Goal: Task Accomplishment & Management: Use online tool/utility

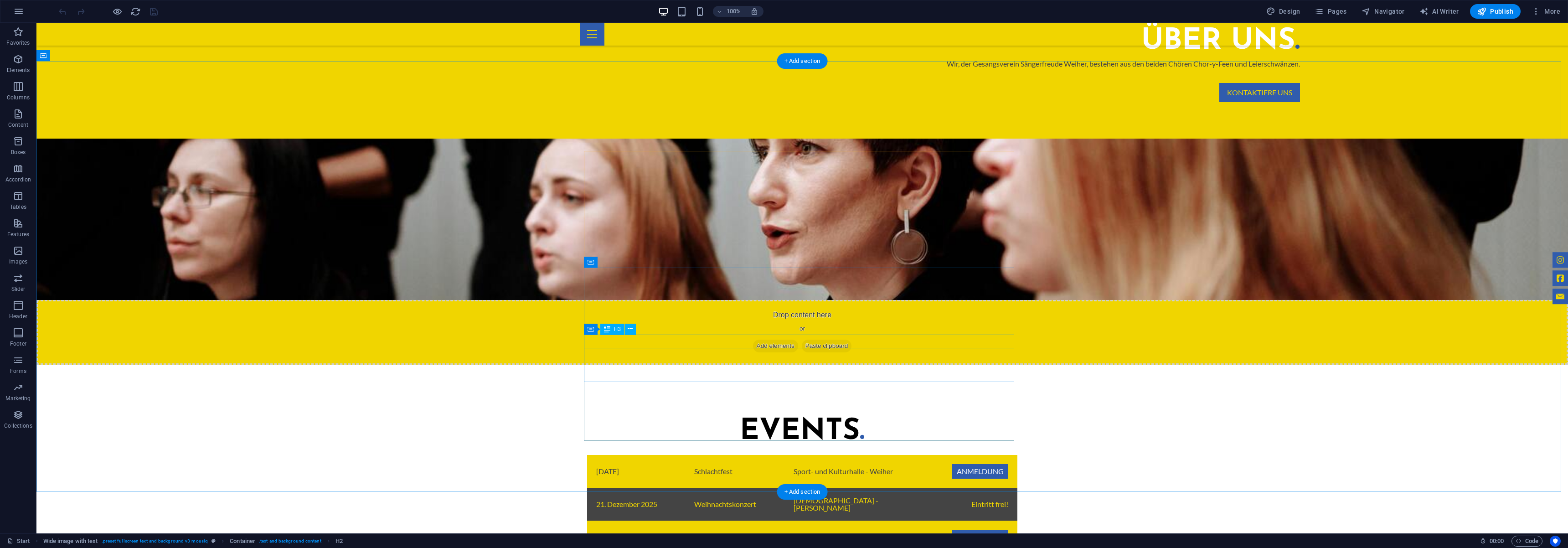
scroll to position [736, 0]
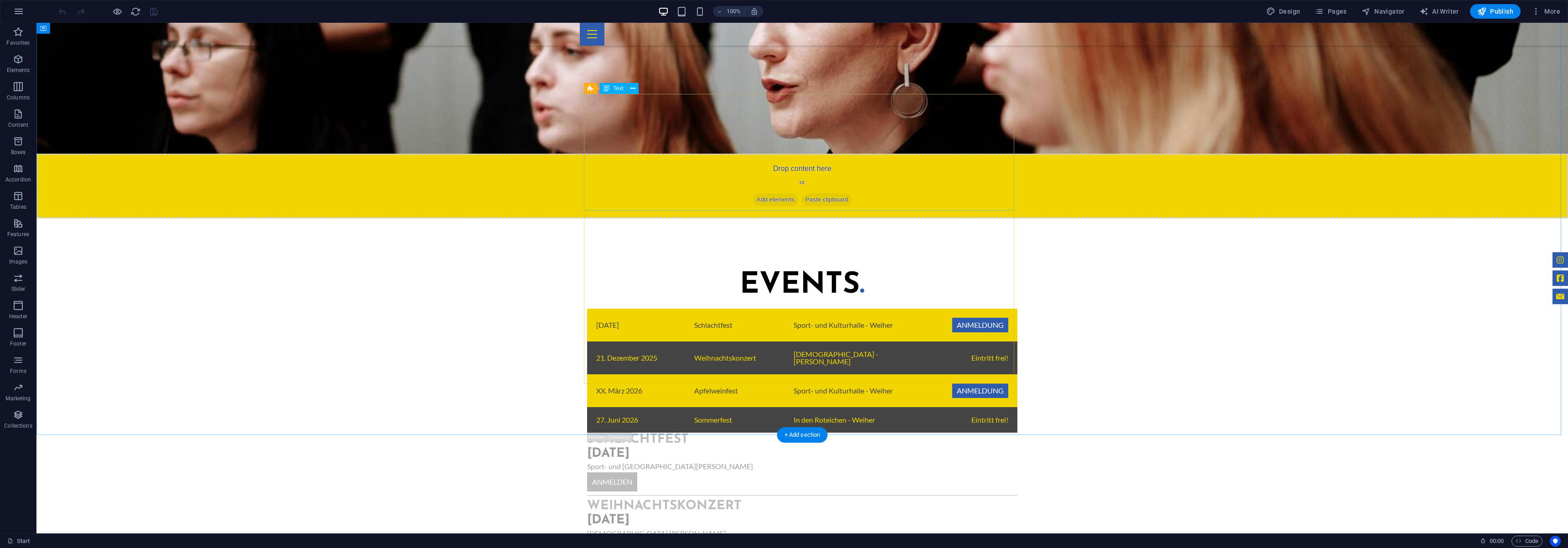
click at [604, 309] on div "08.November 2025 Schlachtfest Sport- und Kulturhalle - Weiher Anmeldung 21. Dez…" at bounding box center [802, 371] width 430 height 124
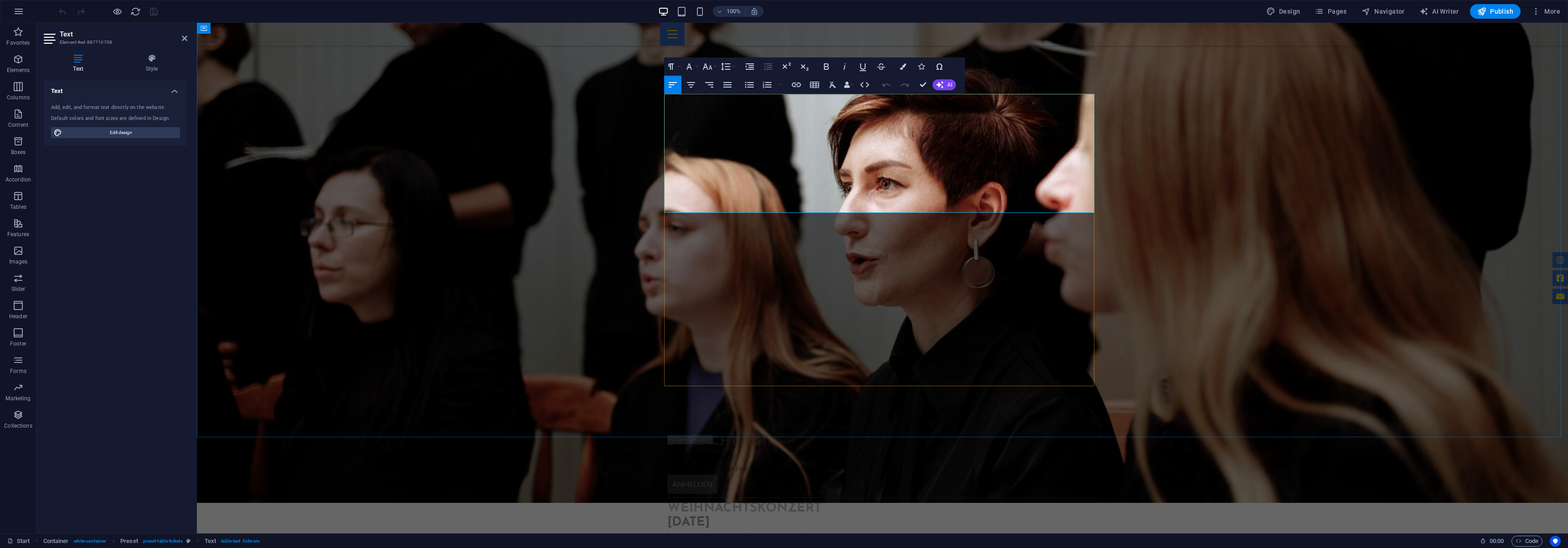
click at [673, 375] on td "XX. März 2026" at bounding box center [716, 392] width 98 height 33
click at [676, 375] on td "XX. März 2026" at bounding box center [716, 392] width 98 height 33
click at [682, 409] on td "27. Juni 2026" at bounding box center [716, 421] width 98 height 26
click at [589, 299] on div "Events . 08.November 2025 Schlachtfest Sport- und Kulturhalle - Weiher Anmeldun…" at bounding box center [882, 438] width 1371 height 440
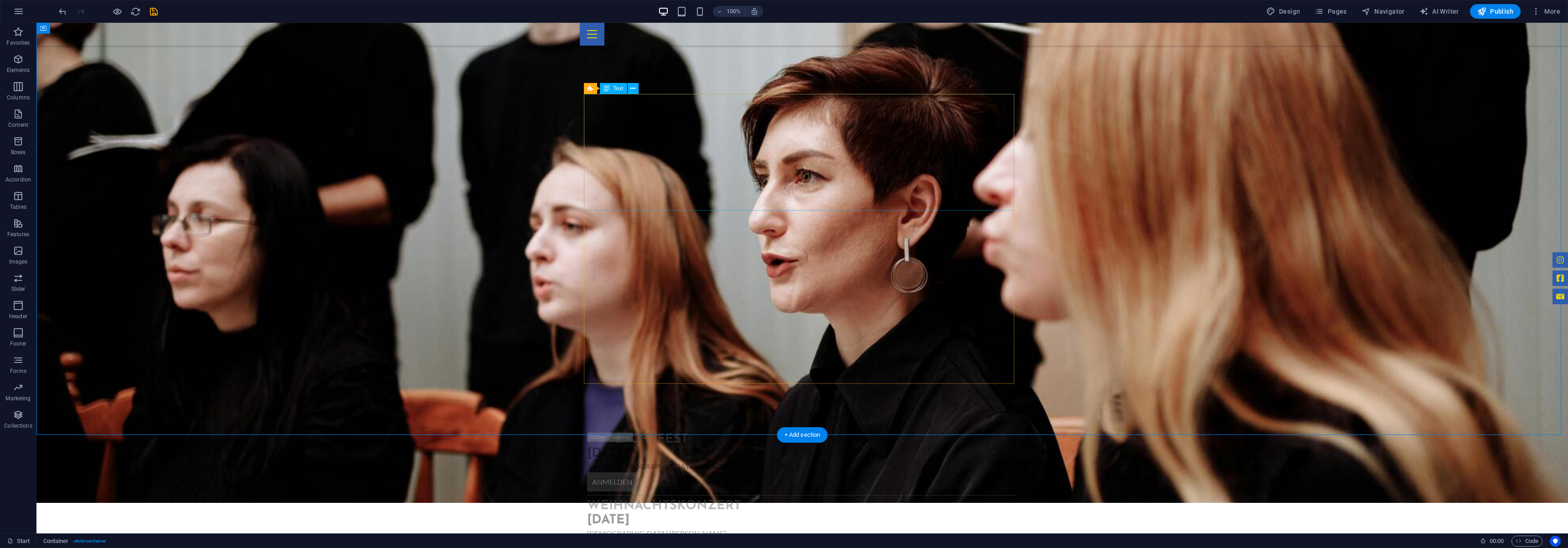
click at [719, 309] on div "08.November 2025 Schlachtfest Sport- und Kulturhalle - Weiher Anmeldung 21. Dez…" at bounding box center [802, 371] width 430 height 124
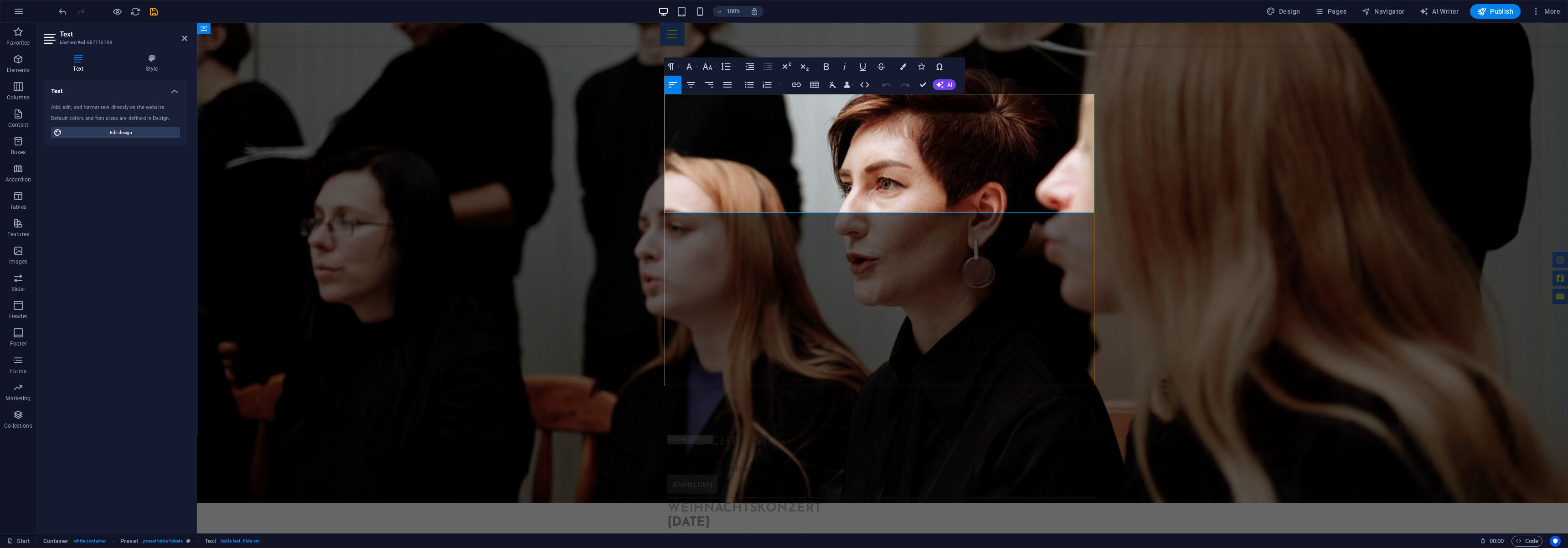
click at [796, 409] on td "Sommerfest" at bounding box center [815, 421] width 99 height 26
click at [558, 289] on div "Events . 08.November 2025 Schlachtfest Sport- und Kulturhalle - Weiher Anmeldun…" at bounding box center [882, 438] width 1371 height 440
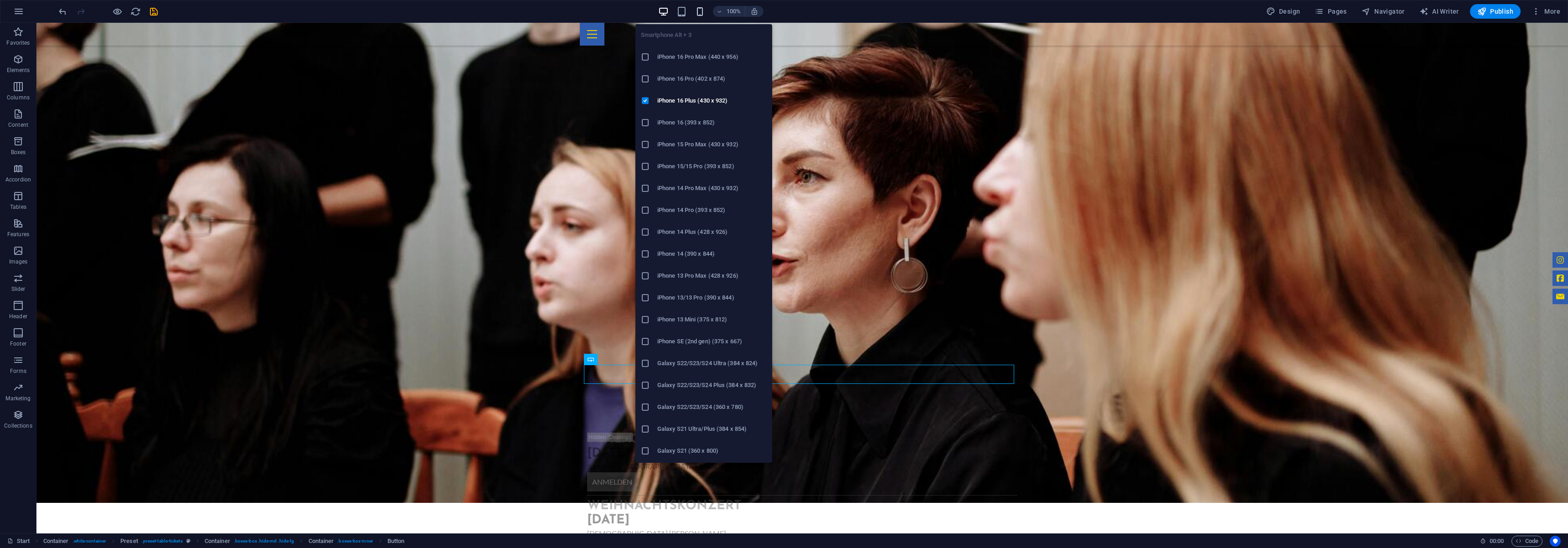
click at [702, 13] on icon "button" at bounding box center [699, 11] width 10 height 10
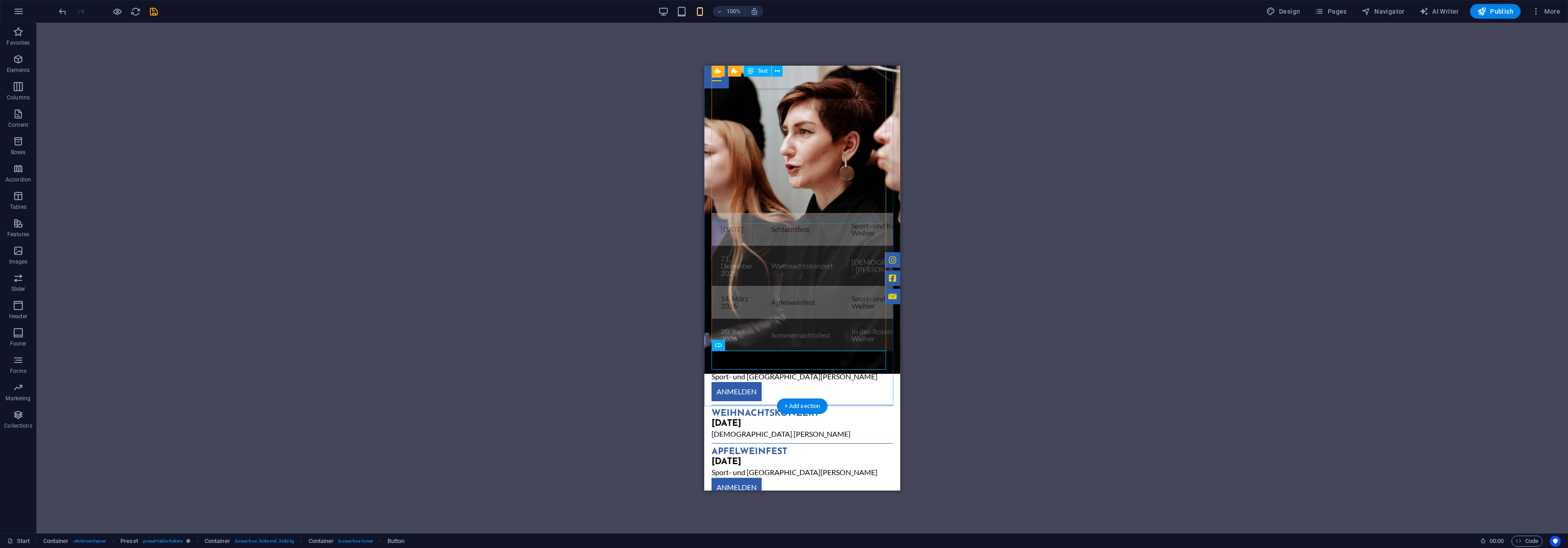
scroll to position [682, 0]
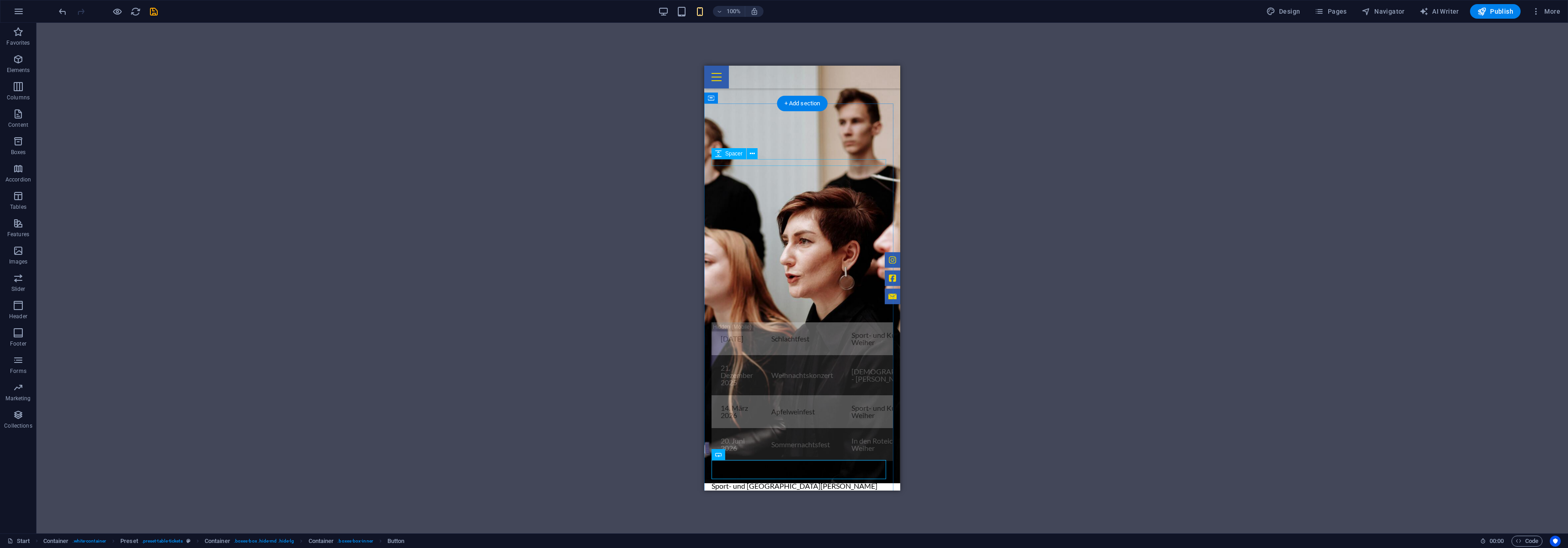
click at [802, 315] on div at bounding box center [802, 318] width 181 height 7
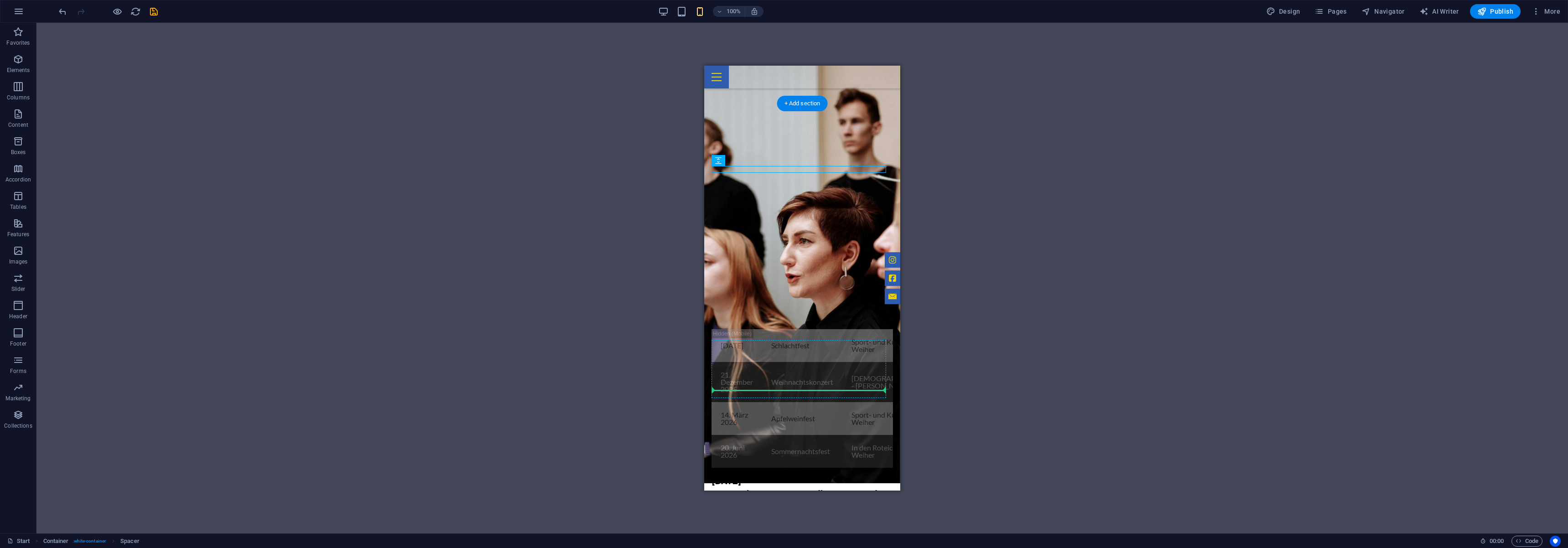
drag, startPoint x: 799, startPoint y: 170, endPoint x: 794, endPoint y: 393, distance: 223.1
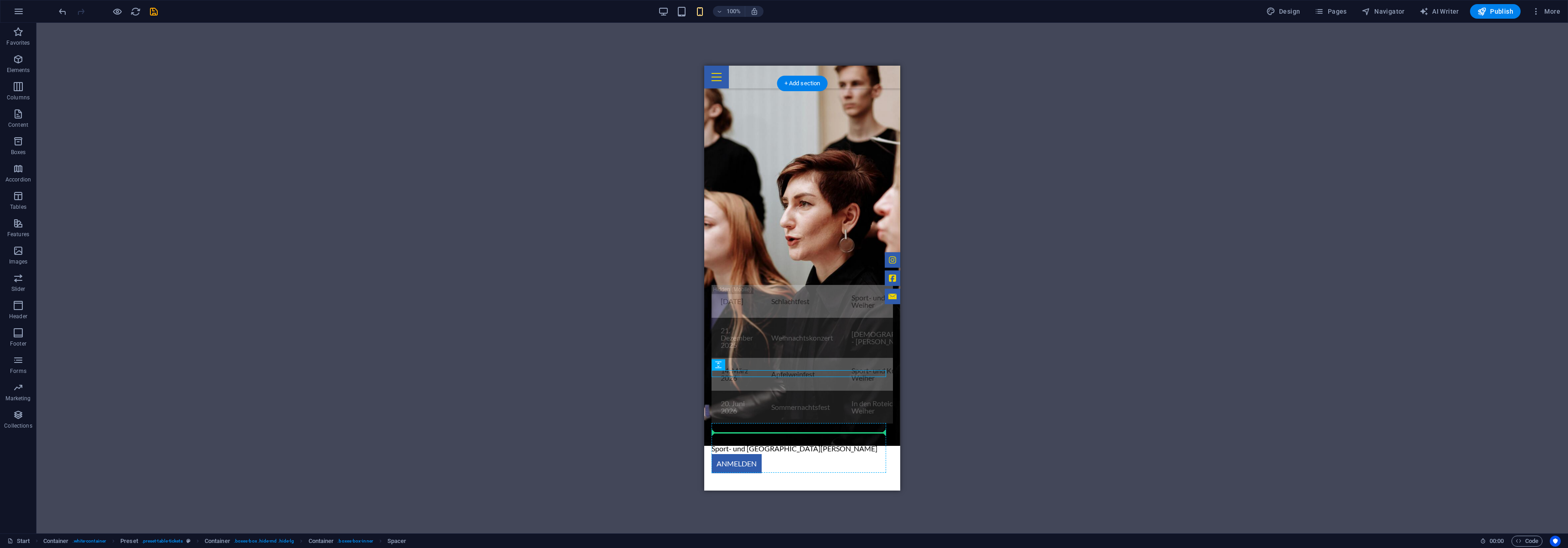
scroll to position [731, 0]
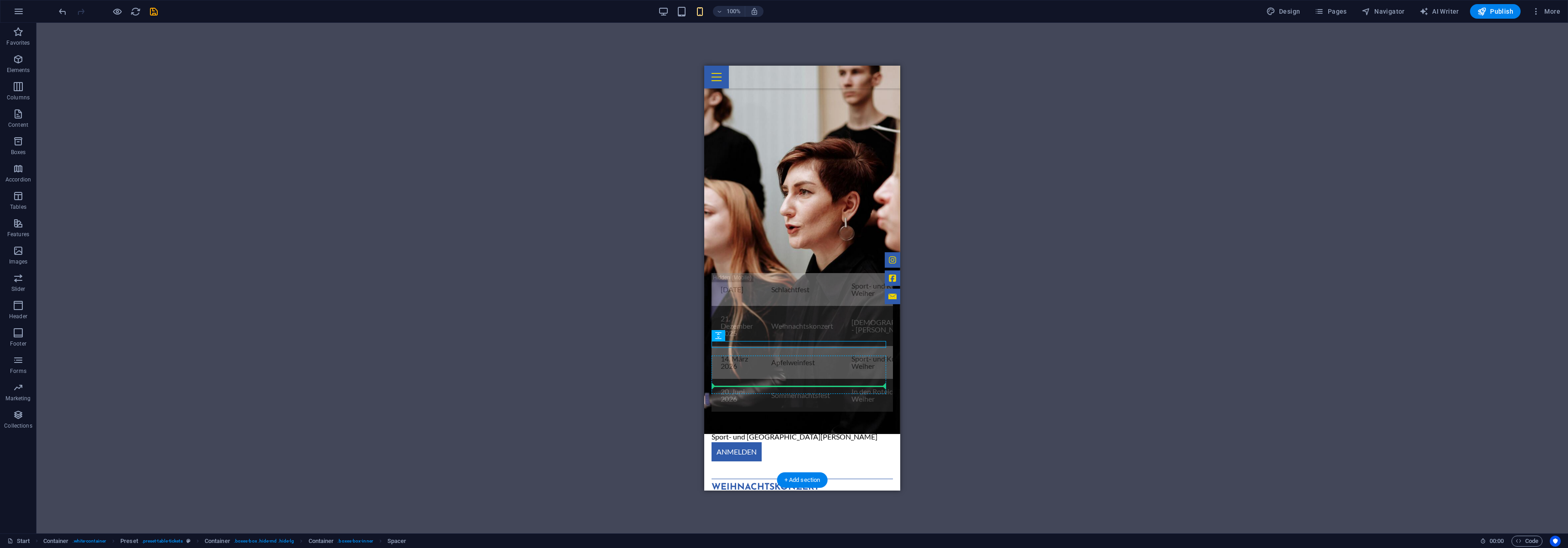
drag, startPoint x: 790, startPoint y: 392, endPoint x: 780, endPoint y: 388, distance: 10.8
click at [769, 448] on div "Events . 08.November 2025 Schlachtfest Sport- und Kulturhalle - Weiher Anmeldun…" at bounding box center [802, 409] width 196 height 397
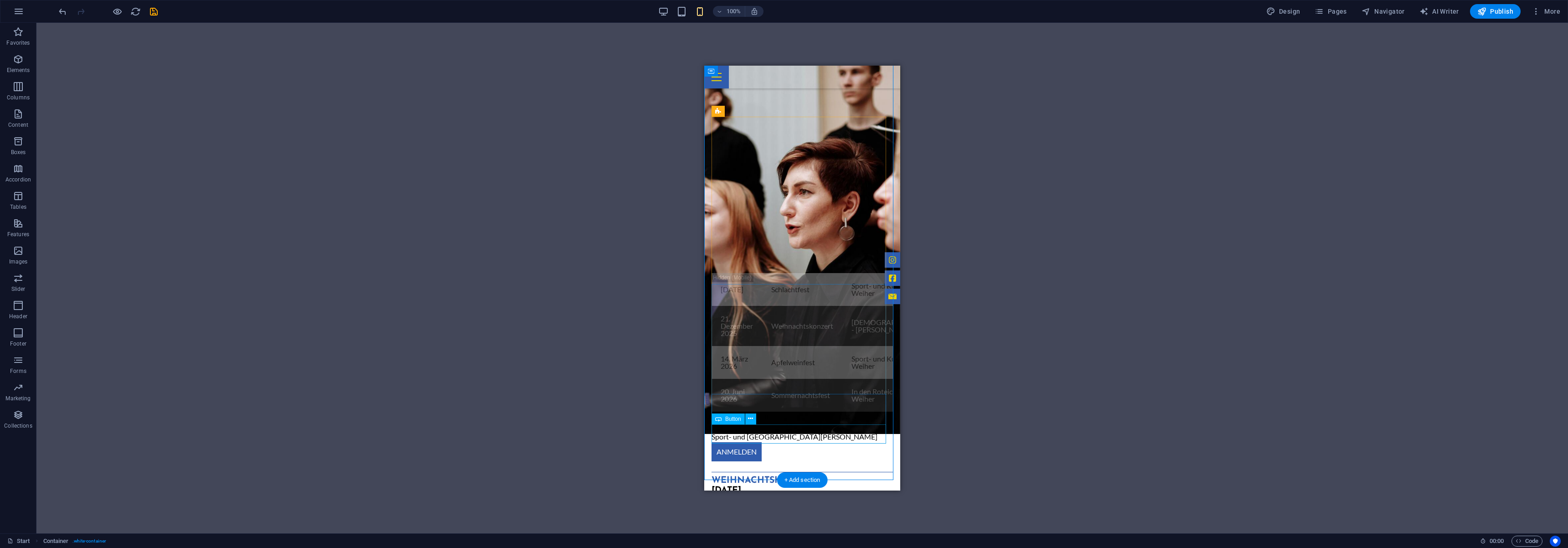
click at [775, 459] on div "Events . 08.November 2025 Schlachtfest Sport- und Kulturhalle - Weiher Anmeldun…" at bounding box center [802, 412] width 196 height 404
click at [781, 521] on div "Apfelweinfest" at bounding box center [802, 526] width 181 height 10
click at [743, 531] on div "[DATE]" at bounding box center [802, 536] width 181 height 10
click at [844, 521] on div "Apfelweinfest" at bounding box center [802, 526] width 181 height 10
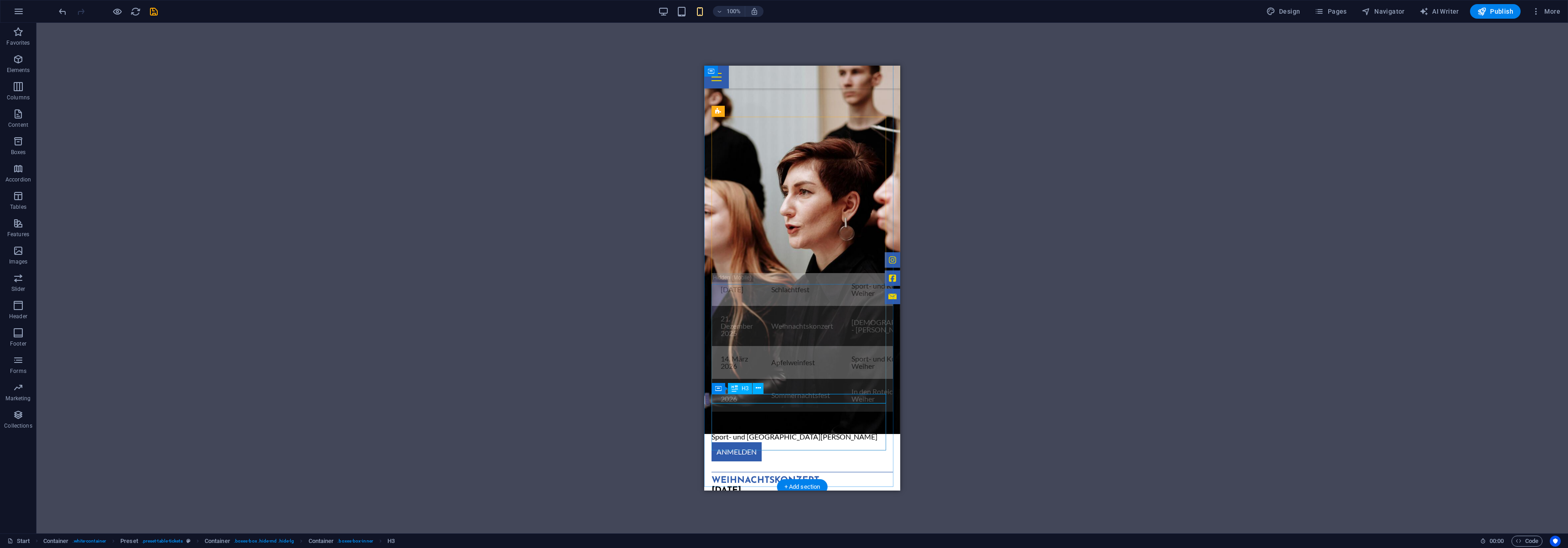
click at [775, 521] on div "Apfelweinfest" at bounding box center [802, 526] width 181 height 10
click at [739, 531] on div "[DATE]" at bounding box center [802, 536] width 181 height 10
click at [770, 541] on div "Sport- und [GEOGRAPHIC_DATA]" at bounding box center [802, 546] width 181 height 11
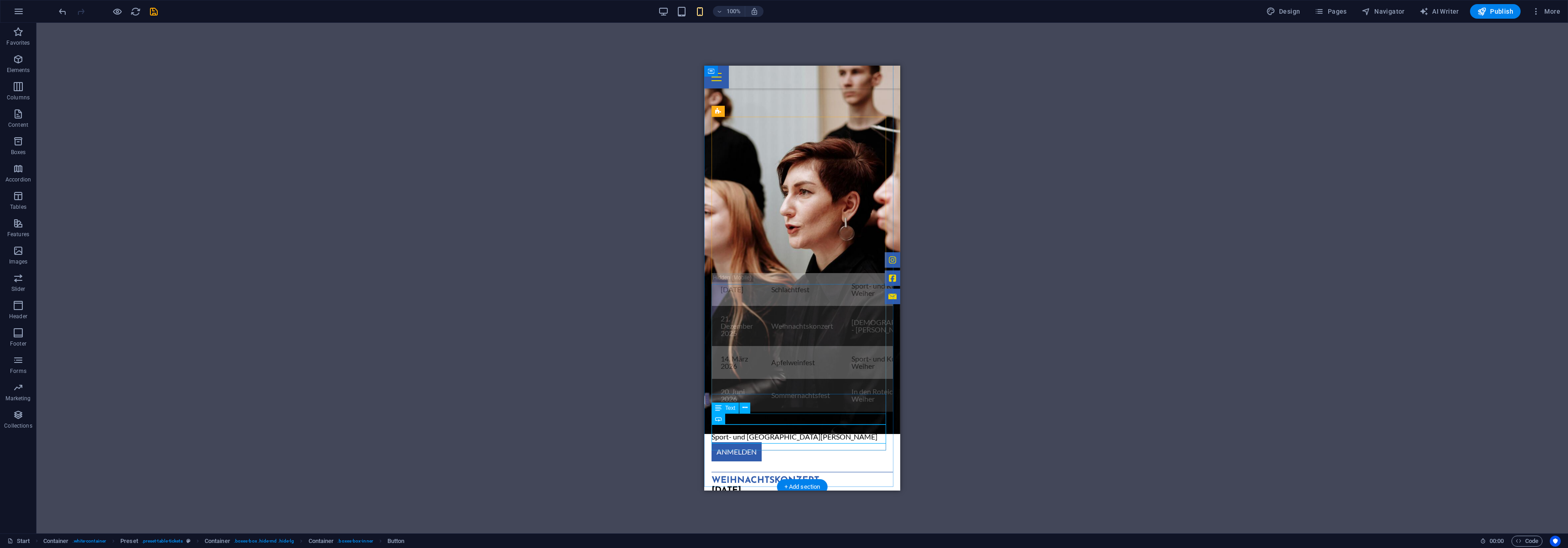
click at [797, 541] on div "Sport- und [GEOGRAPHIC_DATA]" at bounding box center [802, 546] width 181 height 11
click at [779, 531] on div "[DATE]" at bounding box center [802, 536] width 181 height 10
click at [791, 521] on div "Apfelweinfest" at bounding box center [802, 526] width 181 height 10
click at [768, 451] on div "Events . 08.November 2025 Schlachtfest Sport- und Kulturhalle - Weiher Anmeldun…" at bounding box center [802, 412] width 196 height 404
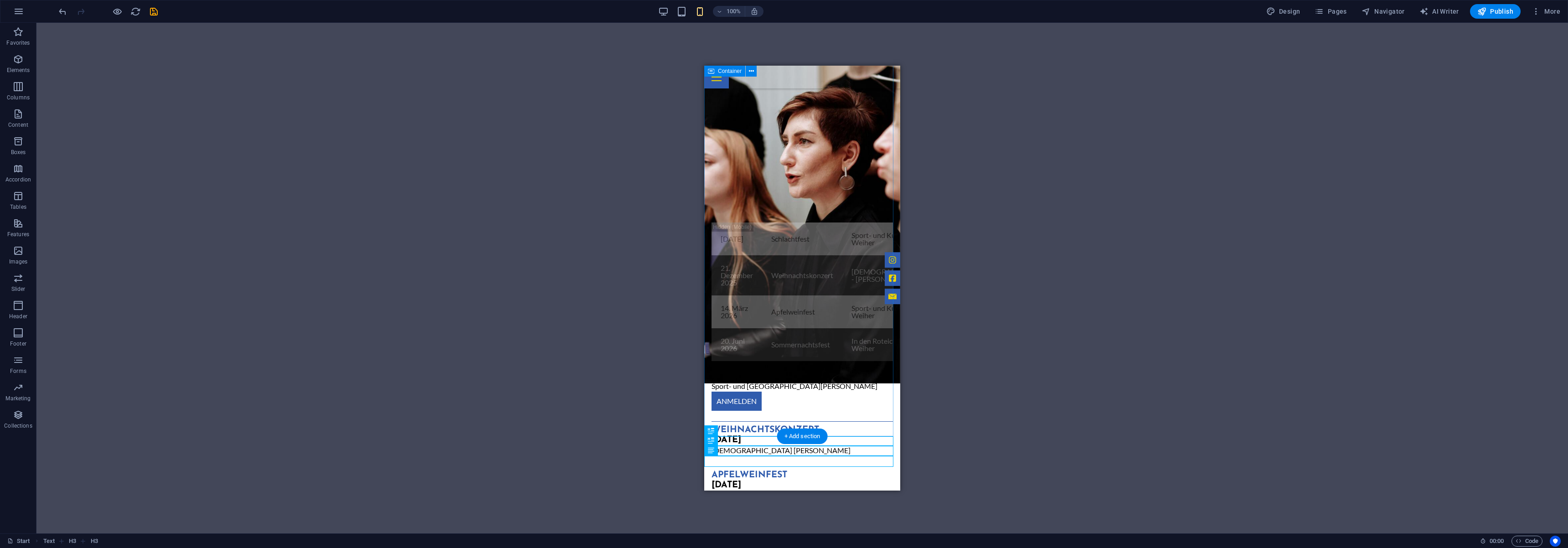
scroll to position [840, 0]
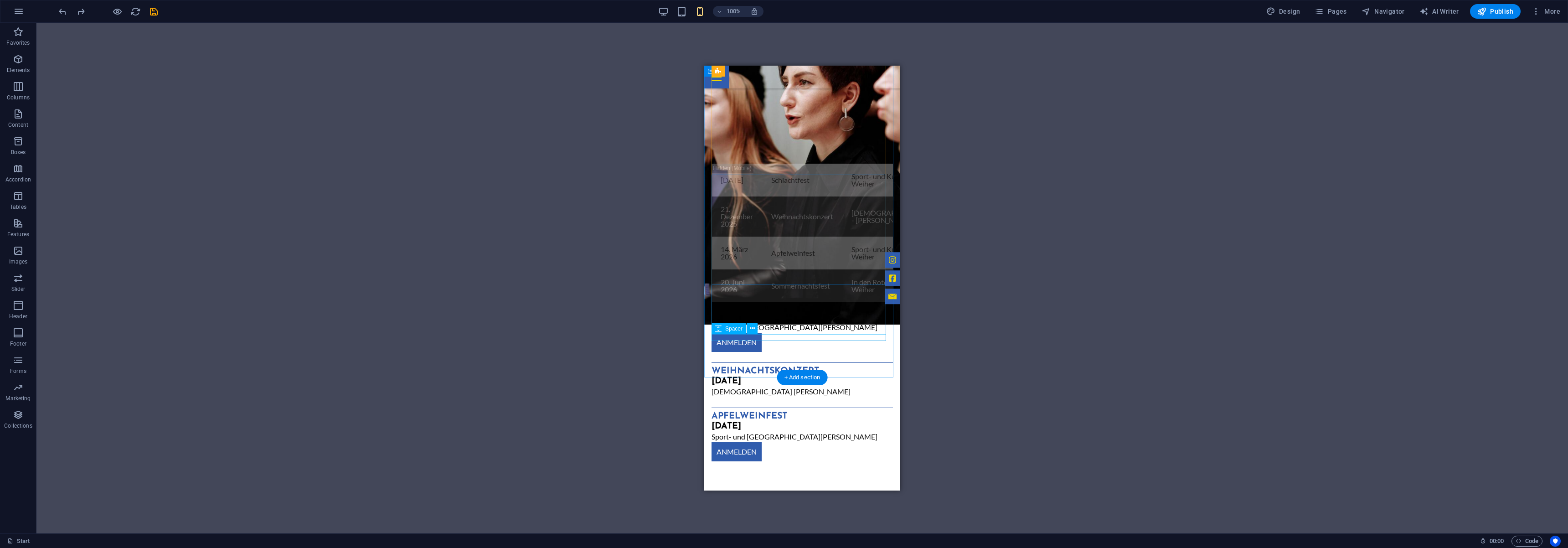
click at [779, 442] on div "ANMELDEN" at bounding box center [802, 451] width 181 height 19
click at [773, 462] on div at bounding box center [802, 465] width 181 height 7
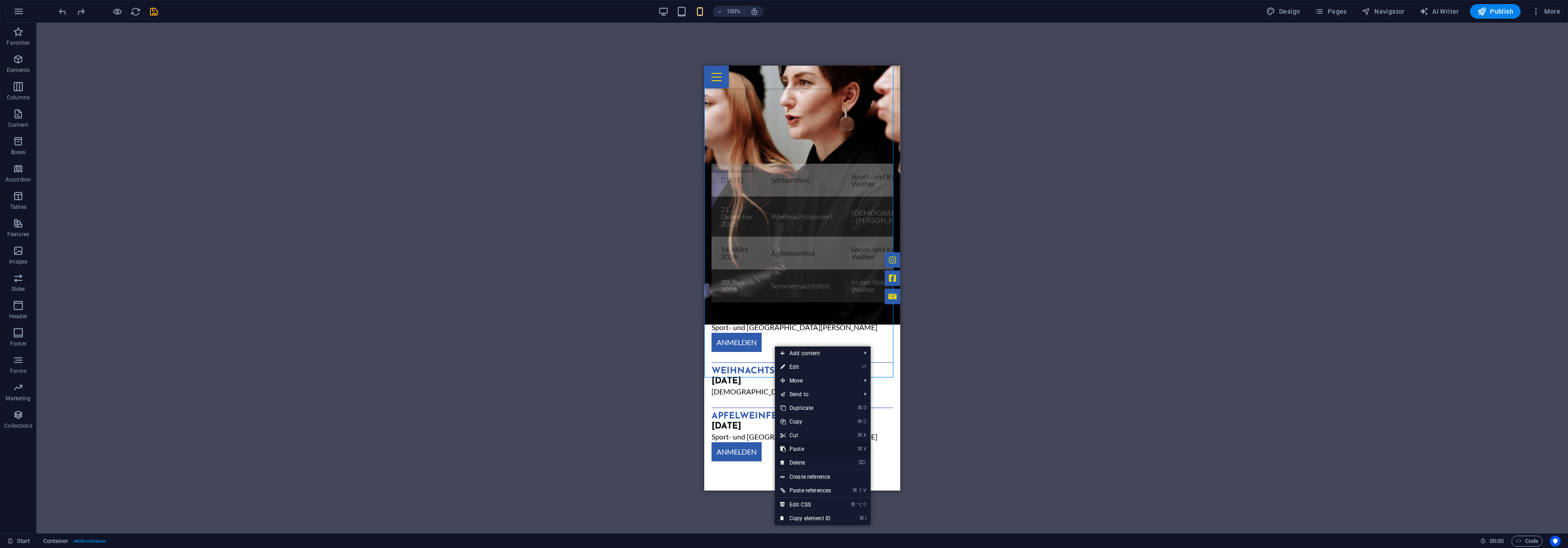
click at [799, 449] on link "⌘ V Paste" at bounding box center [805, 449] width 61 height 13
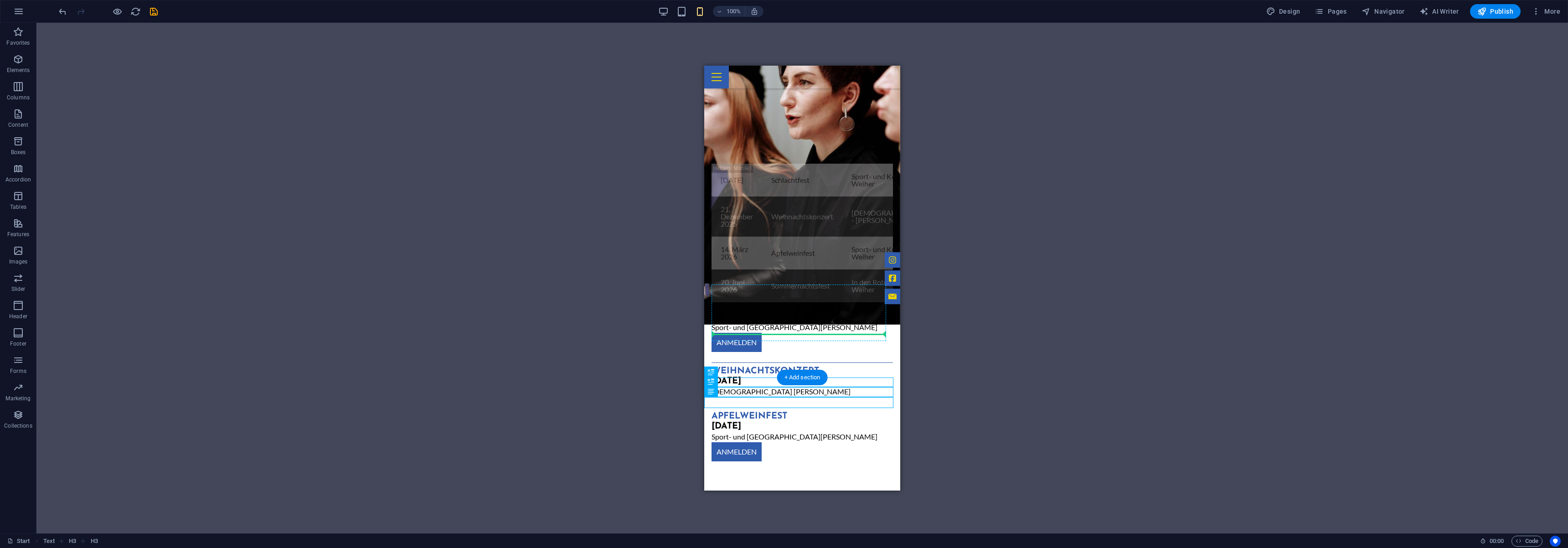
drag, startPoint x: 803, startPoint y: 381, endPoint x: 799, endPoint y: 336, distance: 45.2
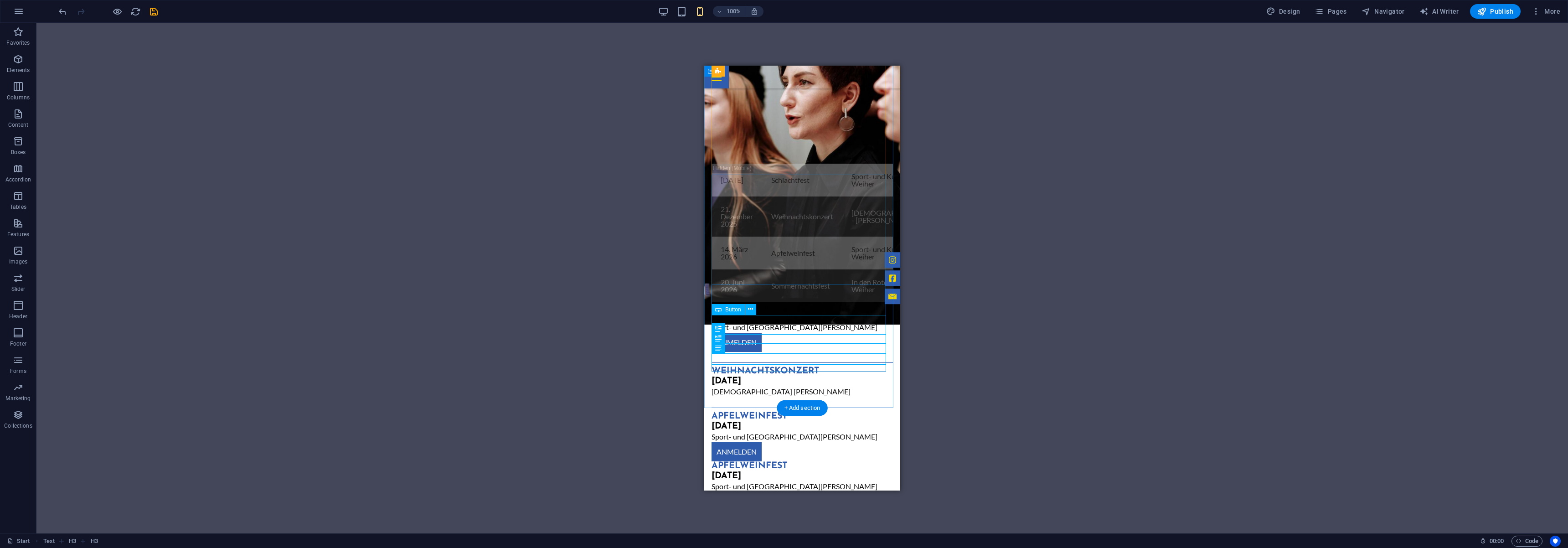
click at [804, 442] on div "ANMELDEN" at bounding box center [802, 451] width 181 height 19
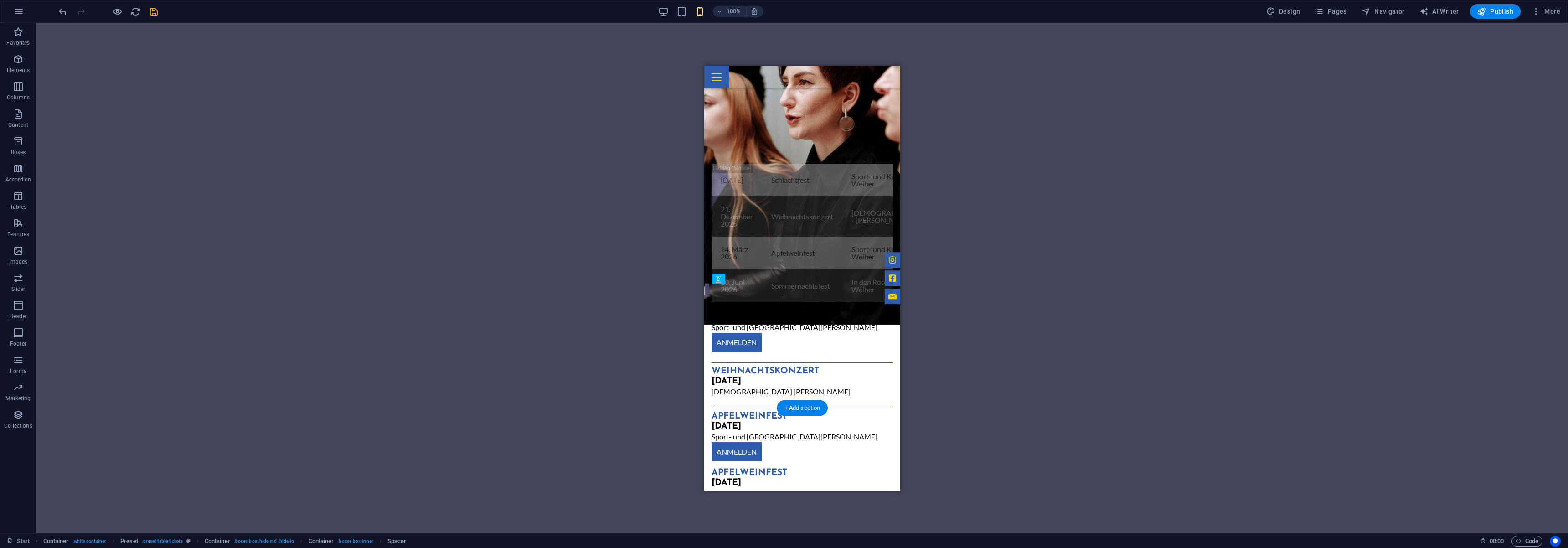
drag, startPoint x: 782, startPoint y: 370, endPoint x: 782, endPoint y: 334, distance: 36.0
click at [779, 462] on div at bounding box center [802, 465] width 181 height 7
select select "px"
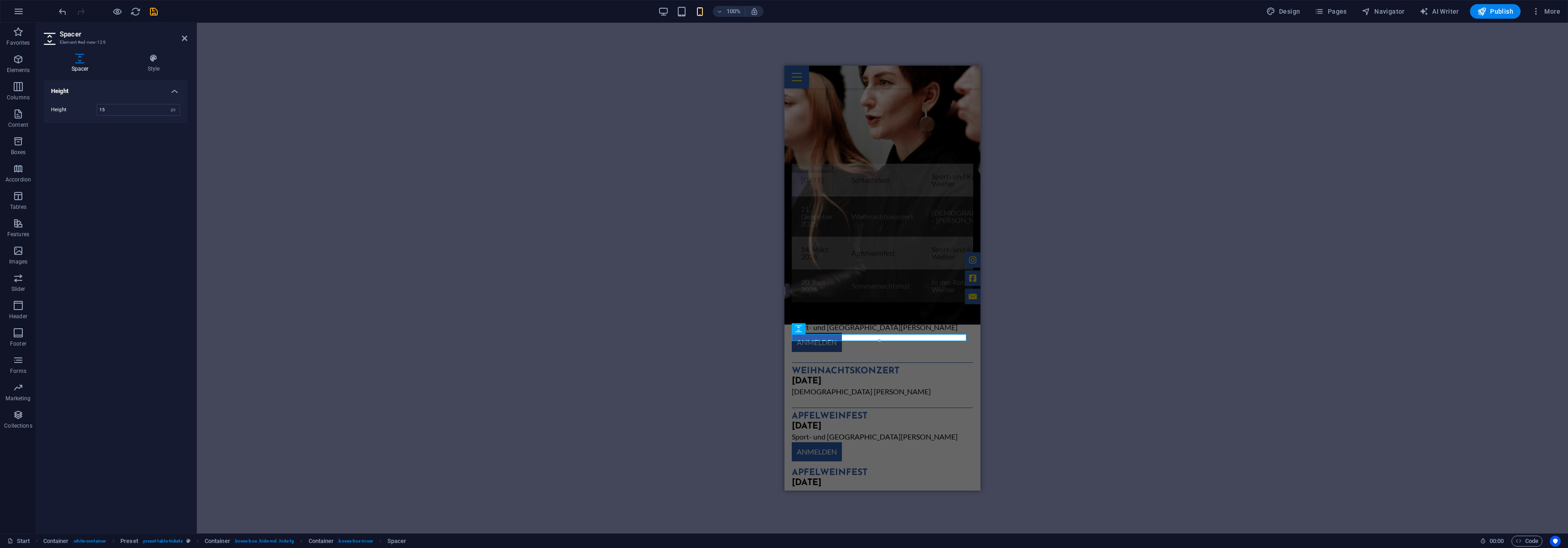
click at [503, 239] on div "H2 Wide image with text Container Logo Banner Banner Container Scroll indicator…" at bounding box center [882, 278] width 1371 height 511
click at [845, 468] on div "Apfelweinfest" at bounding box center [883, 473] width 181 height 10
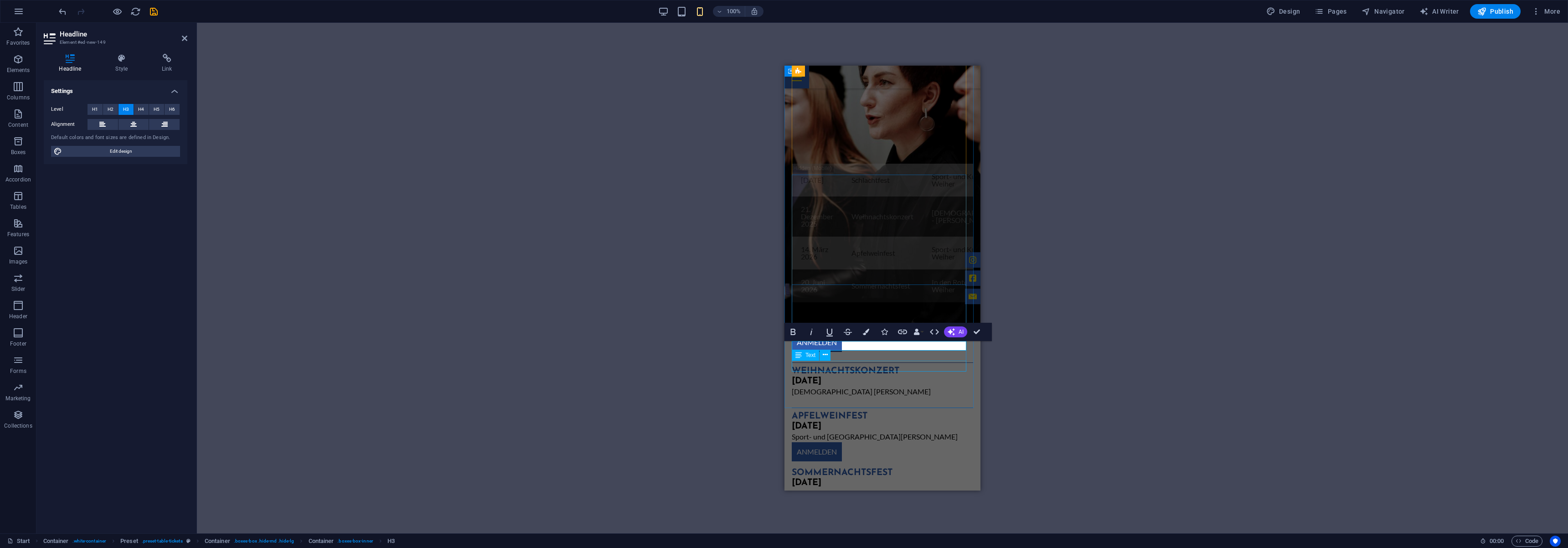
click at [798, 354] on icon at bounding box center [799, 355] width 6 height 11
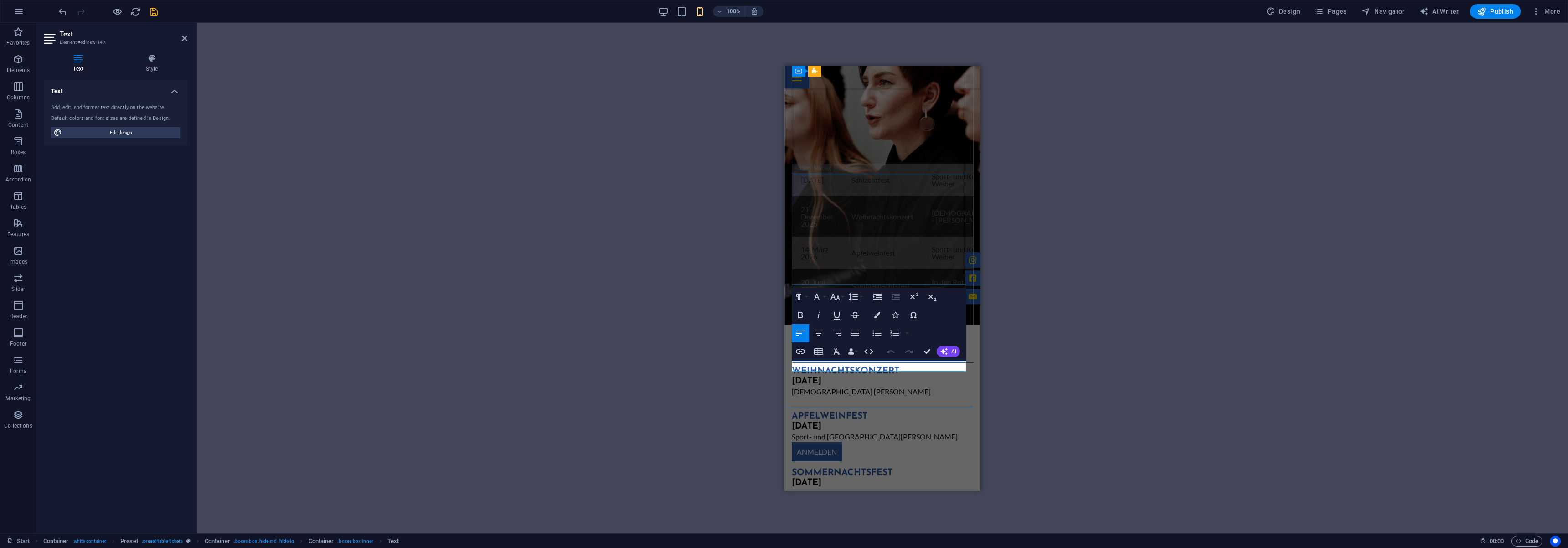
click at [832, 488] on p "Sport- und [GEOGRAPHIC_DATA]" at bounding box center [883, 493] width 181 height 11
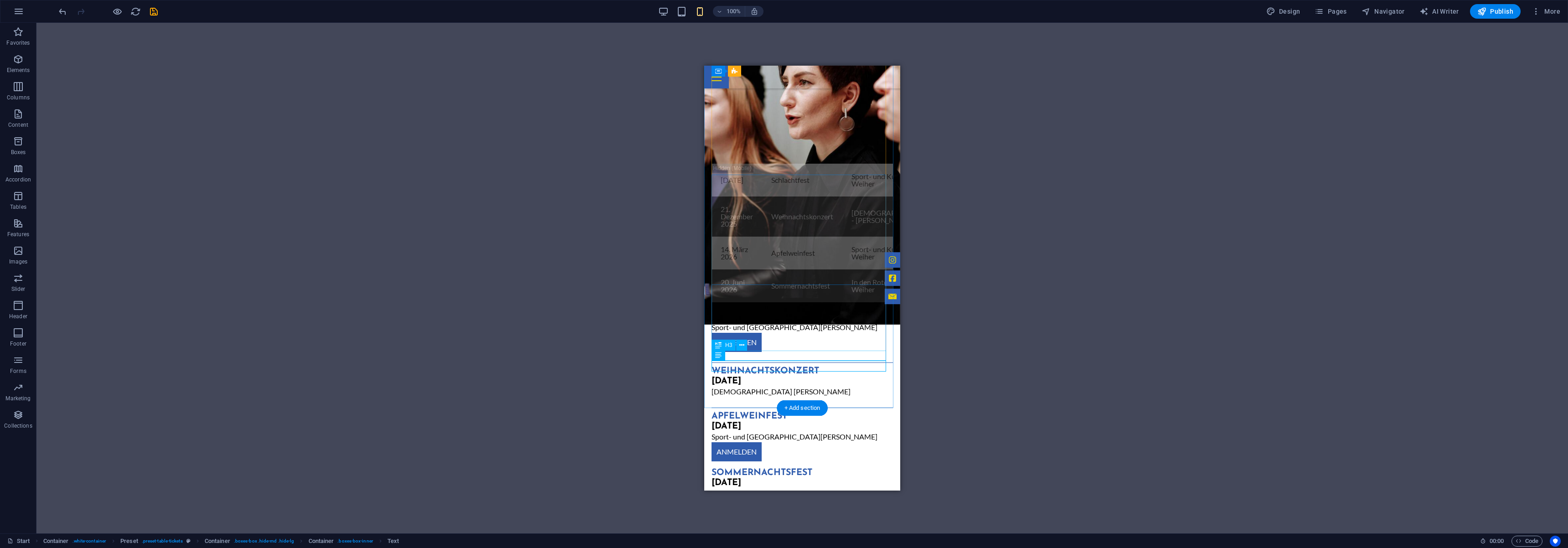
click at [736, 479] on div "[DATE]" at bounding box center [802, 483] width 181 height 10
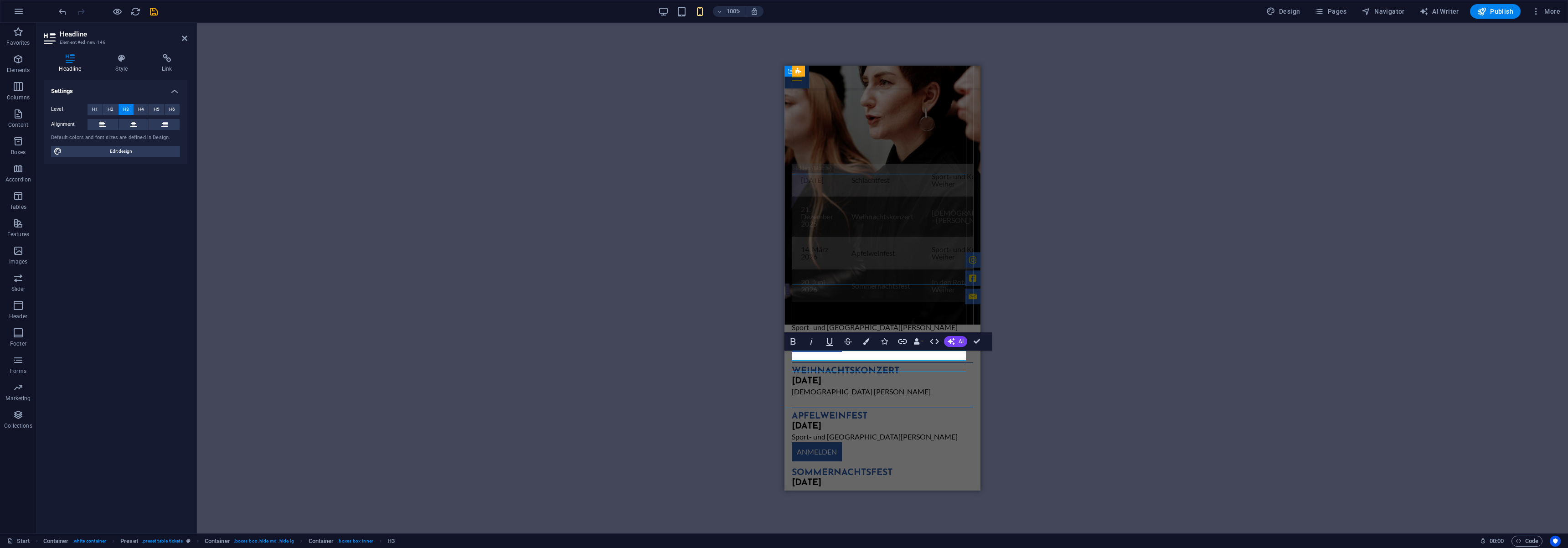
click at [800, 479] on h3 "[DATE]" at bounding box center [883, 483] width 181 height 10
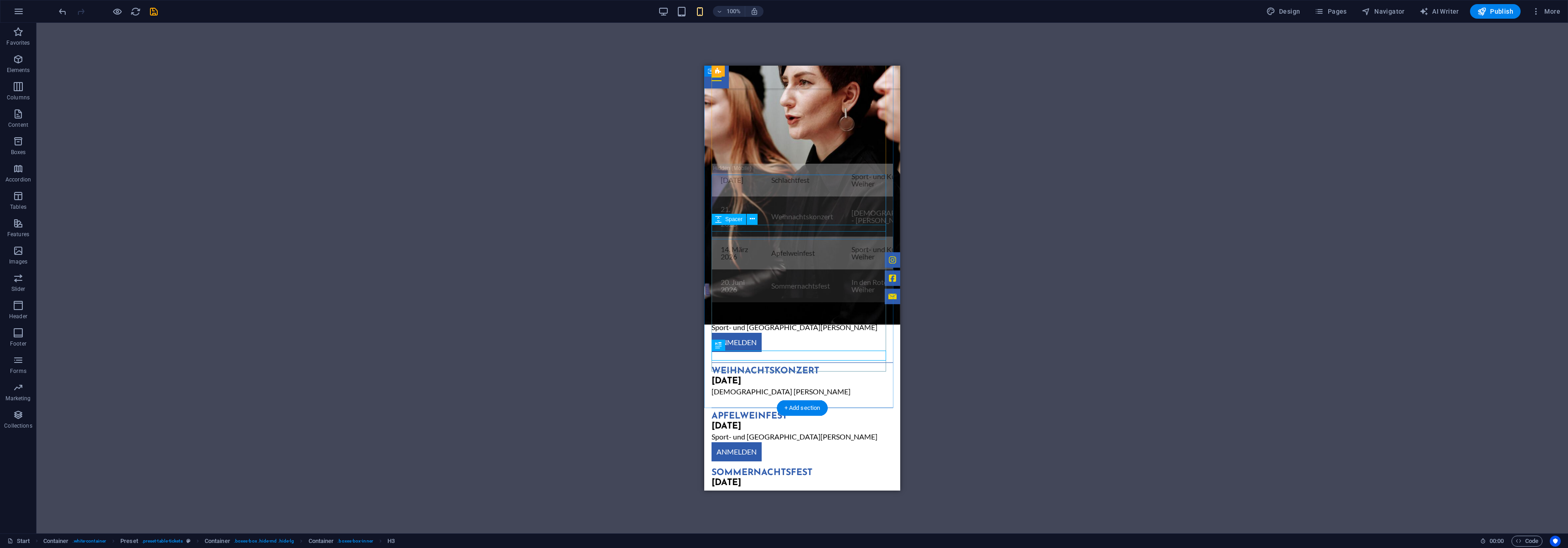
click at [795, 352] on div at bounding box center [802, 355] width 181 height 7
click at [803, 407] on div at bounding box center [802, 407] width 181 height 1
click at [776, 462] on div at bounding box center [802, 465] width 181 height 7
click at [1058, 401] on div "H2 Wide image with text Container Logo Banner Banner Container Scroll indicator…" at bounding box center [802, 278] width 1531 height 511
click at [834, 410] on div "Events . 08.November 2025 Schlachtfest Sport- und Kulturhalle - Weiher Anmeldun…" at bounding box center [802, 322] width 196 height 442
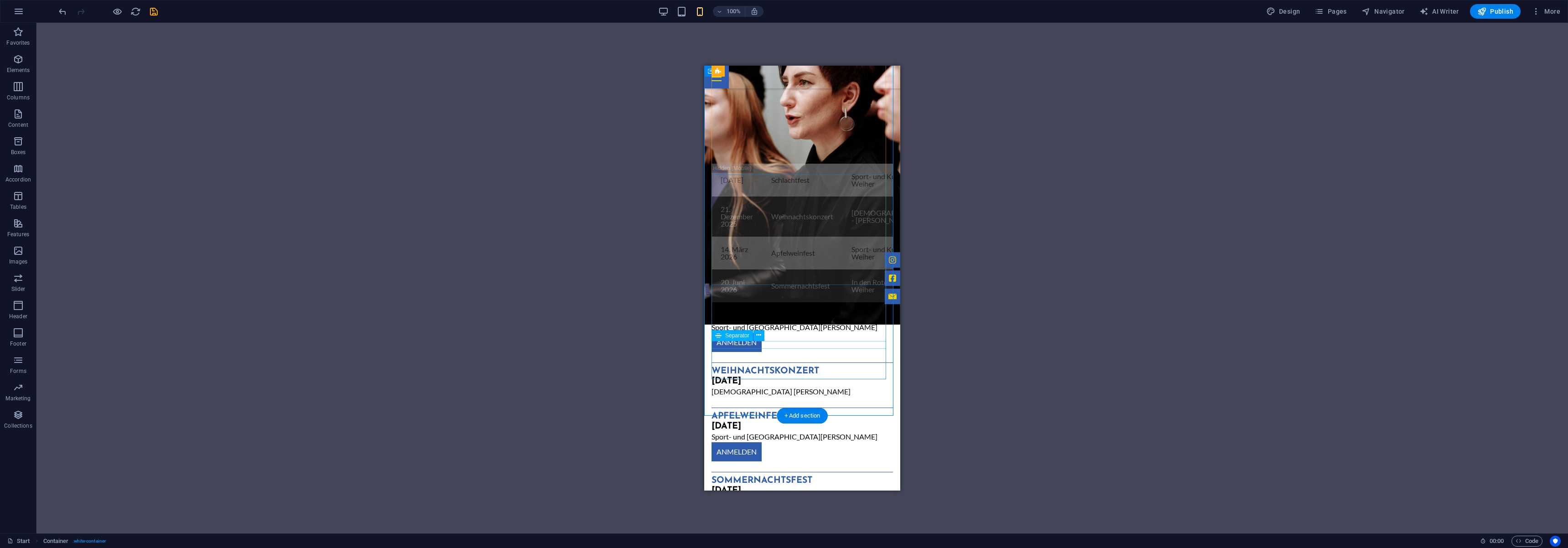
click at [815, 472] on div at bounding box center [802, 472] width 181 height 1
click at [808, 496] on div "In den Roteichen - Weiher" at bounding box center [802, 501] width 181 height 11
click at [805, 407] on div at bounding box center [802, 407] width 181 height 1
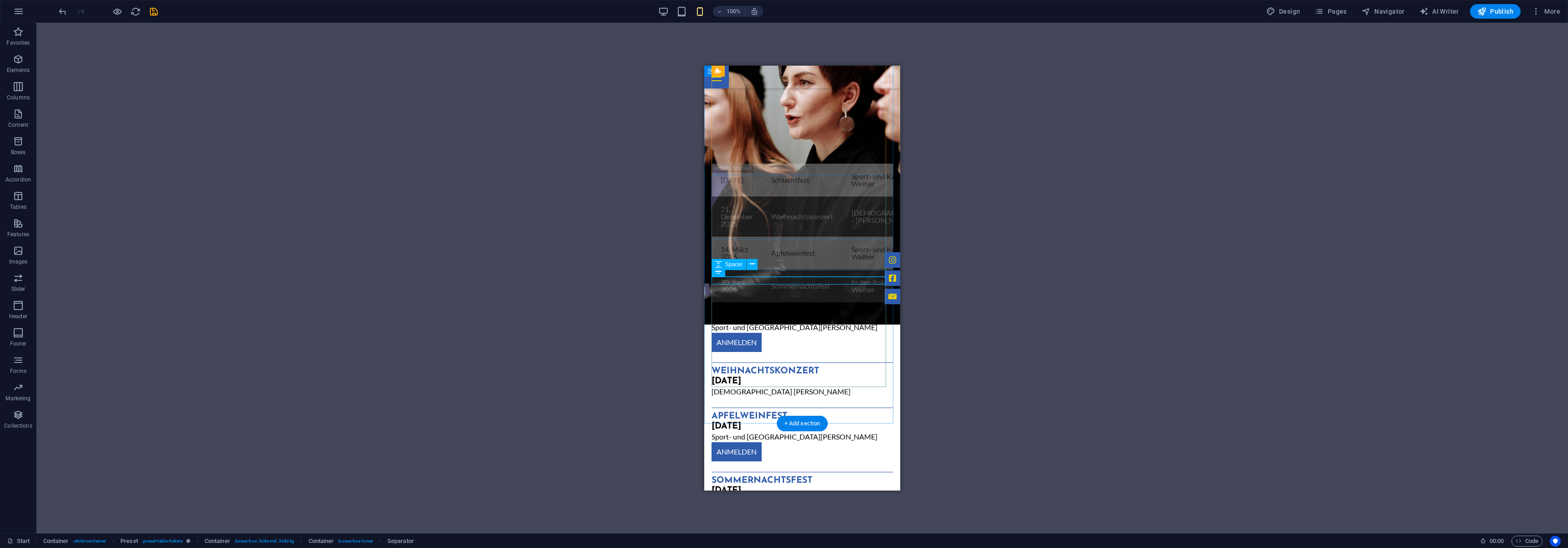
click at [807, 397] on div at bounding box center [802, 400] width 181 height 7
click at [800, 496] on div "In den Roteichen - Weiher" at bounding box center [802, 501] width 181 height 11
click at [884, 418] on div "Events . 08.November 2025 Schlachtfest Sport- und Kulturhalle - Weiher Anmeldun…" at bounding box center [802, 329] width 196 height 457
click at [113, 8] on icon "button" at bounding box center [117, 11] width 10 height 10
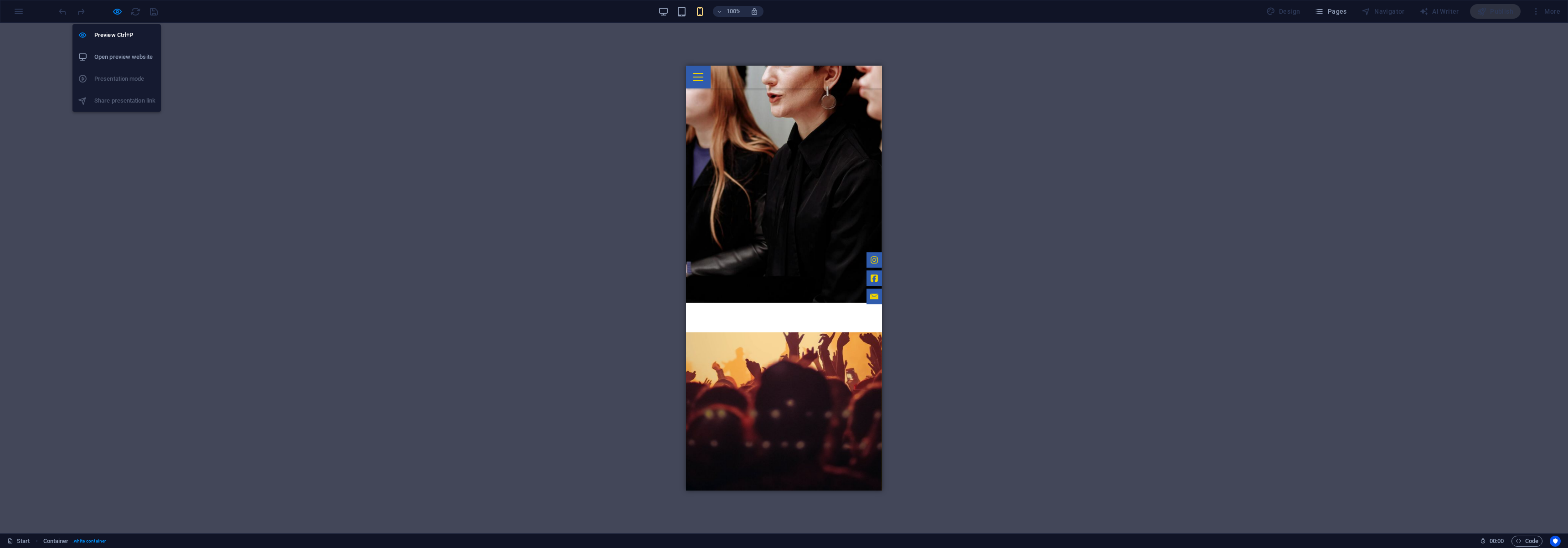
scroll to position [640, 0]
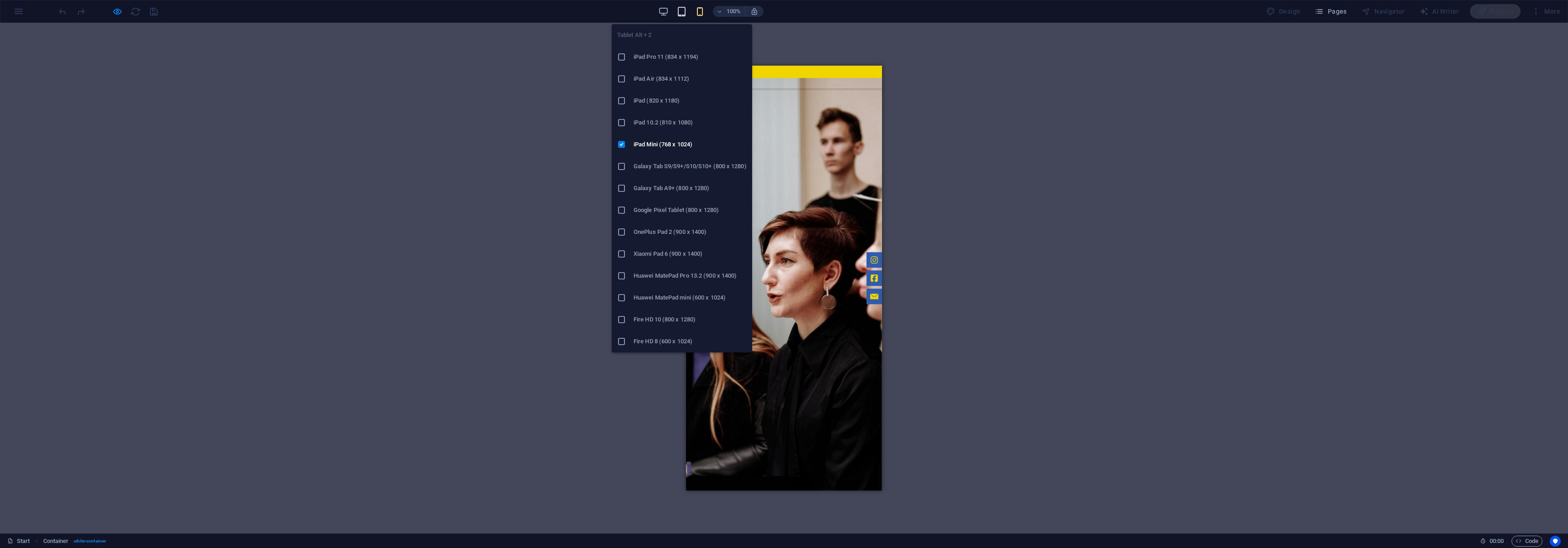
click at [0, 0] on icon "button" at bounding box center [0, 0] width 0 height 0
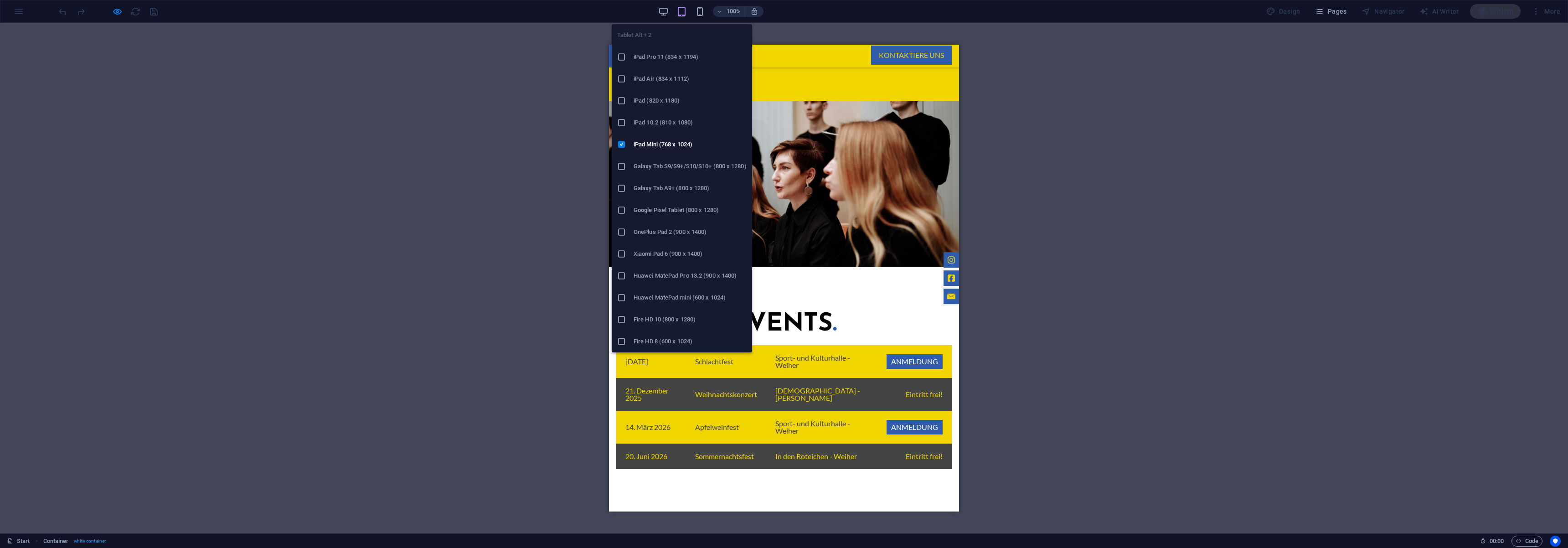
scroll to position [586, 0]
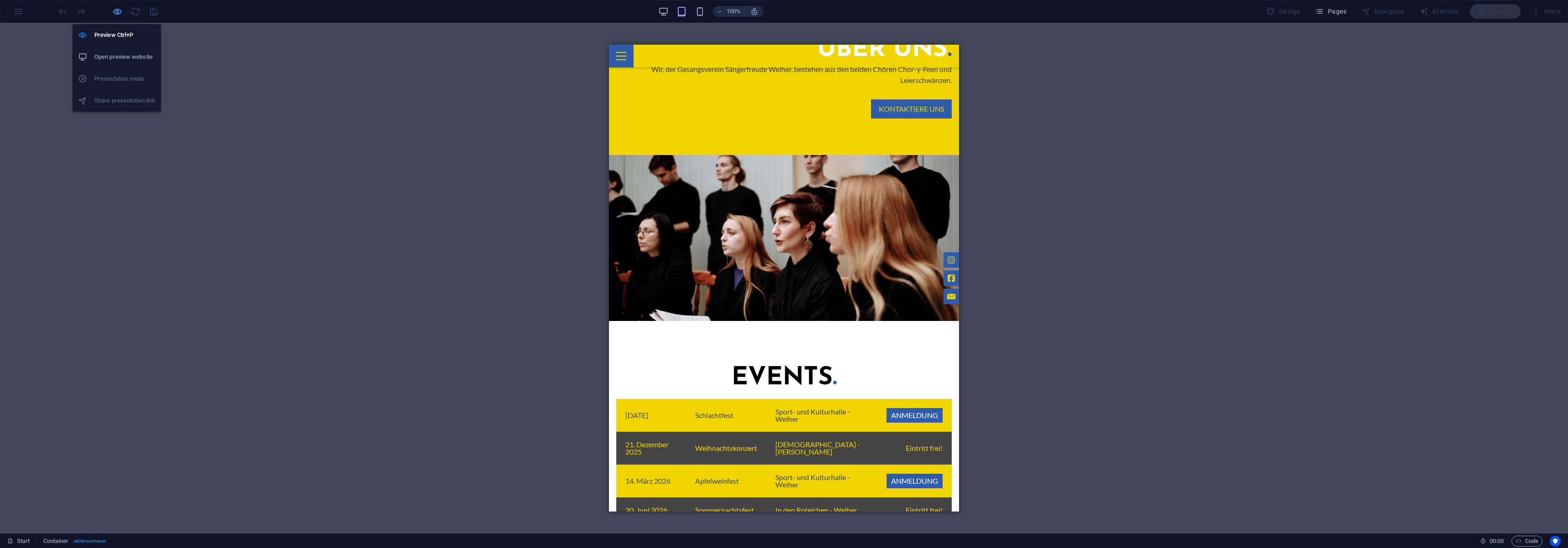
click at [112, 15] on icon "button" at bounding box center [117, 11] width 10 height 10
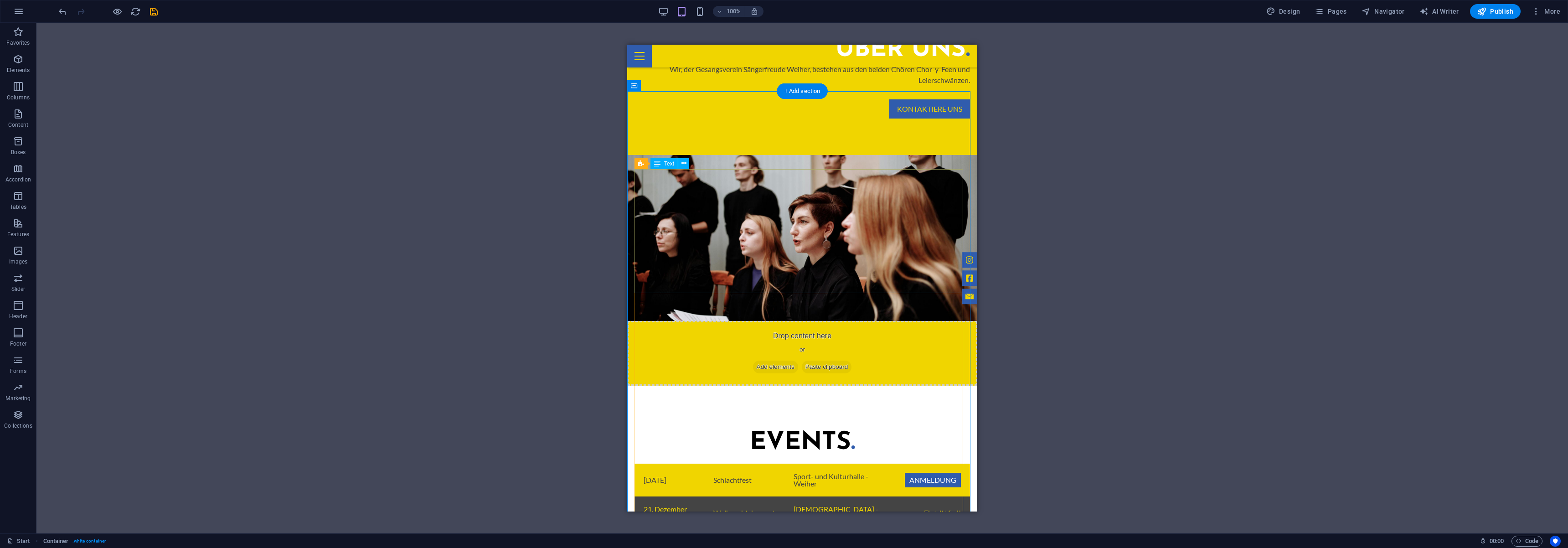
click at [929, 464] on div "08.November 2025 Schlachtfest Sport- und Kulturhalle - Weiher Anmeldung 21. Dez…" at bounding box center [802, 526] width 335 height 124
click at [918, 464] on div "08.November 2025 Schlachtfest Sport- und Kulturhalle - Weiher Anmeldung 21. Dez…" at bounding box center [802, 526] width 335 height 124
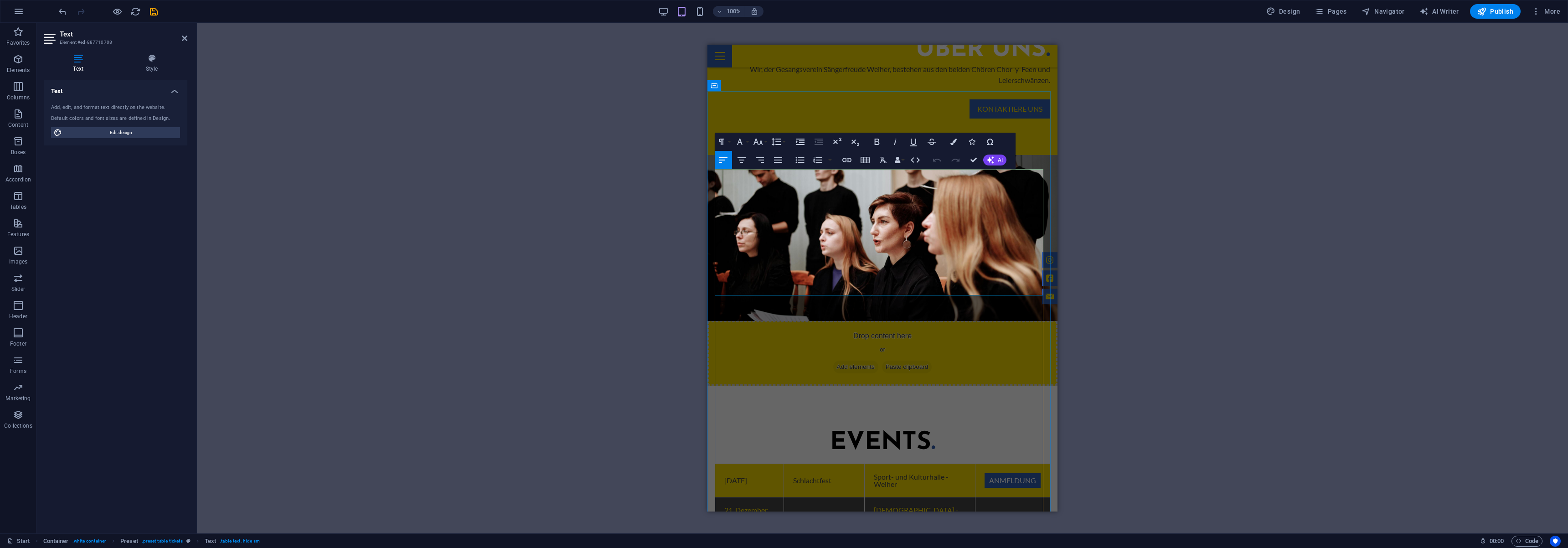
click at [1010, 540] on link "Anmeldung" at bounding box center [1012, 547] width 56 height 15
click at [1012, 540] on link "Anmeldung" at bounding box center [1012, 547] width 56 height 15
click at [996, 540] on link "Anmeldung" at bounding box center [1012, 547] width 56 height 15
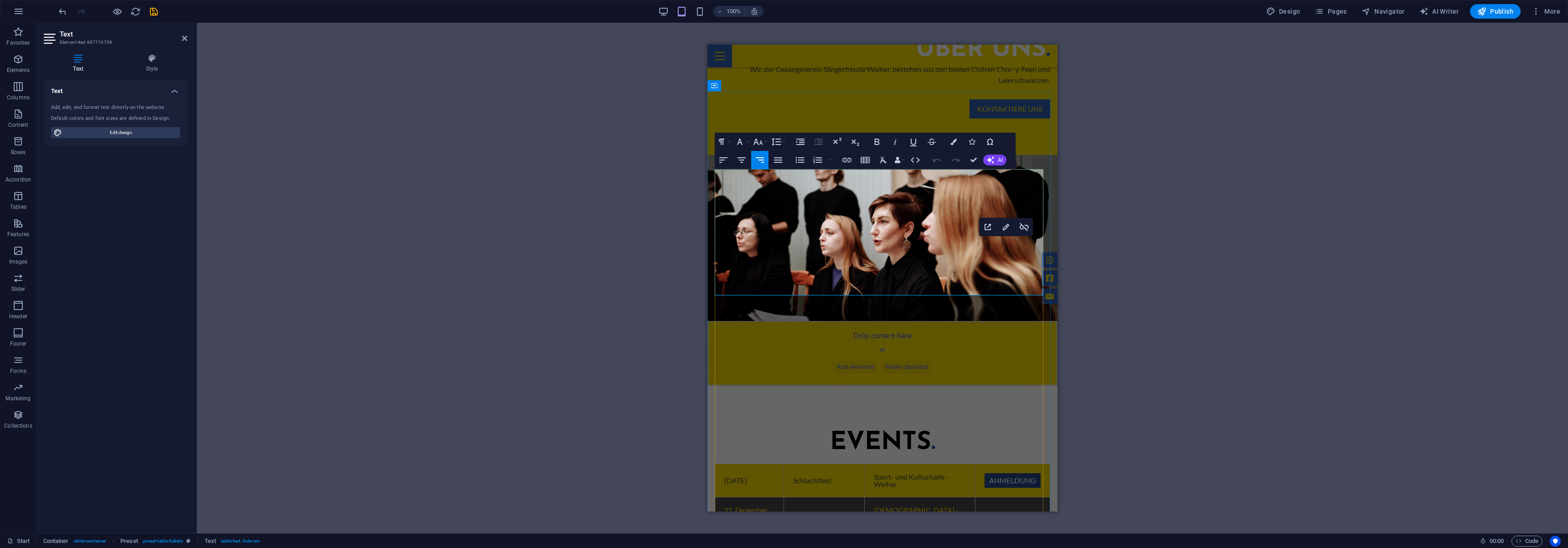
click at [1006, 473] on link "Anmeldung" at bounding box center [1012, 480] width 56 height 15
click at [186, 38] on icon at bounding box center [184, 38] width 5 height 7
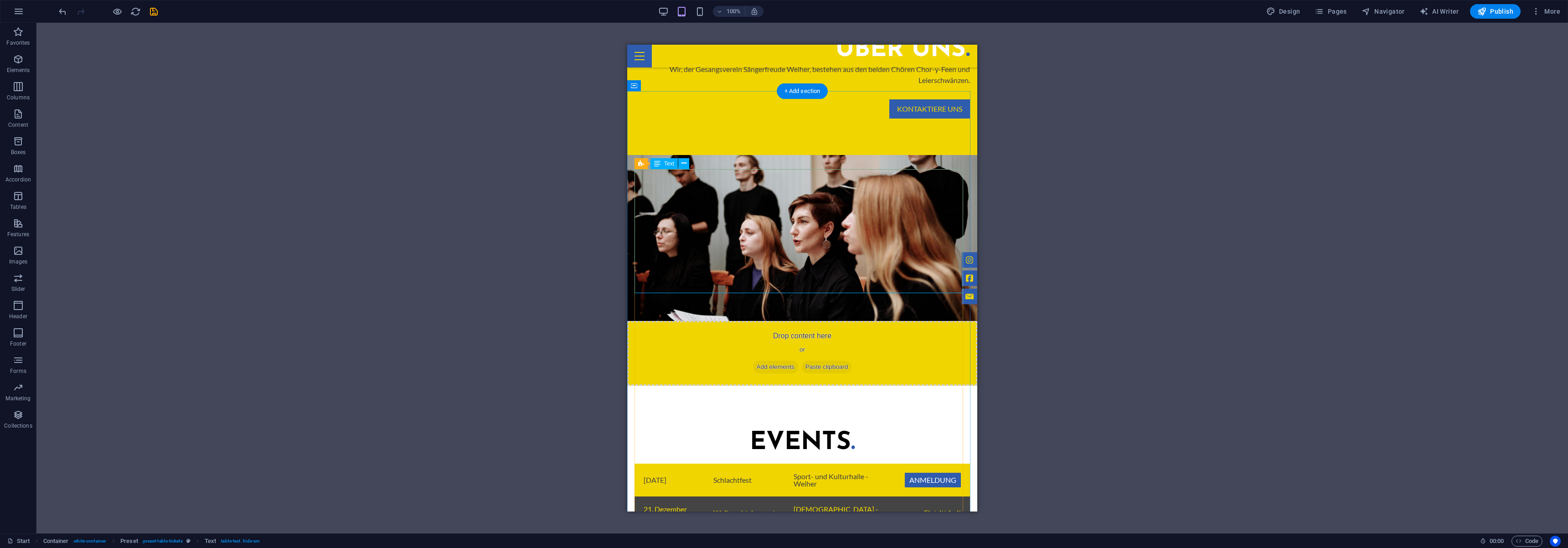
click at [922, 464] on div "08.November 2025 Schlachtfest Sport- und Kulturhalle - Weiher Anmeldung 21. Dez…" at bounding box center [802, 526] width 335 height 124
click at [923, 464] on div "08.November 2025 Schlachtfest Sport- und Kulturhalle - Weiher Anmeldung 21. Dez…" at bounding box center [802, 526] width 335 height 124
click at [860, 464] on div "08.November 2025 Schlachtfest Sport- und Kulturhalle - Weiher Anmeldung 21. Dez…" at bounding box center [802, 526] width 335 height 124
click at [916, 464] on div "08.November 2025 Schlachtfest Sport- und Kulturhalle - Weiher Anmeldung 21. Dez…" at bounding box center [802, 526] width 335 height 124
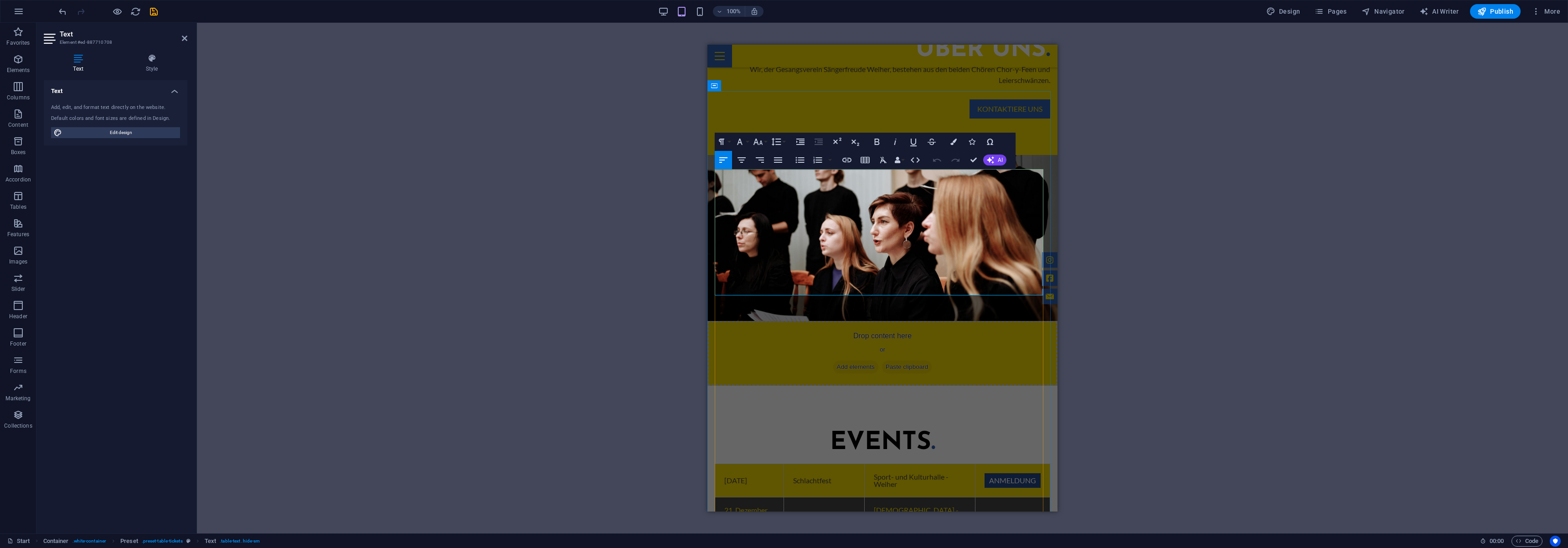
click at [987, 473] on link "Anmeldung" at bounding box center [1012, 480] width 56 height 15
click at [999, 473] on link "Anmeldung" at bounding box center [1012, 480] width 56 height 15
click at [145, 69] on h4 "Style" at bounding box center [152, 63] width 71 height 19
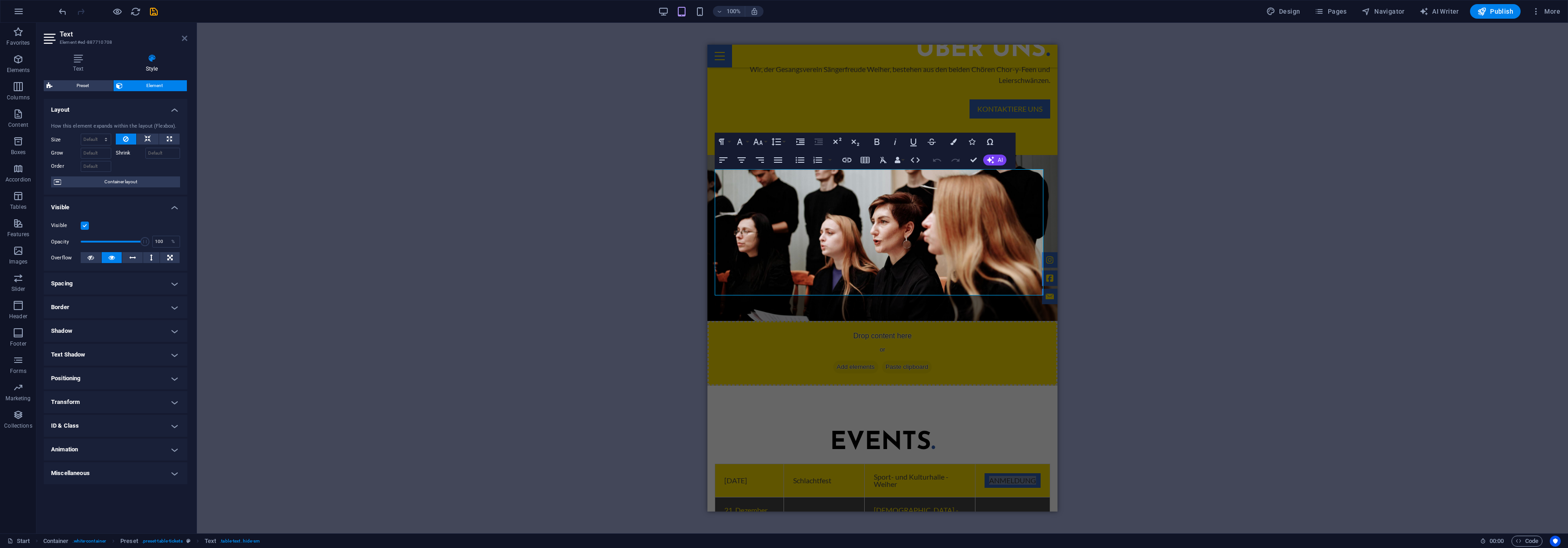
click at [182, 40] on icon at bounding box center [184, 38] width 5 height 7
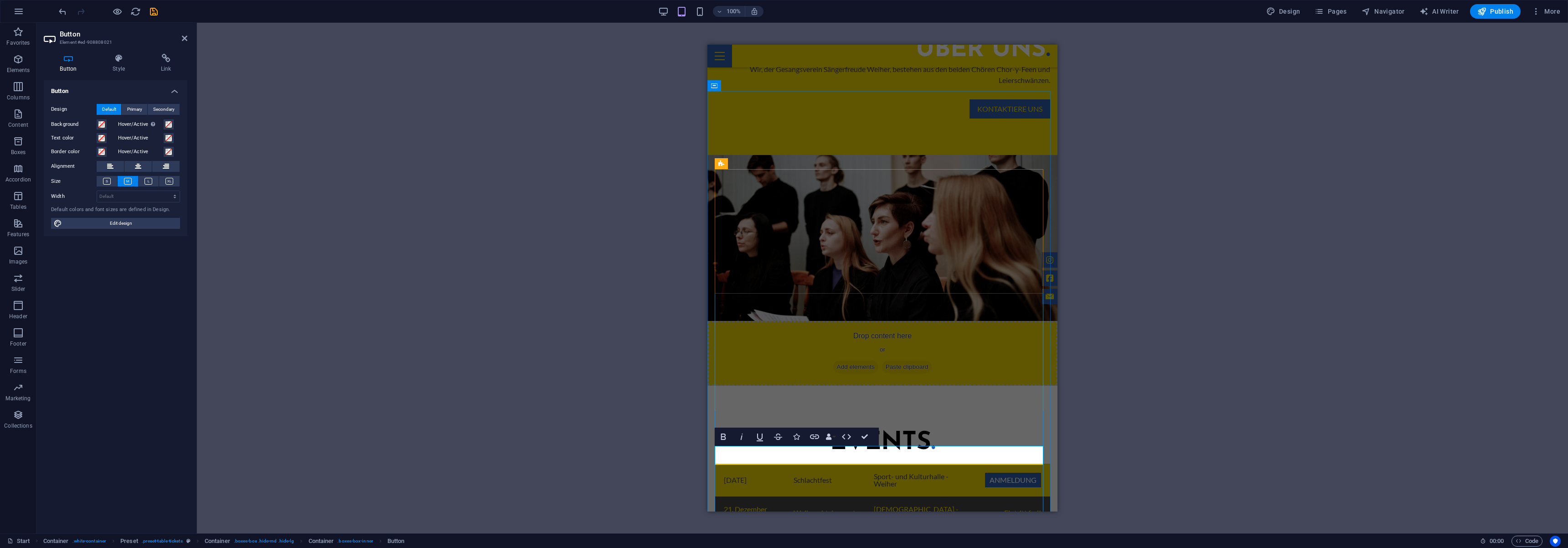
click at [177, 67] on h4 "Link" at bounding box center [166, 63] width 43 height 19
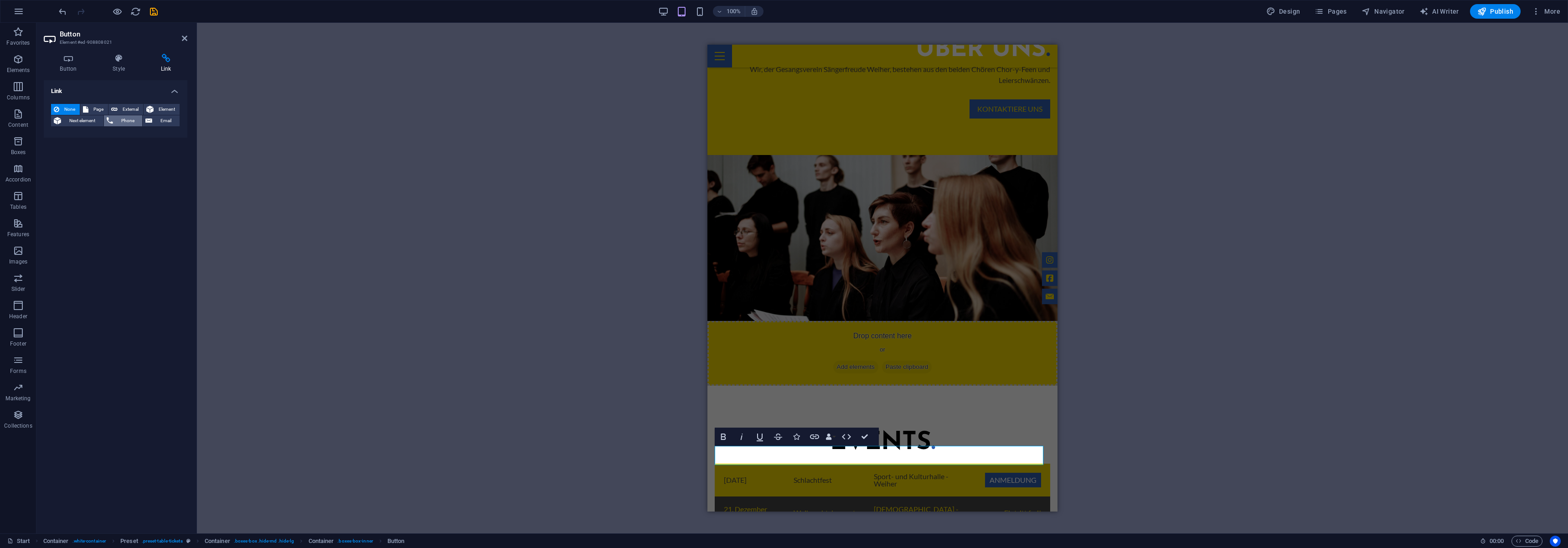
click at [132, 111] on span "External" at bounding box center [130, 110] width 20 height 11
select select "blank"
type input "https://apfelweinfest.pasiegel.de"
click at [297, 103] on div "H2 Wide image with text Container Logo Banner Banner Container Scroll indicator…" at bounding box center [882, 278] width 1371 height 511
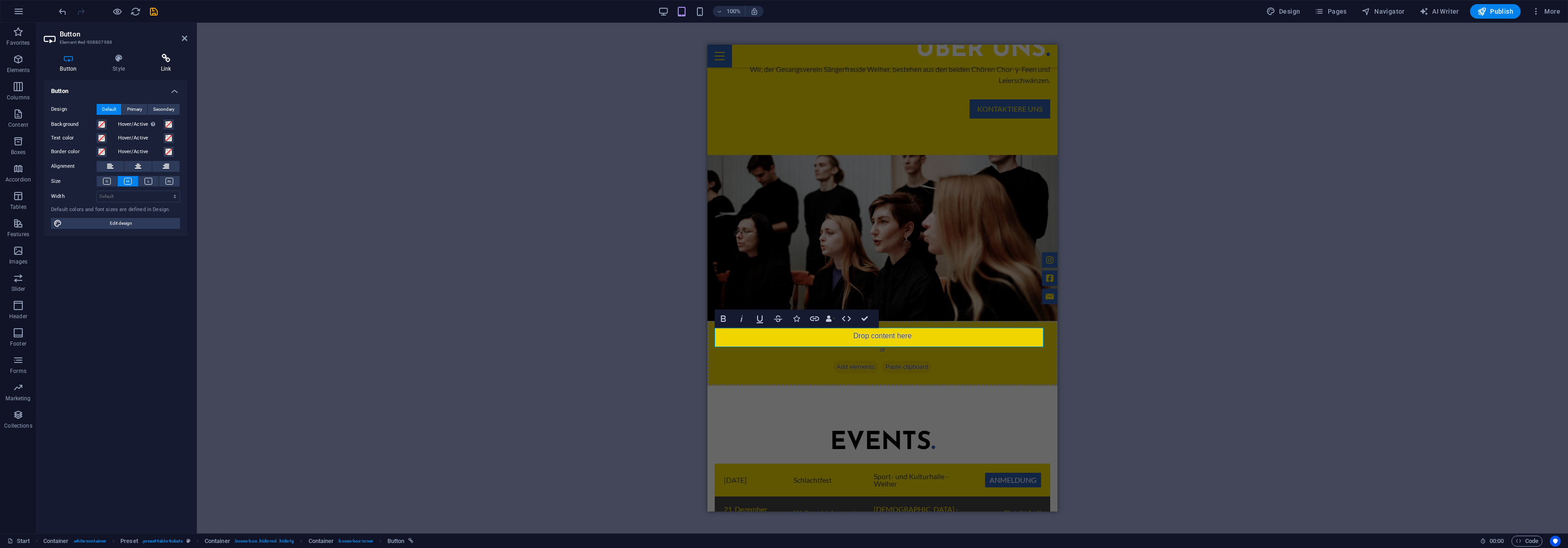
click at [162, 59] on icon at bounding box center [166, 58] width 43 height 9
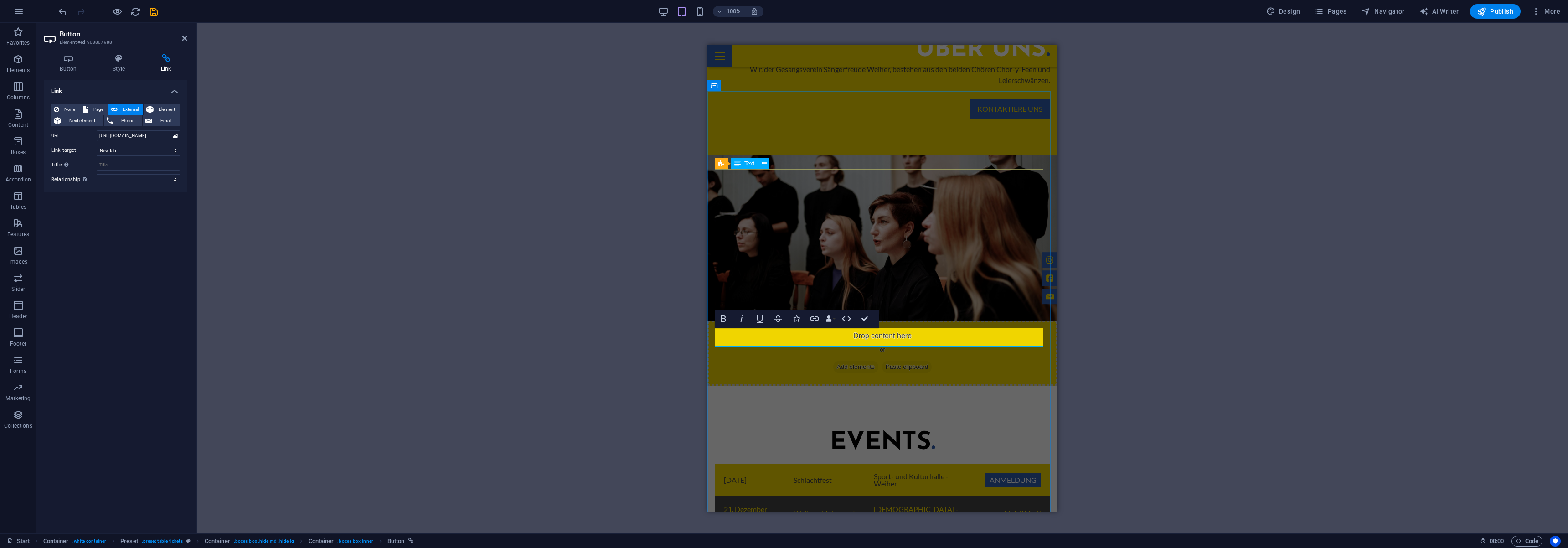
click at [1009, 464] on div "08.November 2025 Schlachtfest Sport- und Kulturhalle - Weiher Anmeldung 21. Dez…" at bounding box center [882, 526] width 335 height 124
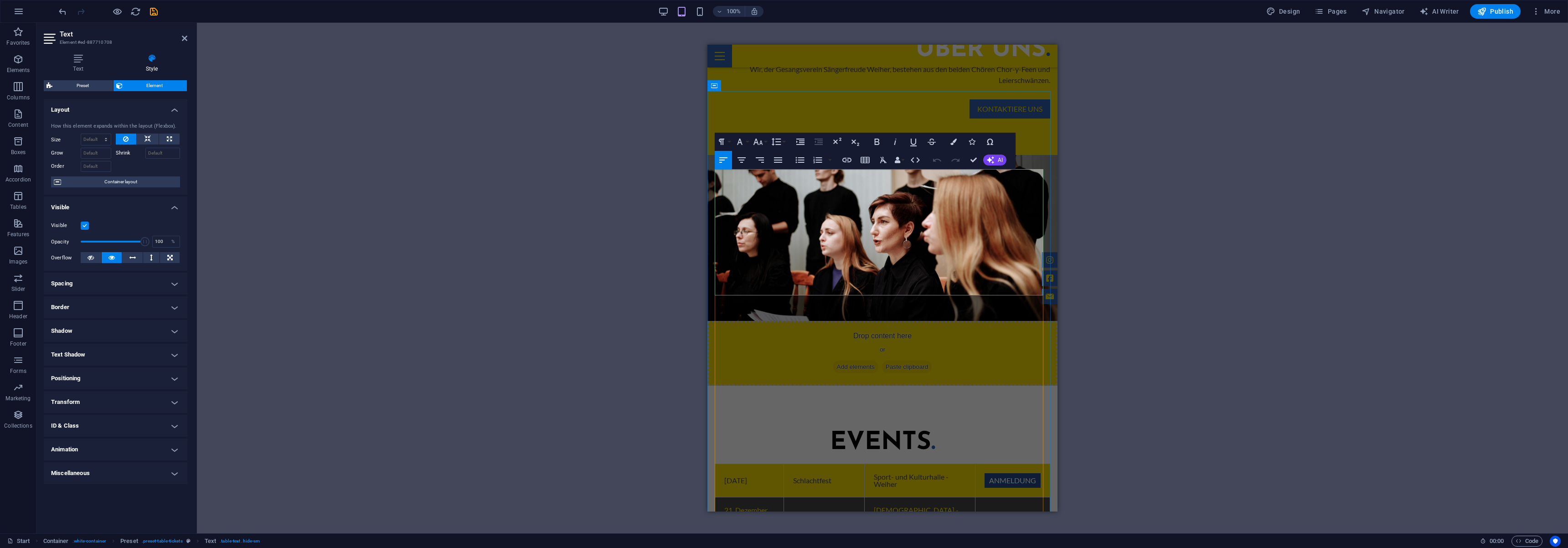
click at [1001, 473] on link "Anmeldung" at bounding box center [1012, 480] width 56 height 15
click at [115, 13] on icon "button" at bounding box center [117, 11] width 10 height 10
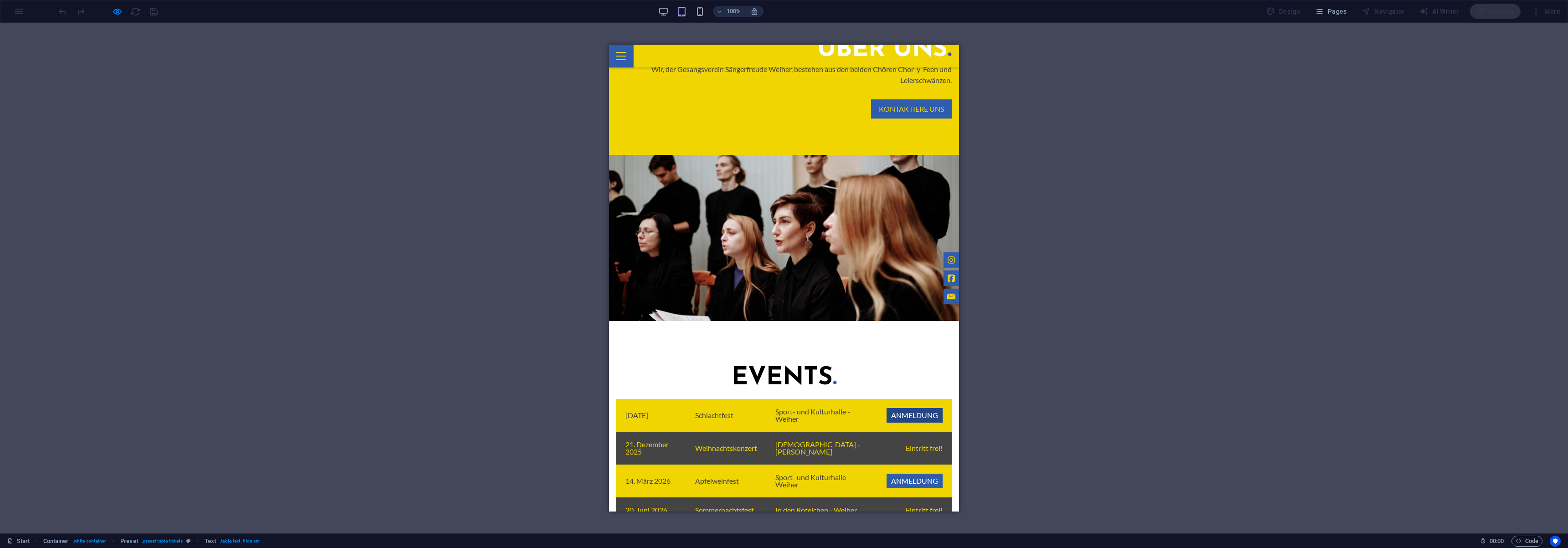
click at [912, 408] on link "Anmeldung" at bounding box center [914, 415] width 56 height 15
click at [915, 474] on link "Anmeldung" at bounding box center [914, 481] width 56 height 15
click at [117, 14] on icon "button" at bounding box center [117, 11] width 10 height 10
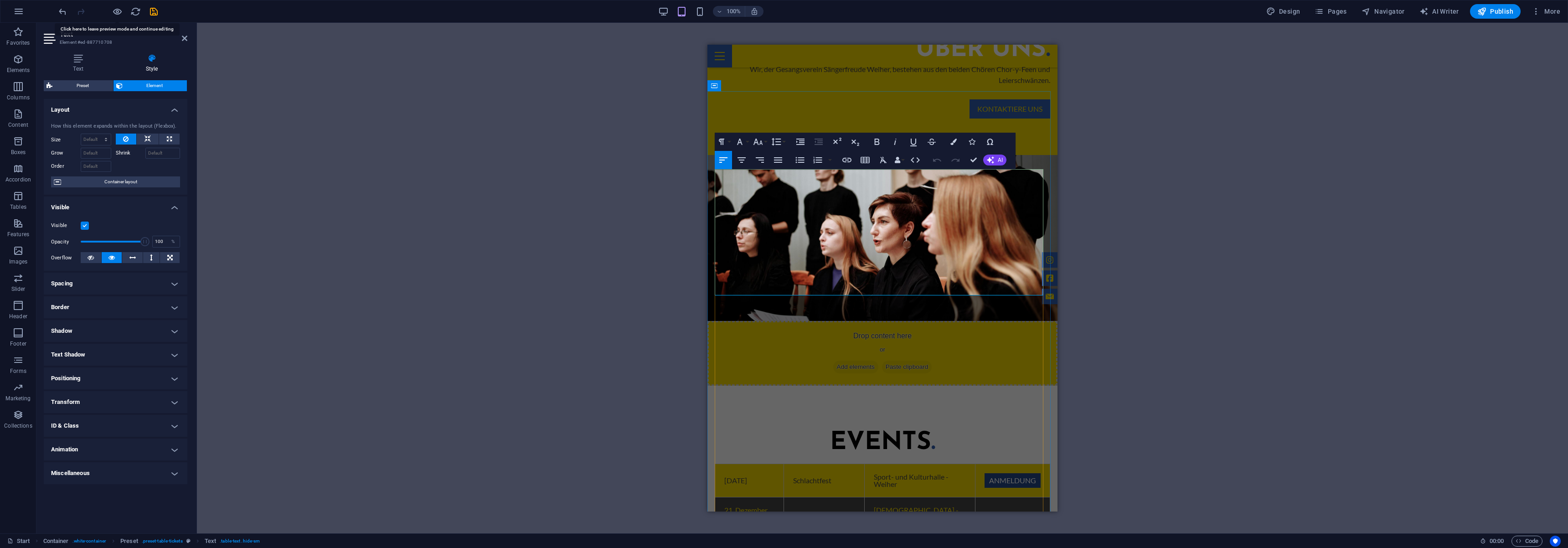
click at [1010, 473] on link "Anmeldung" at bounding box center [1012, 480] width 56 height 15
click at [184, 38] on icon at bounding box center [184, 38] width 5 height 7
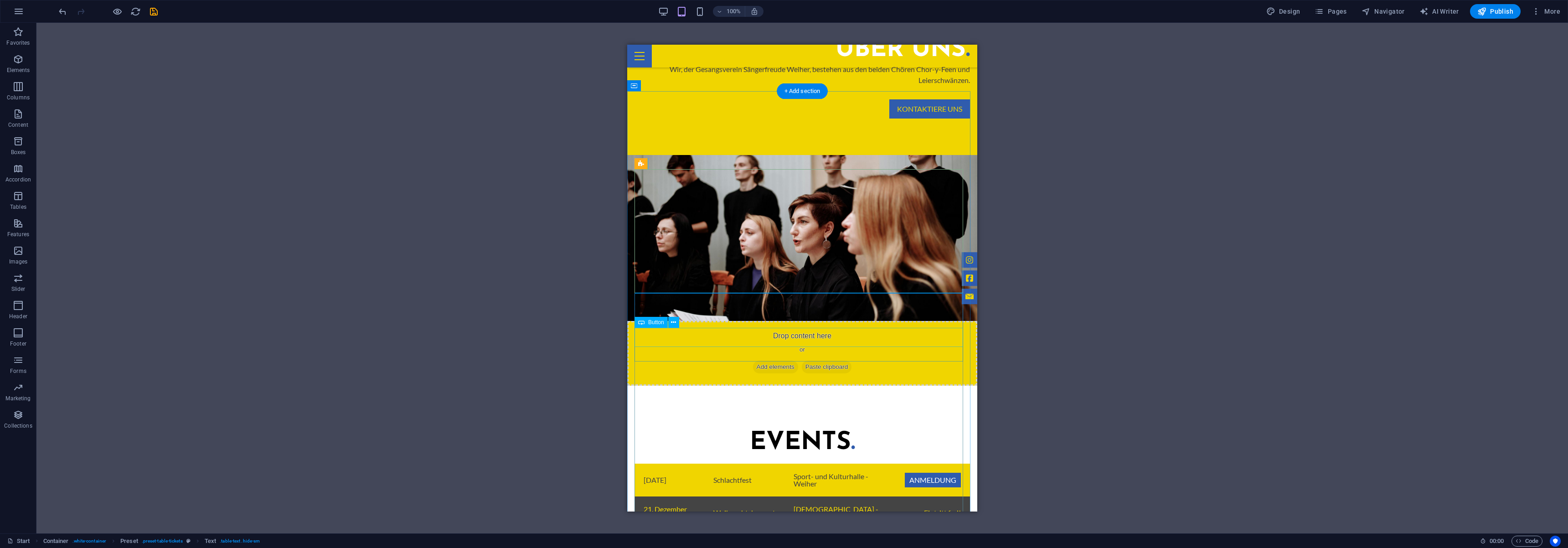
click at [917, 464] on div "08.November 2025 Schlachtfest Sport- und Kulturhalle - Weiher Anmeldung 21. Dez…" at bounding box center [802, 526] width 335 height 124
click at [923, 464] on div "08.November 2025 Schlachtfest Sport- und Kulturhalle - Weiher Anmeldung 21. Dez…" at bounding box center [802, 526] width 335 height 124
click at [925, 464] on div "08.November 2025 Schlachtfest Sport- und Kulturhalle - Weiher Anmeldung 21. Dez…" at bounding box center [802, 526] width 335 height 124
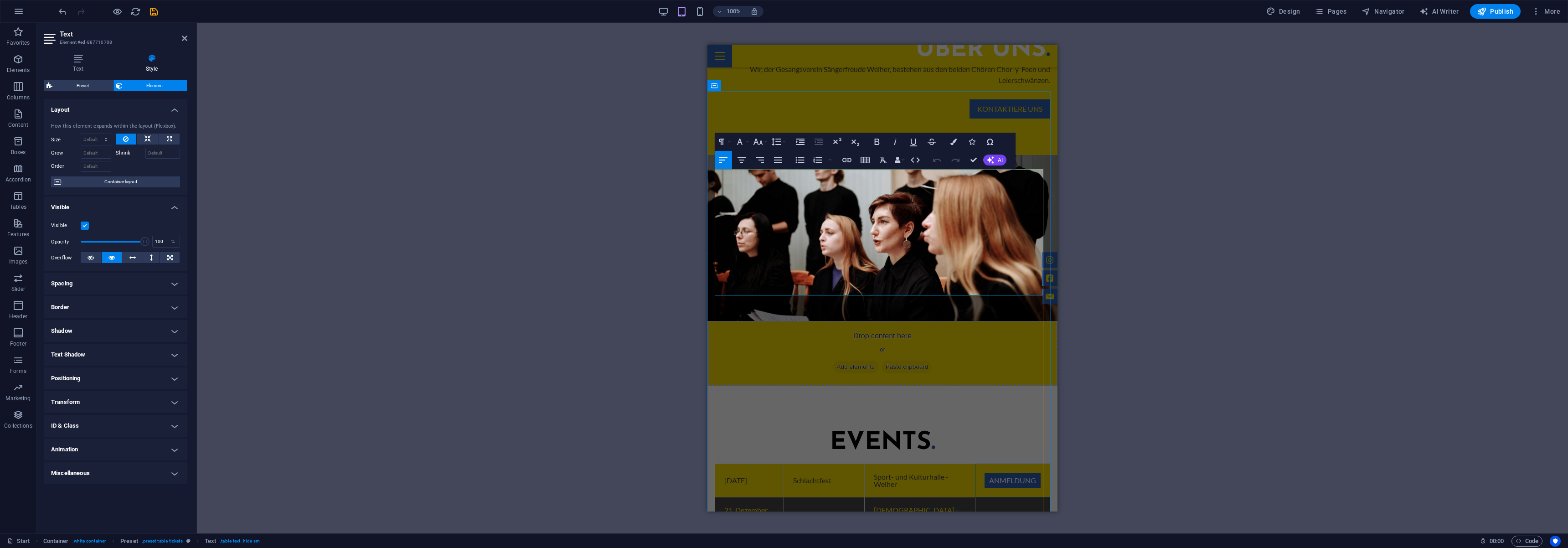
click at [976, 464] on td "Anmeldung" at bounding box center [1013, 480] width 75 height 33
click at [1013, 473] on link "Anmeldung" at bounding box center [1012, 480] width 56 height 15
click at [1012, 464] on td "Anmeldung" at bounding box center [1013, 480] width 75 height 33
click at [982, 464] on td "Anmeldung" at bounding box center [1013, 480] width 75 height 33
click at [986, 473] on link "Anmeldung" at bounding box center [1012, 480] width 56 height 15
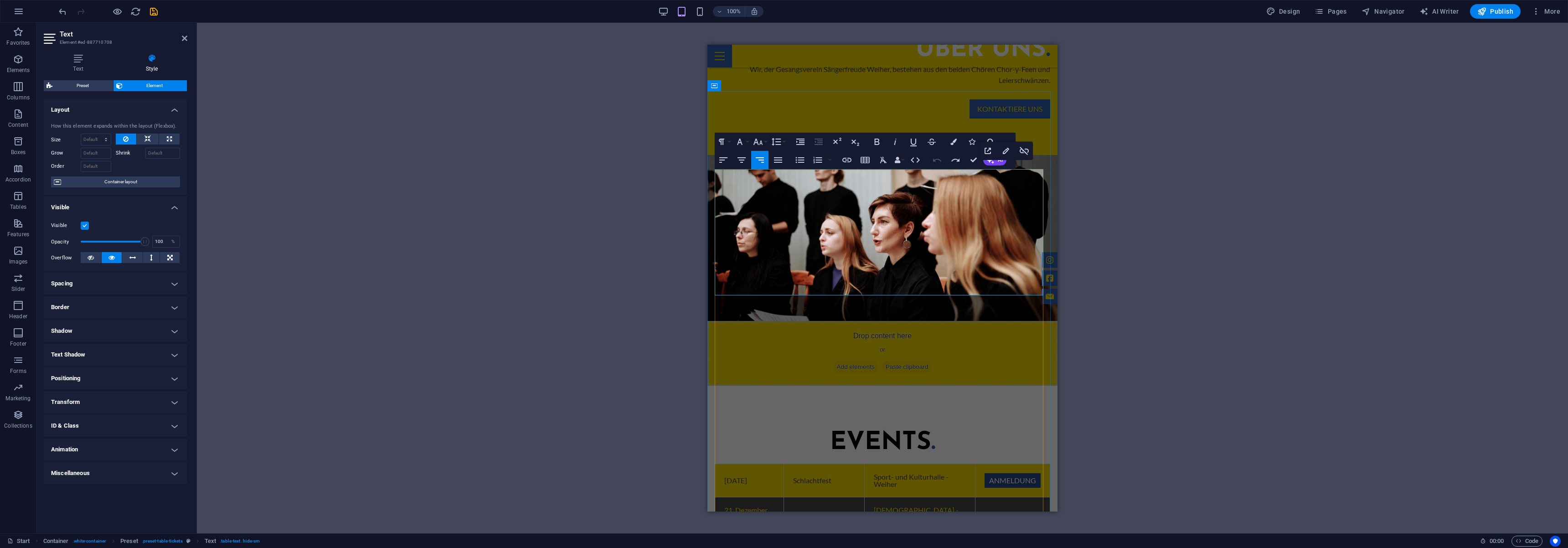
click at [984, 473] on link "Anmeldung" at bounding box center [1012, 480] width 56 height 15
click at [29, 63] on span "Elements" at bounding box center [18, 65] width 37 height 22
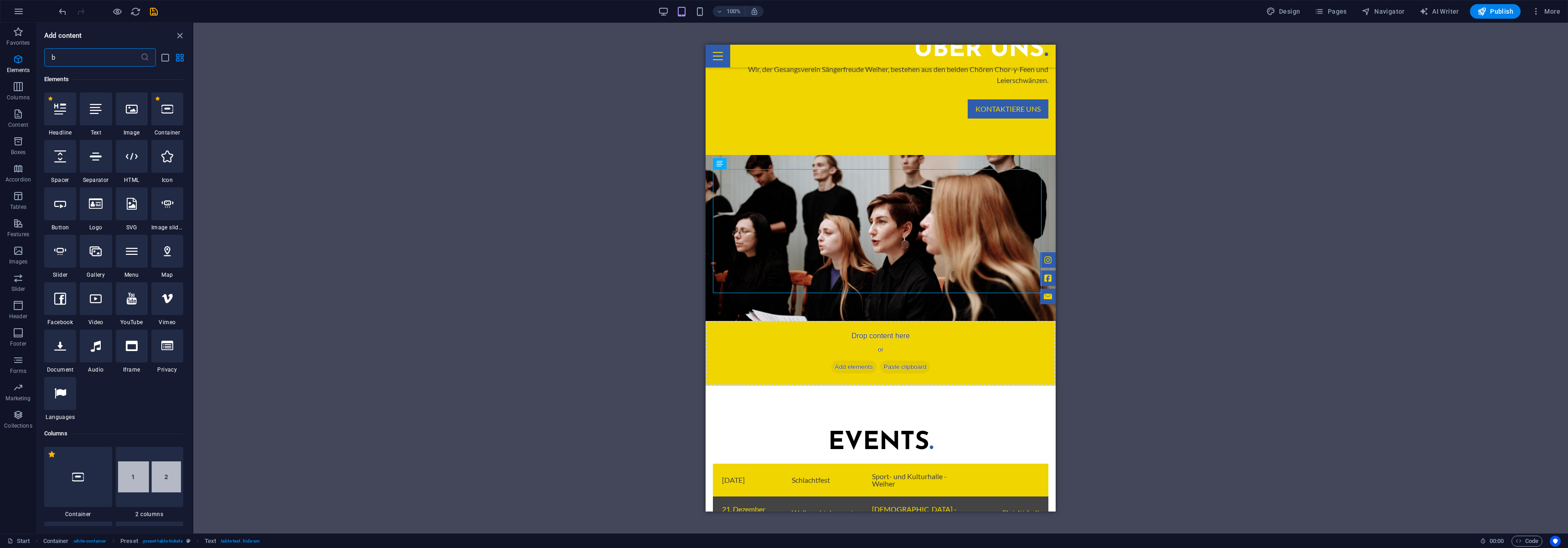
scroll to position [0, 0]
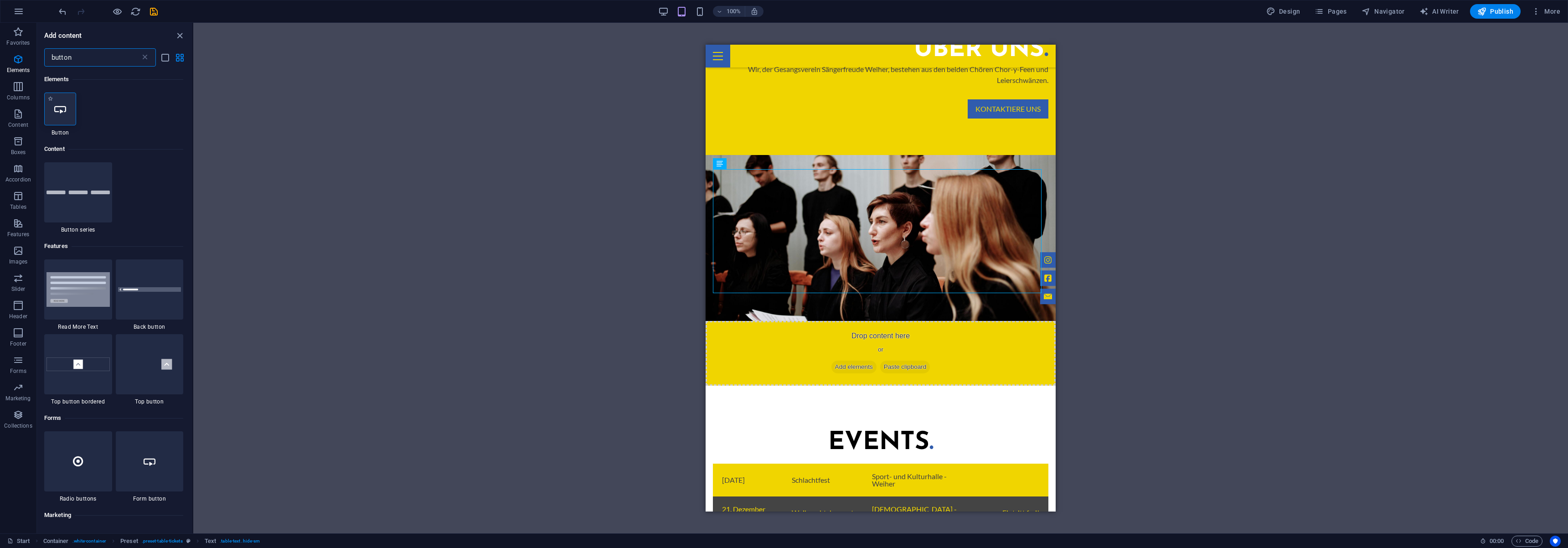
type input "button"
click at [55, 102] on div at bounding box center [60, 109] width 32 height 33
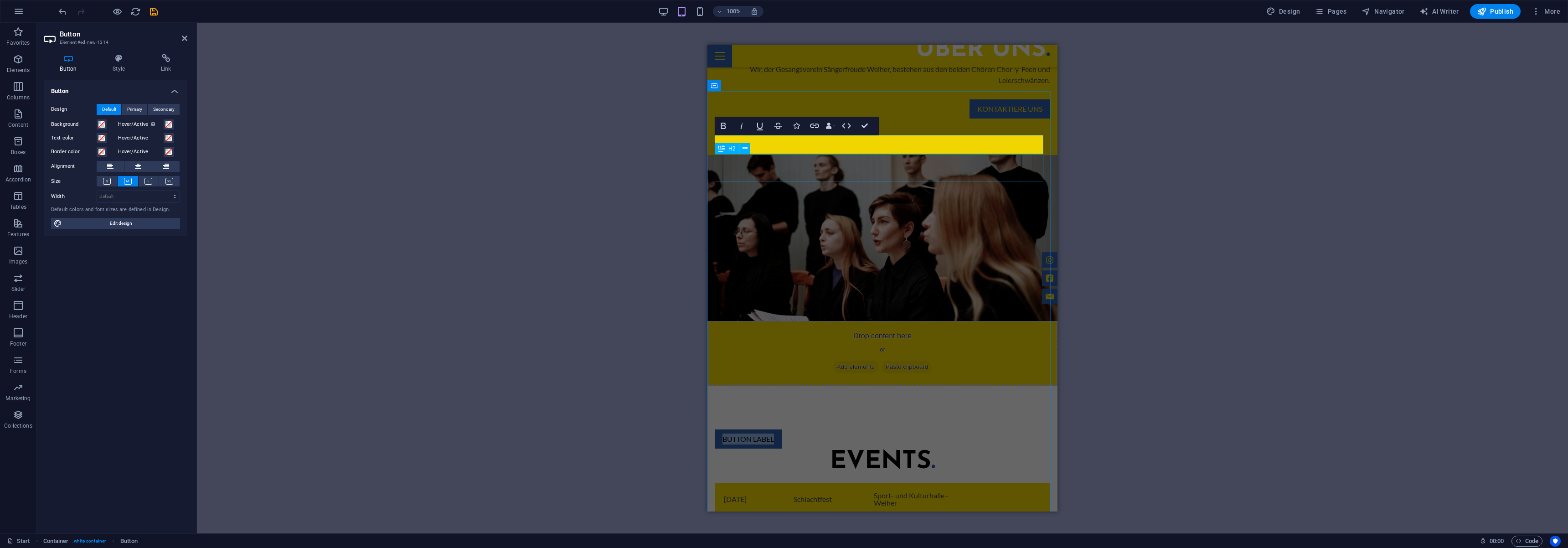
click at [780, 449] on div "Events ." at bounding box center [882, 462] width 335 height 27
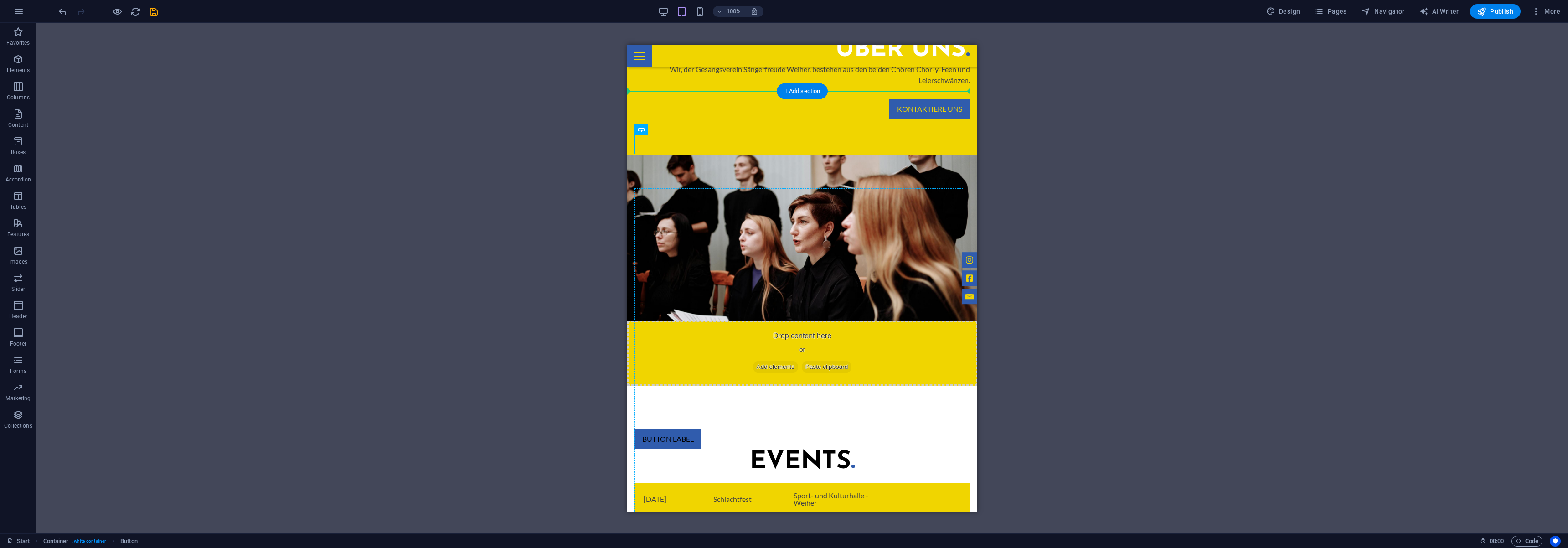
drag, startPoint x: 695, startPoint y: 142, endPoint x: 915, endPoint y: 210, distance: 230.3
drag, startPoint x: 677, startPoint y: 153, endPoint x: 929, endPoint y: 205, distance: 257.3
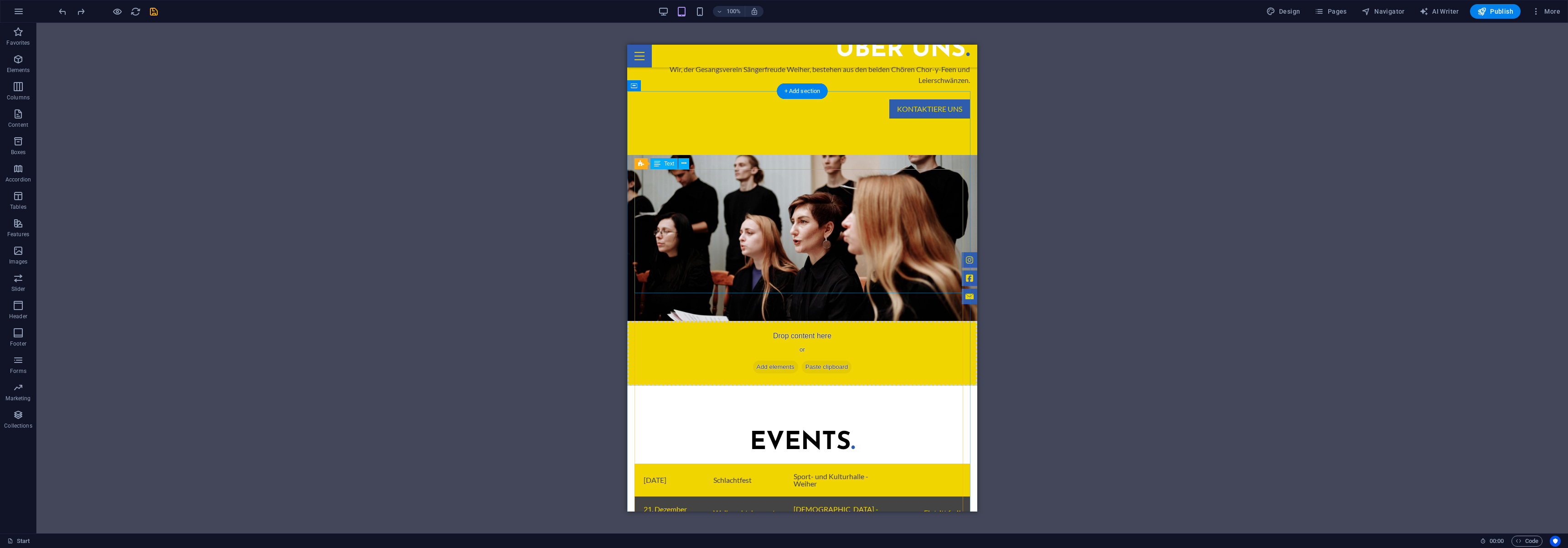
click at [921, 464] on div "08.November 2025 Schlachtfest Sport- und Kulturhalle - Weiher 21. Dezember 2025…" at bounding box center [802, 526] width 335 height 124
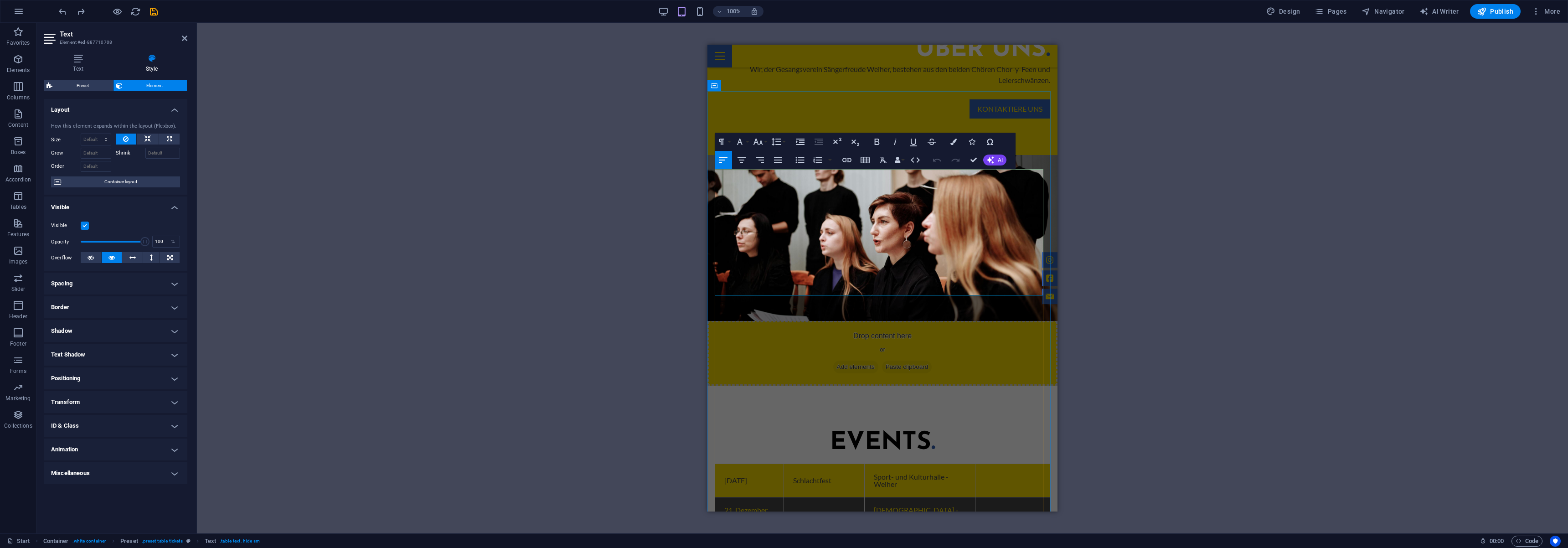
click at [980, 464] on td at bounding box center [1013, 480] width 75 height 33
click at [1005, 540] on link "Anmeldung" at bounding box center [1012, 547] width 56 height 15
click at [1003, 540] on link "Anmeldung" at bounding box center [1012, 547] width 56 height 15
click at [1001, 540] on link "Anmeldung" at bounding box center [1012, 547] width 56 height 15
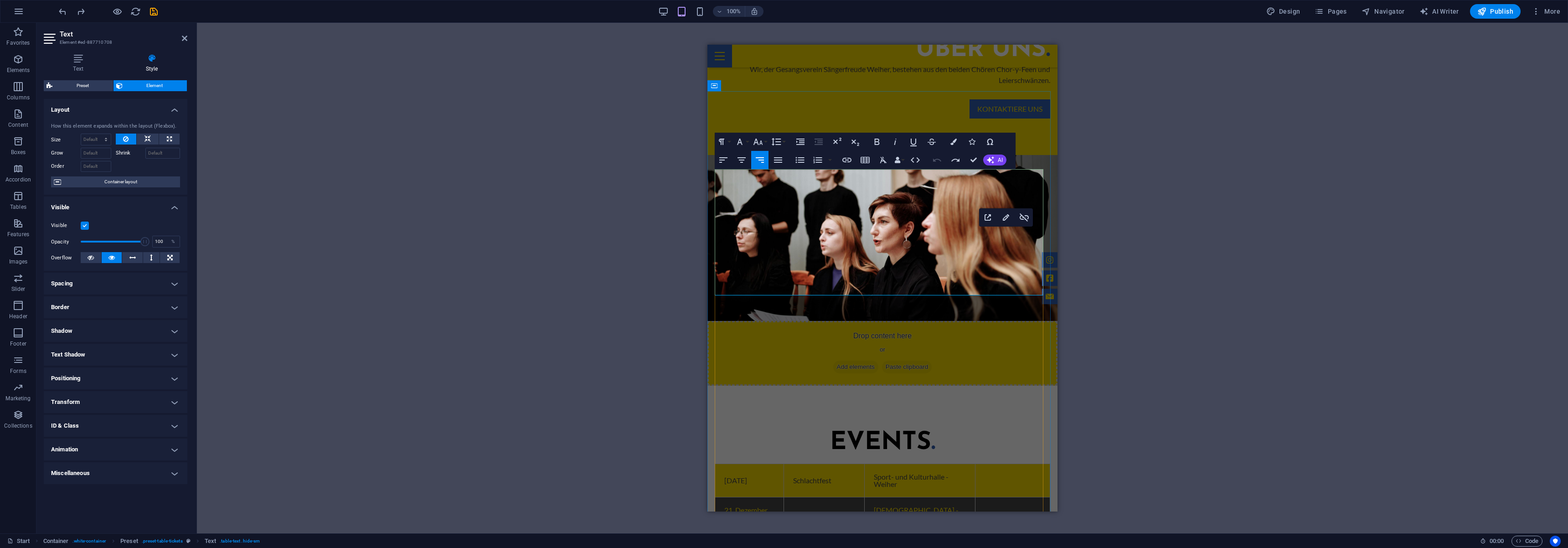
click at [996, 540] on link "Anmeldung" at bounding box center [1012, 547] width 56 height 15
click at [996, 464] on td at bounding box center [1013, 480] width 75 height 33
click at [1000, 464] on td at bounding box center [1013, 480] width 75 height 33
click at [989, 464] on td at bounding box center [1013, 480] width 75 height 33
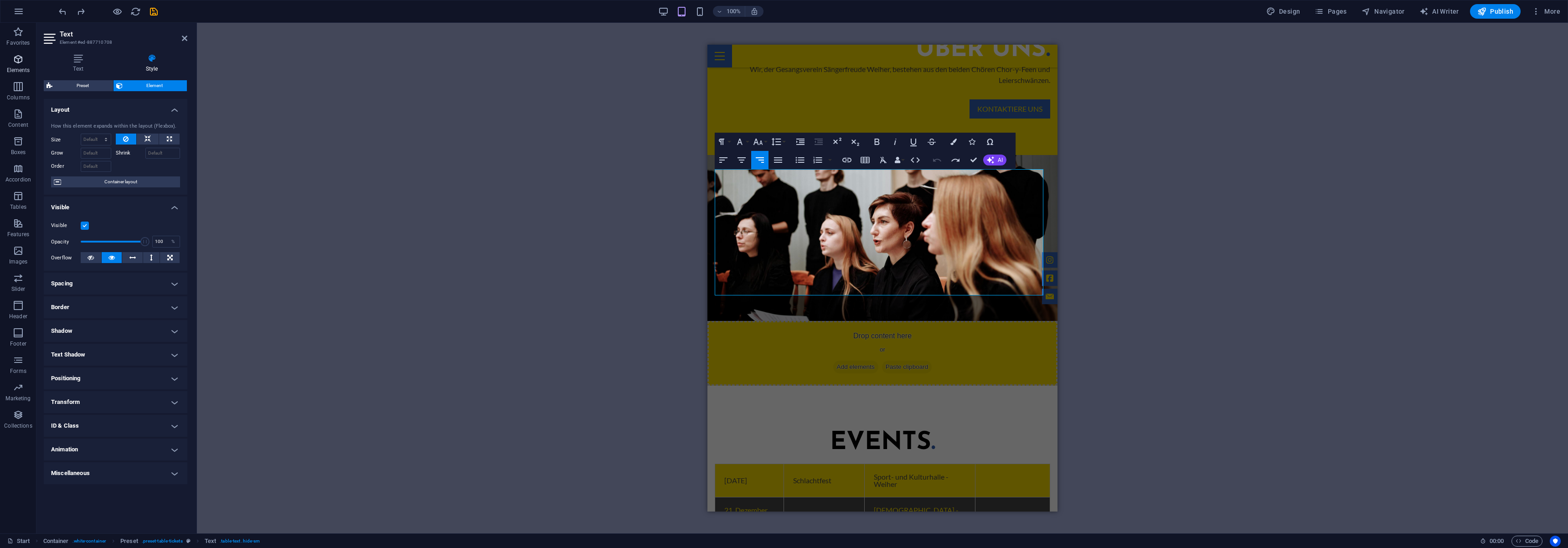
click at [13, 60] on icon "button" at bounding box center [18, 59] width 11 height 11
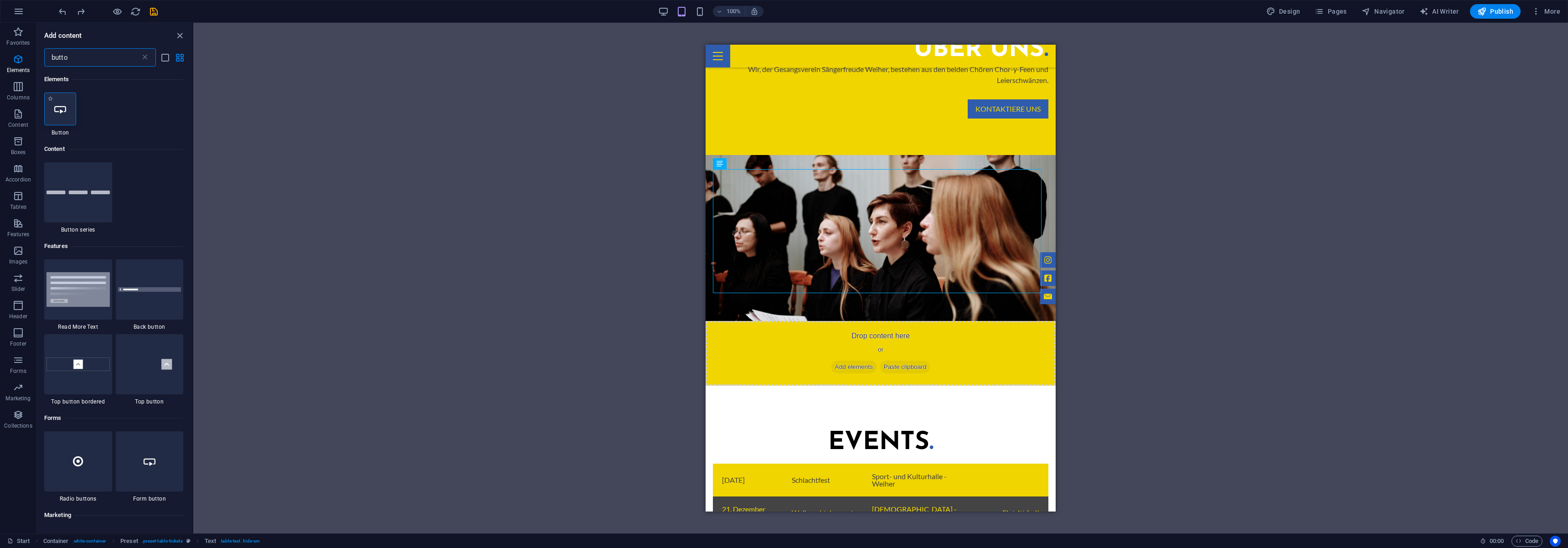
type input "butto"
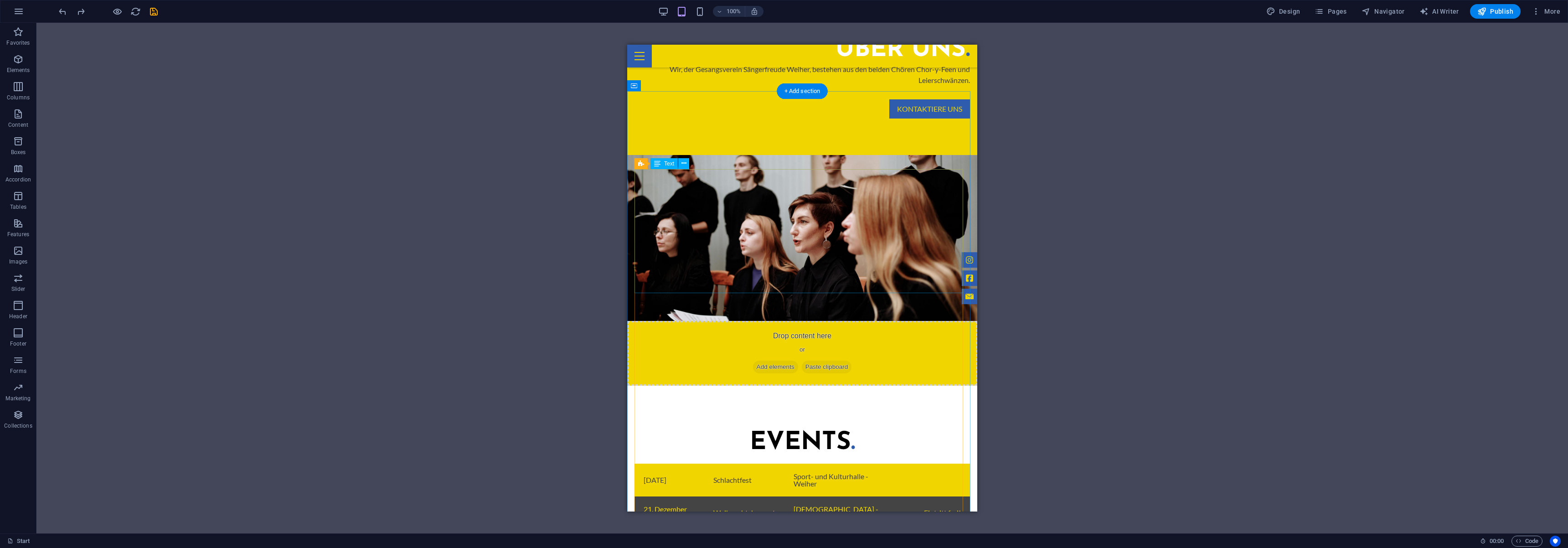
click at [915, 464] on div "08.November 2025 Schlachtfest Sport- und Kulturhalle - Weiher 21. Dezember 2025…" at bounding box center [802, 526] width 335 height 124
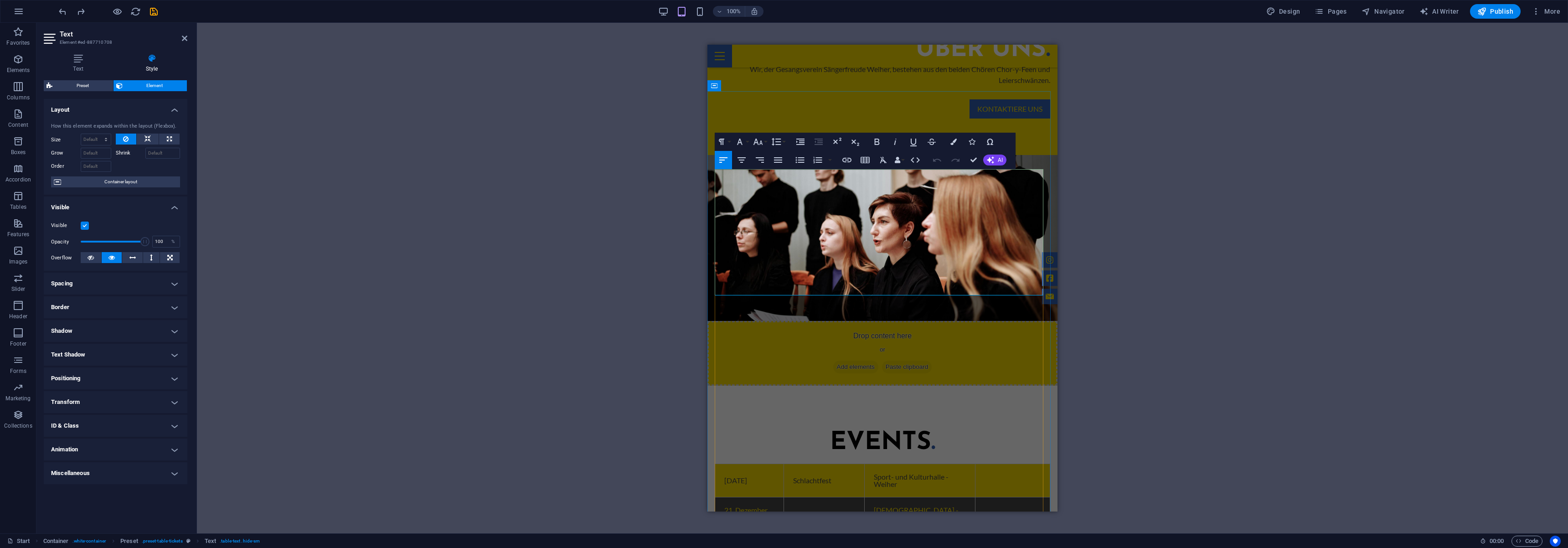
click at [1014, 540] on link "Anmeldung" at bounding box center [1012, 547] width 56 height 15
drag, startPoint x: 1008, startPoint y: 261, endPoint x: 1027, endPoint y: 259, distance: 19.1
click at [1027, 540] on link "Anmelddung" at bounding box center [1010, 547] width 61 height 15
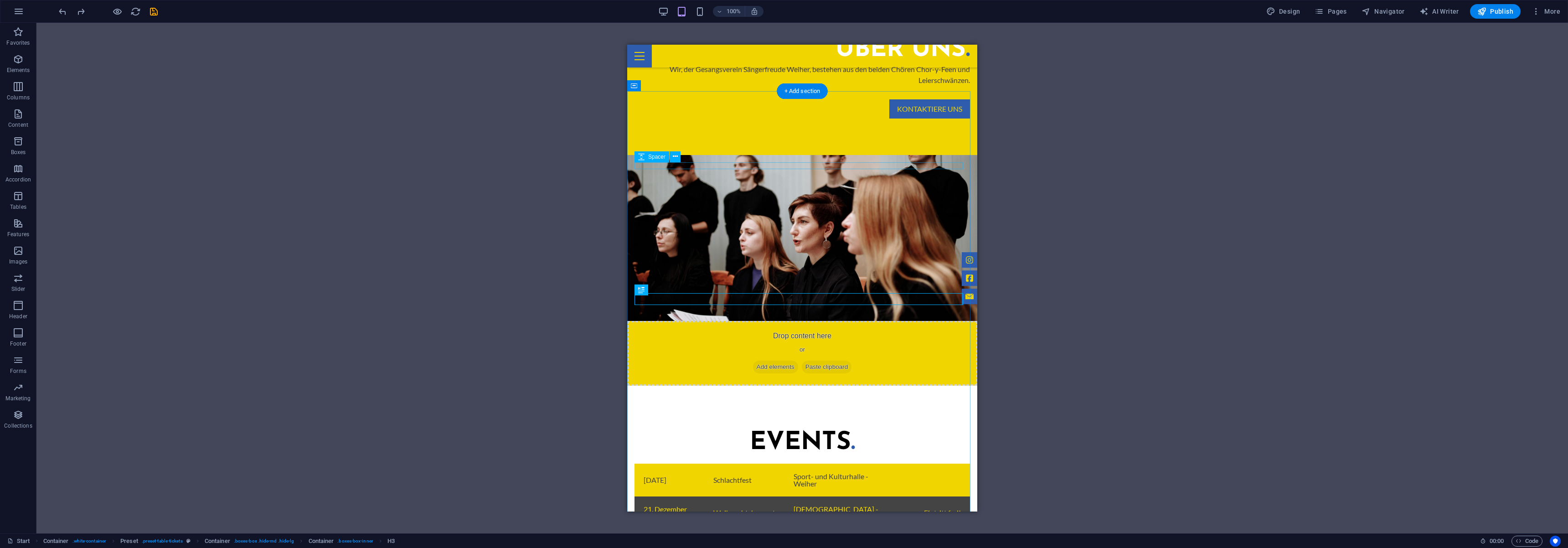
click at [900, 464] on div "08.November 2025 Schlachtfest Sport- und Kulturhalle - Weiher 21. Dezember 2025…" at bounding box center [802, 526] width 335 height 124
click at [917, 464] on div "08.November 2025 Schlachtfest Sport- und Kulturhalle - Weiher 21. Dezember 2025…" at bounding box center [802, 526] width 335 height 124
click at [911, 464] on div "08.November 2025 Schlachtfest Sport- und Kulturhalle - Weiher 21. Dezember 2025…" at bounding box center [802, 526] width 335 height 124
click at [926, 464] on div "08.November 2025 Schlachtfest Sport- und Kulturhalle - Weiher 21. Dezember 2025…" at bounding box center [802, 526] width 335 height 124
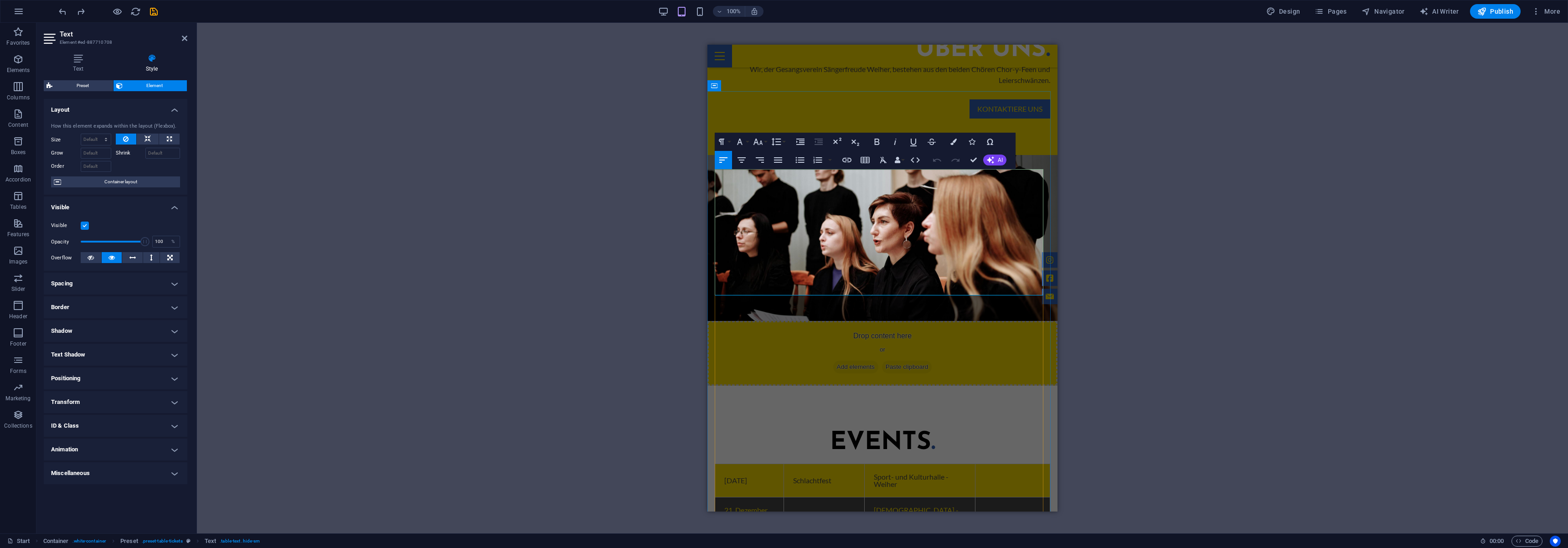
click at [1011, 540] on link "Anmeldung" at bounding box center [1012, 547] width 56 height 15
click at [850, 159] on icon "button" at bounding box center [847, 160] width 9 height 4
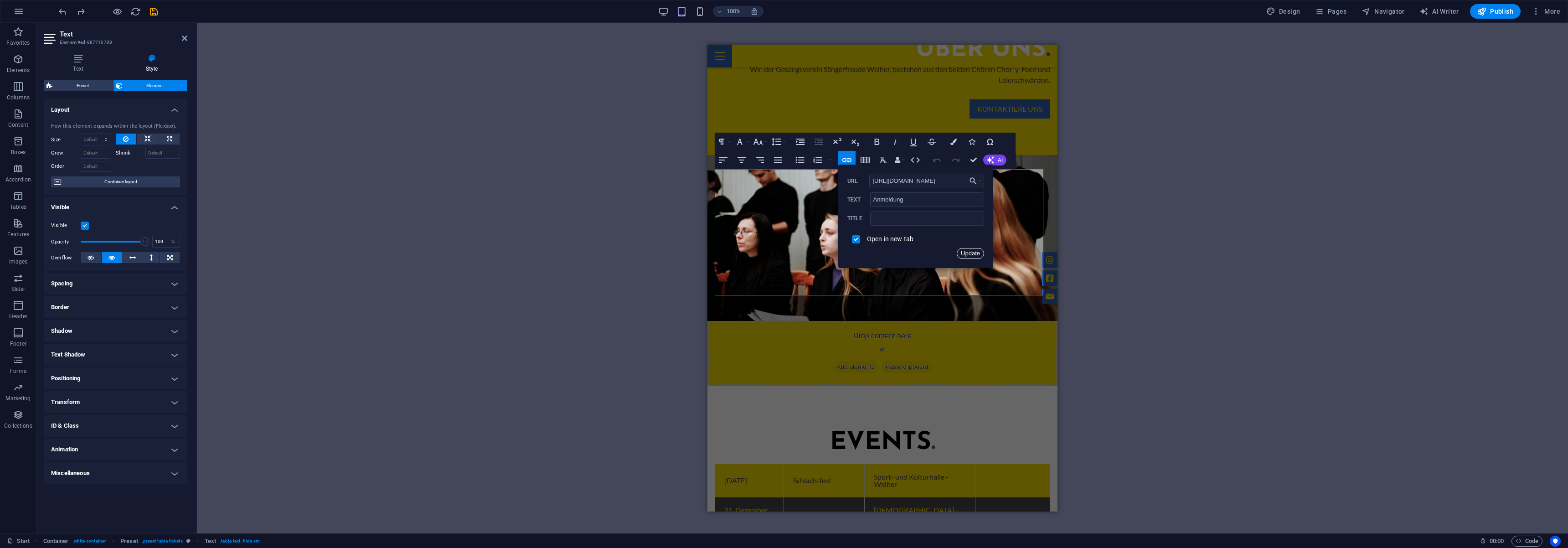
click at [975, 255] on button "Update" at bounding box center [970, 253] width 27 height 11
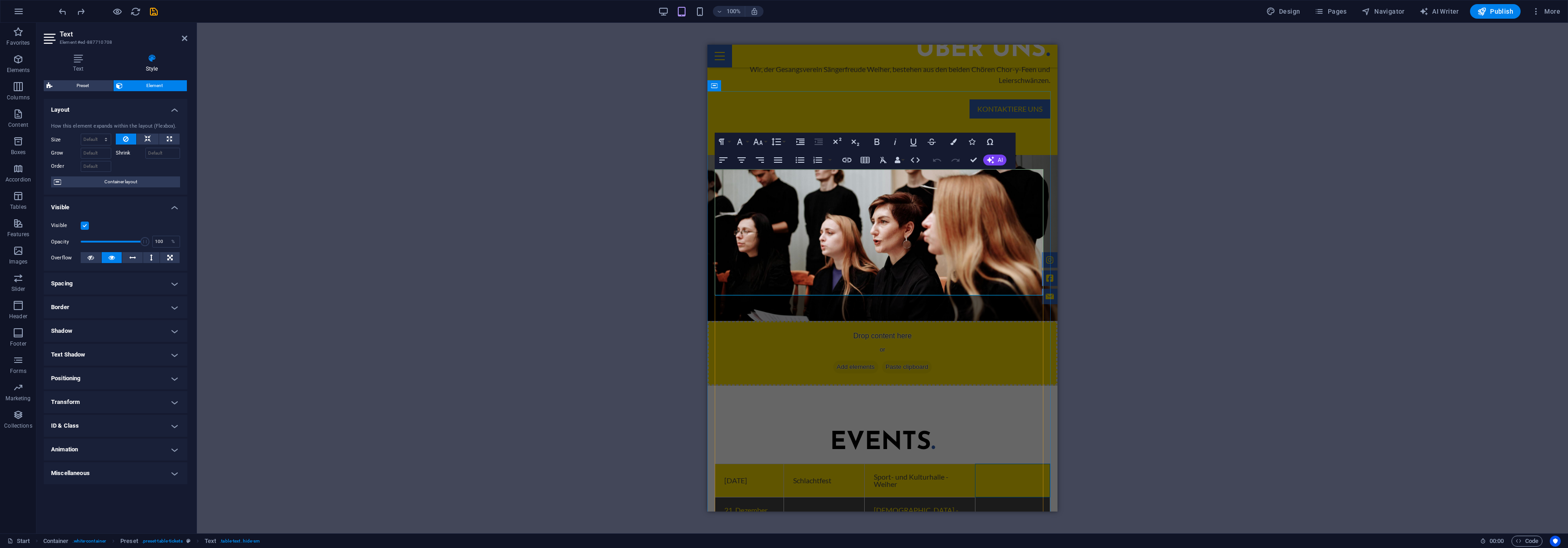
click at [1010, 464] on td at bounding box center [1013, 480] width 75 height 33
click at [1001, 540] on link "Anmeldung" at bounding box center [1012, 547] width 56 height 15
click at [991, 540] on link "Anmeldung" at bounding box center [1012, 547] width 56 height 15
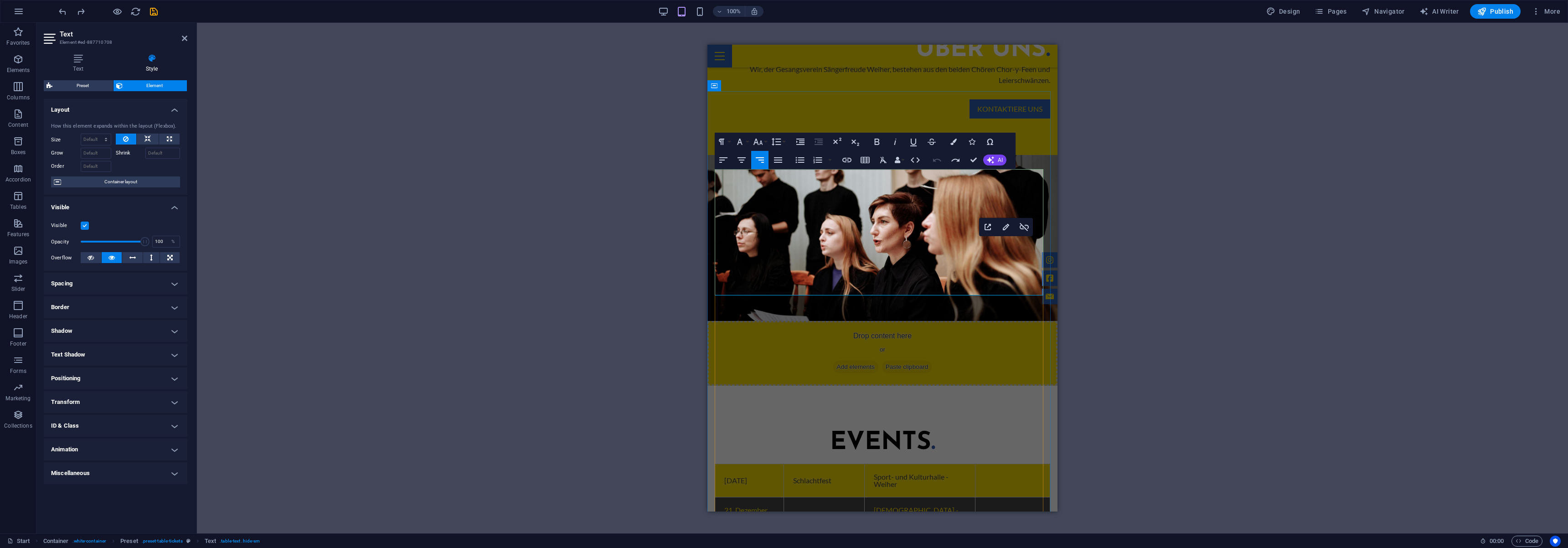
copy link "Anmeldung"
click at [997, 464] on td at bounding box center [1013, 480] width 75 height 33
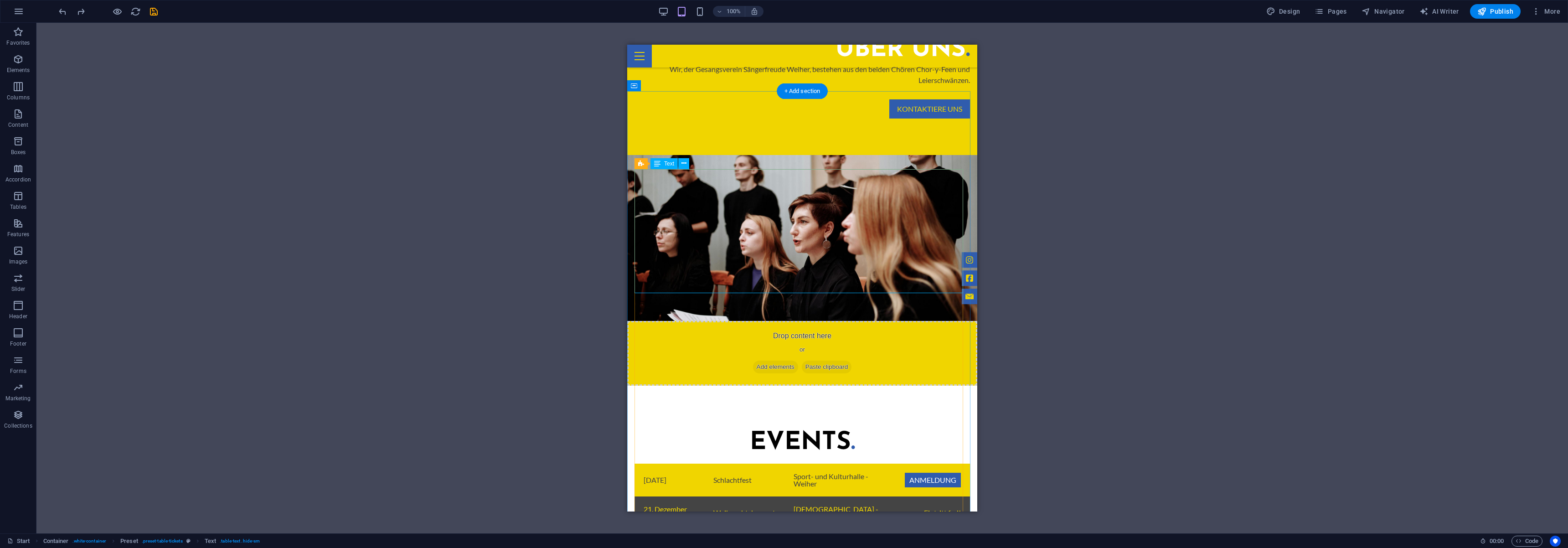
click at [931, 464] on div "08.November 2025 Schlachtfest Sport- und Kulturhalle - Weiher Anmeldung 21. Dez…" at bounding box center [802, 526] width 335 height 124
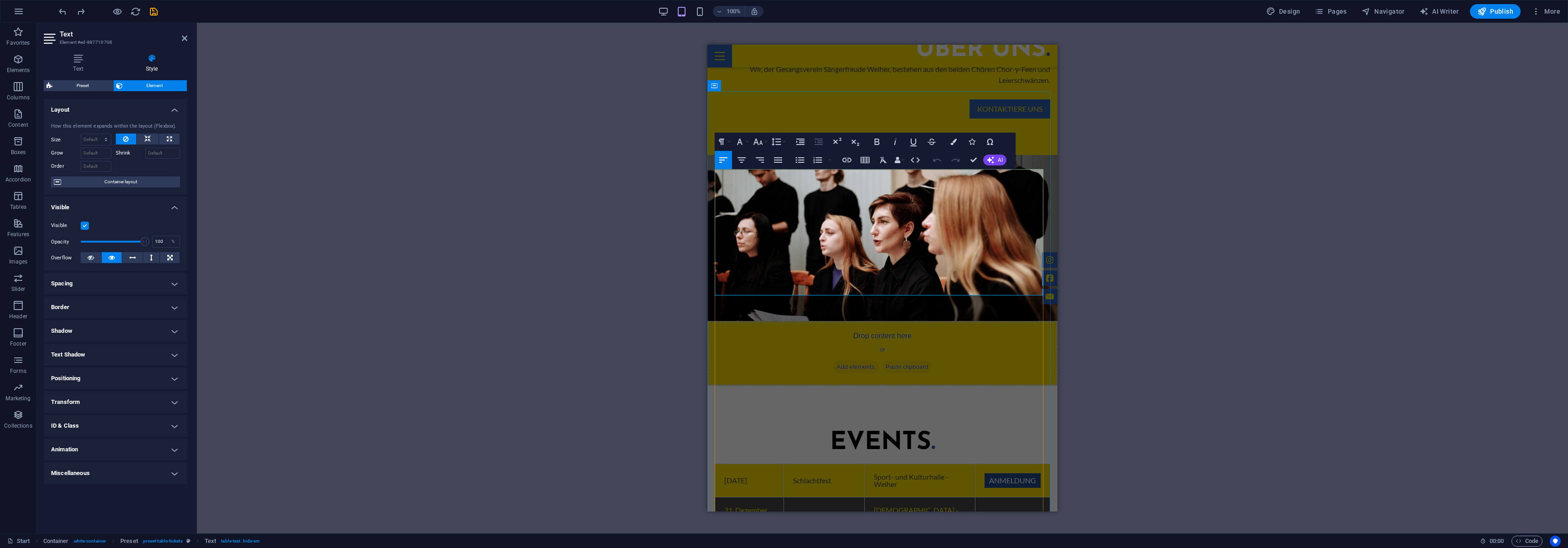
click at [1007, 473] on link "Anmeldung" at bounding box center [1012, 480] width 56 height 15
click at [845, 155] on icon "button" at bounding box center [847, 160] width 11 height 11
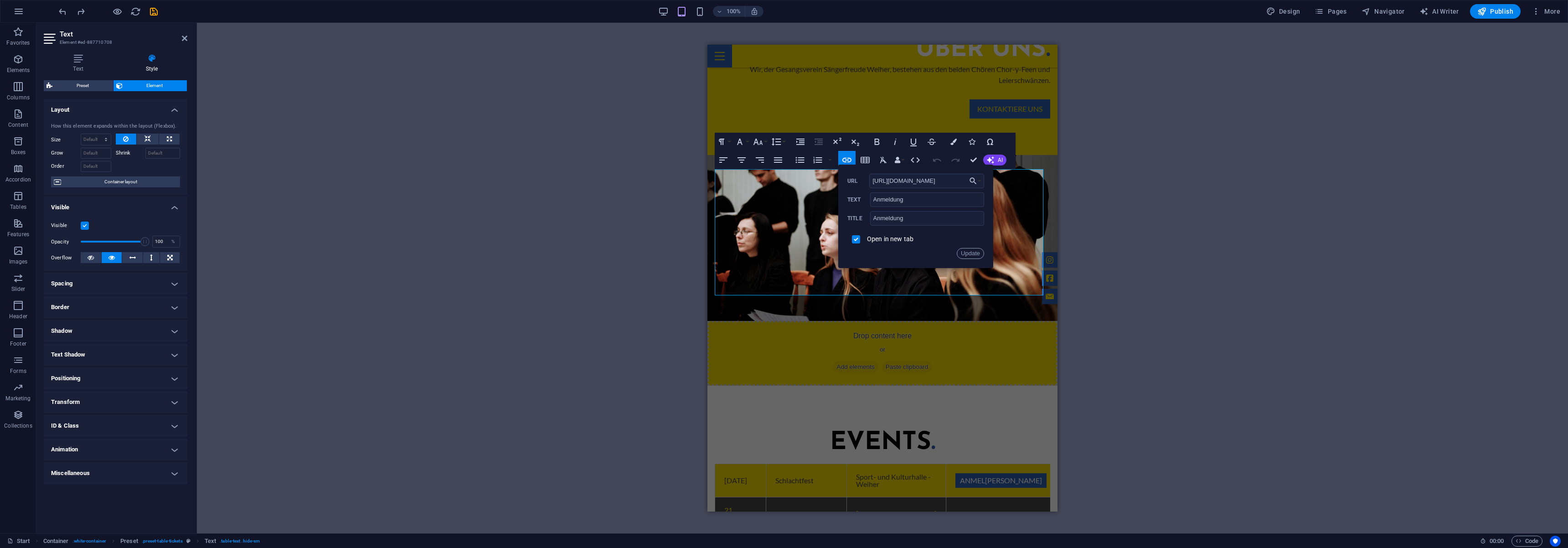
click at [1003, 464] on tbody "08.November 2025 Schlachtfest Sport- und Kulturhalle - Weiher Anmel ​ ​ dung 21…" at bounding box center [886, 534] width 341 height 141
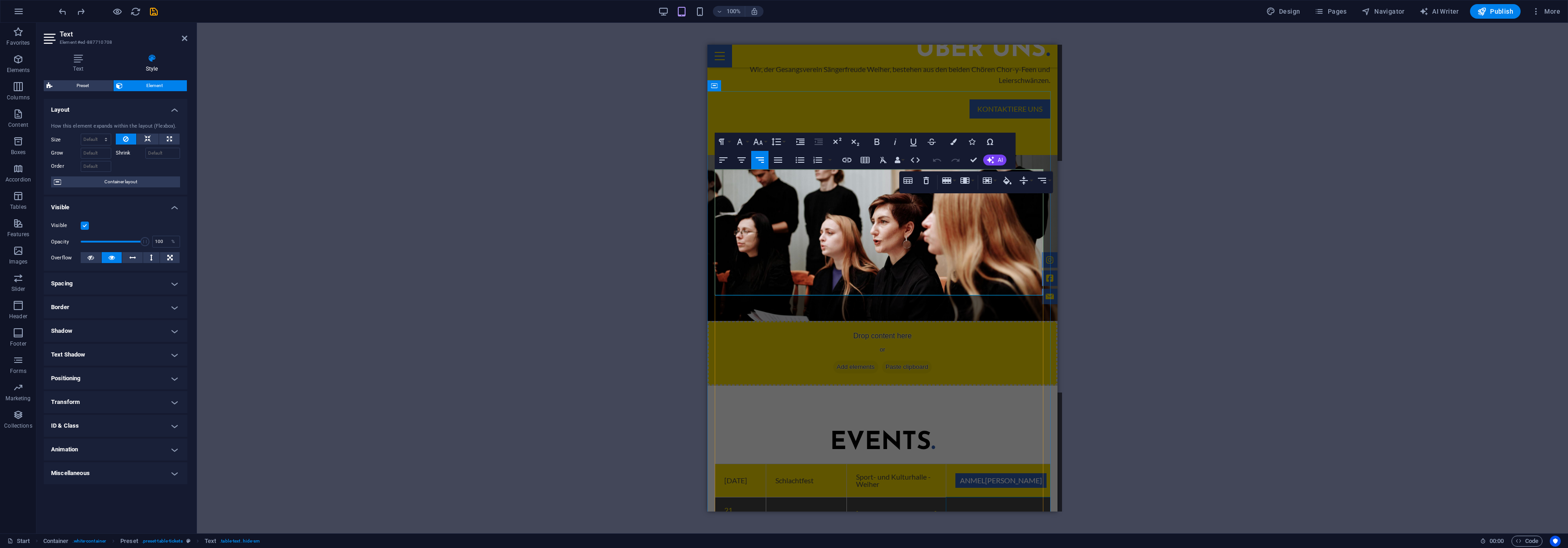
click at [1009, 547] on link "Anmeldung" at bounding box center [1018, 555] width 56 height 15
checkbox input "false"
click at [845, 163] on icon "button" at bounding box center [847, 160] width 11 height 11
click at [1008, 540] on link "Anmeldung" at bounding box center [1012, 547] width 56 height 15
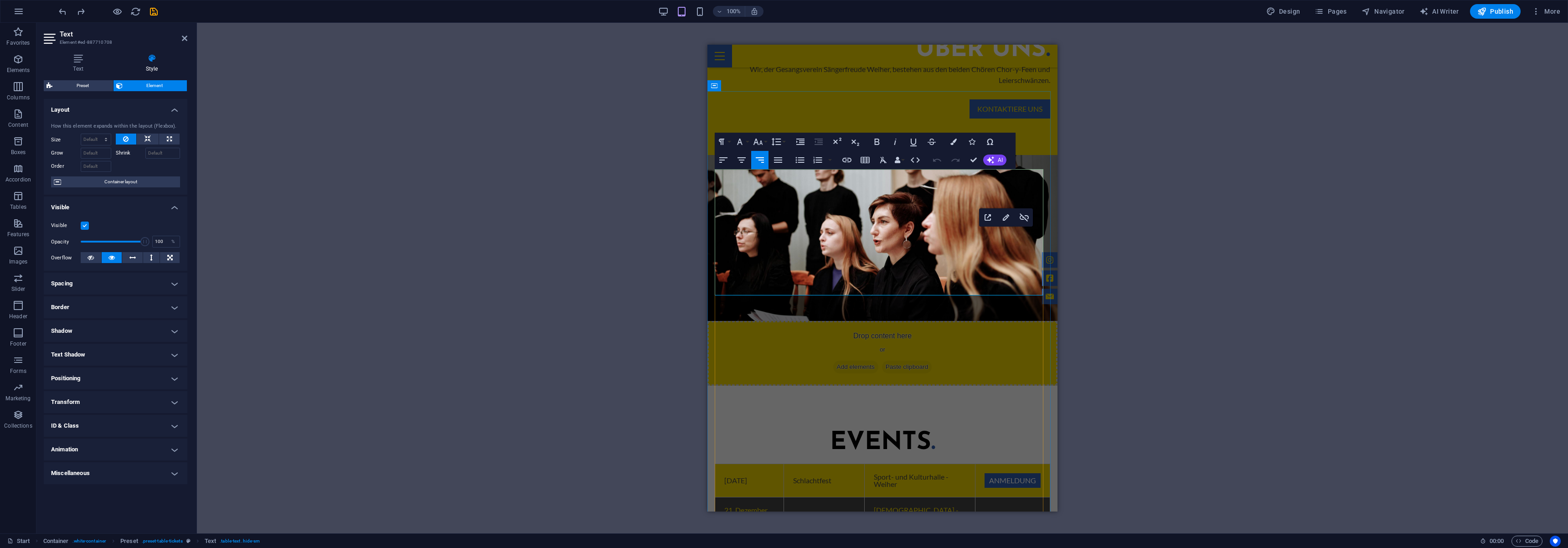
click at [1008, 540] on link "Anmeldung" at bounding box center [1012, 547] width 56 height 15
type input "https://leierschwaenze.pasiegel.de/"
type input "Anmeldung"
checkbox input "true"
click at [848, 161] on icon "button" at bounding box center [847, 160] width 9 height 4
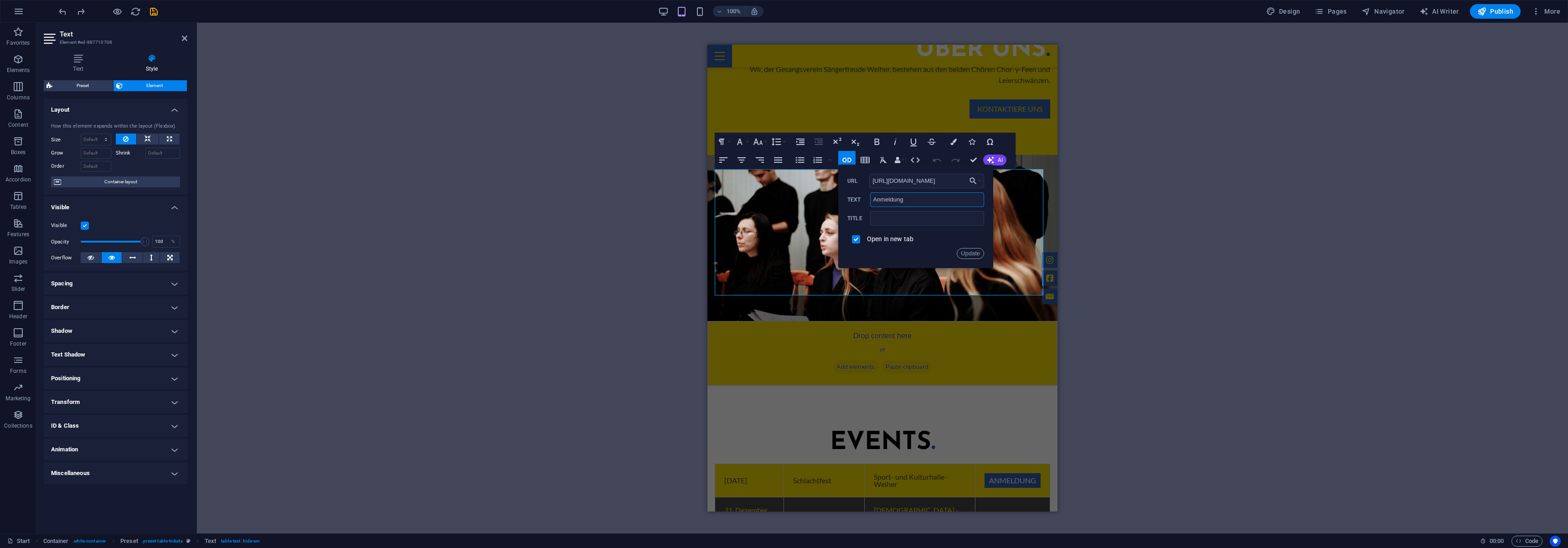
click at [886, 202] on input "Anmeldung" at bounding box center [927, 200] width 114 height 15
click at [906, 181] on input "https://leierschwaenze.pasiegel.de/" at bounding box center [926, 181] width 115 height 15
drag, startPoint x: 919, startPoint y: 198, endPoint x: 892, endPoint y: 197, distance: 27.0
click at [892, 197] on input "Anmeldung" at bounding box center [927, 200] width 114 height 15
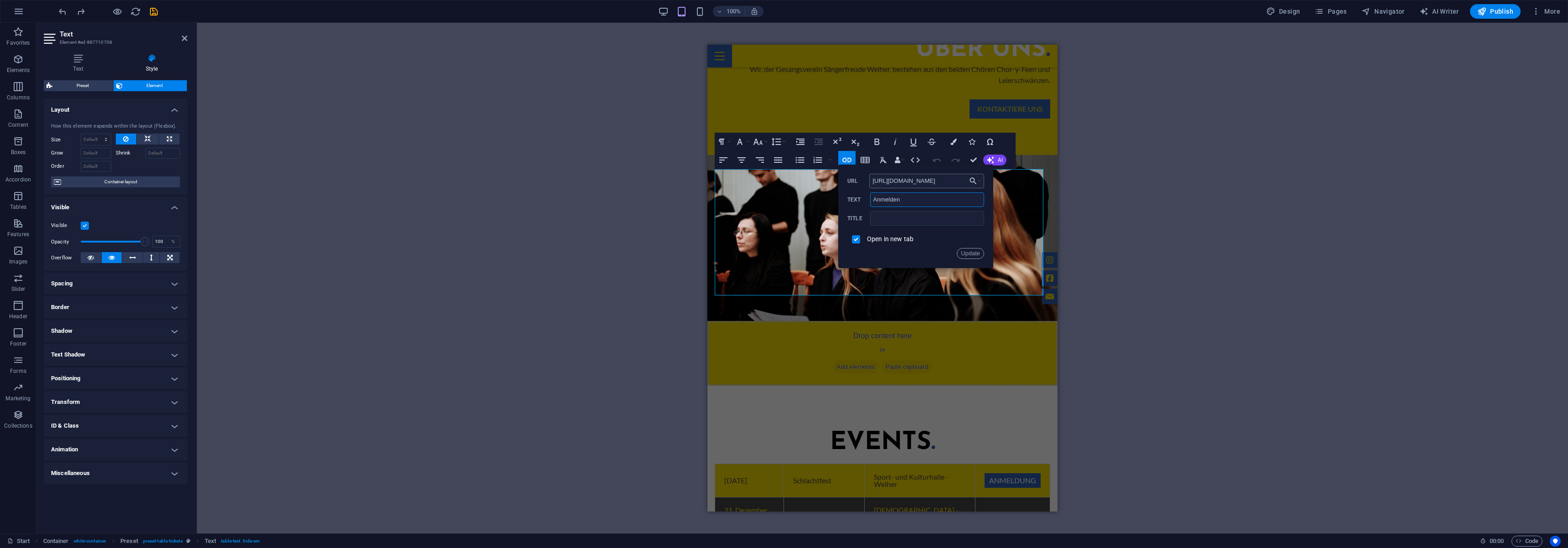
type input "Anmelden"
click at [911, 179] on input "https://leierschwaenze.pasiegel.de/" at bounding box center [926, 181] width 115 height 15
click at [979, 256] on button "Update" at bounding box center [970, 253] width 27 height 11
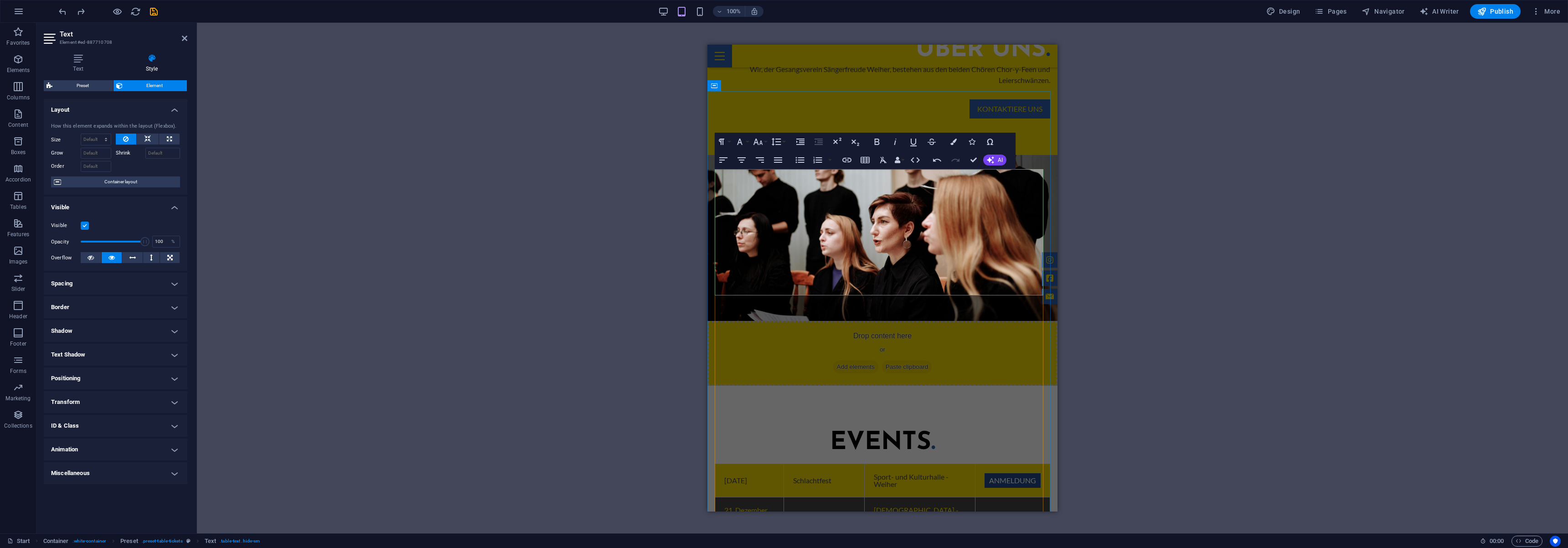
click at [1019, 473] on link "Anmeldung" at bounding box center [1012, 480] width 56 height 15
drag, startPoint x: 844, startPoint y: 163, endPoint x: 850, endPoint y: 177, distance: 15.2
type input "https://leierschwaenze.pasiegel.de/"
type input "Anmeldung"
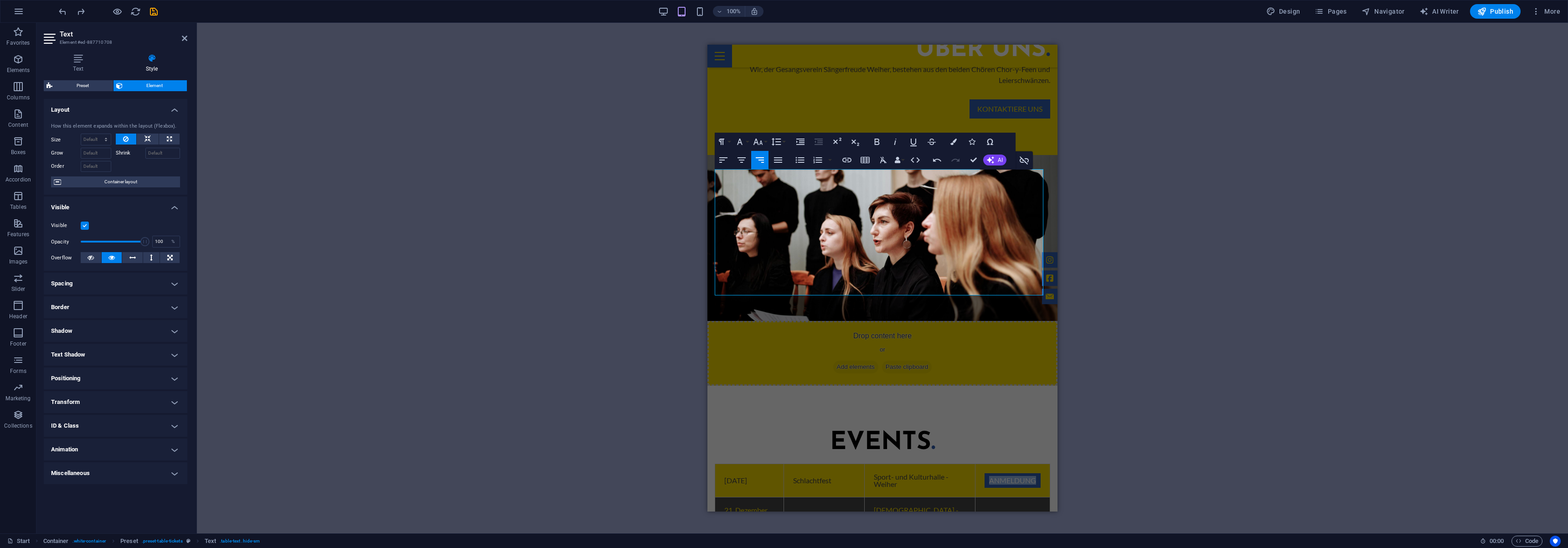
type input "Anmeldung"
click at [844, 162] on icon "button" at bounding box center [847, 160] width 11 height 11
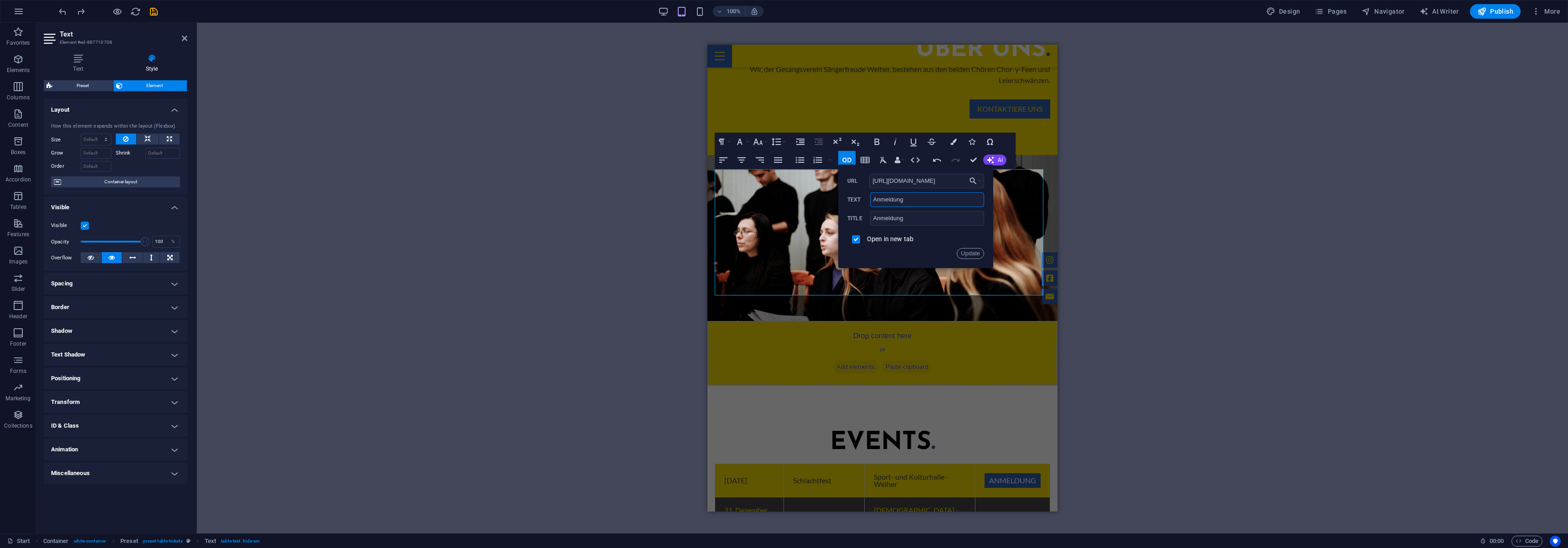
drag, startPoint x: 886, startPoint y: 197, endPoint x: 874, endPoint y: 197, distance: 12.0
click at [874, 197] on input "Anmeldung" at bounding box center [927, 200] width 114 height 15
type input "Anmelden"
click at [910, 220] on input "Anmeldung" at bounding box center [927, 219] width 114 height 15
click at [976, 258] on button "Update" at bounding box center [970, 253] width 27 height 11
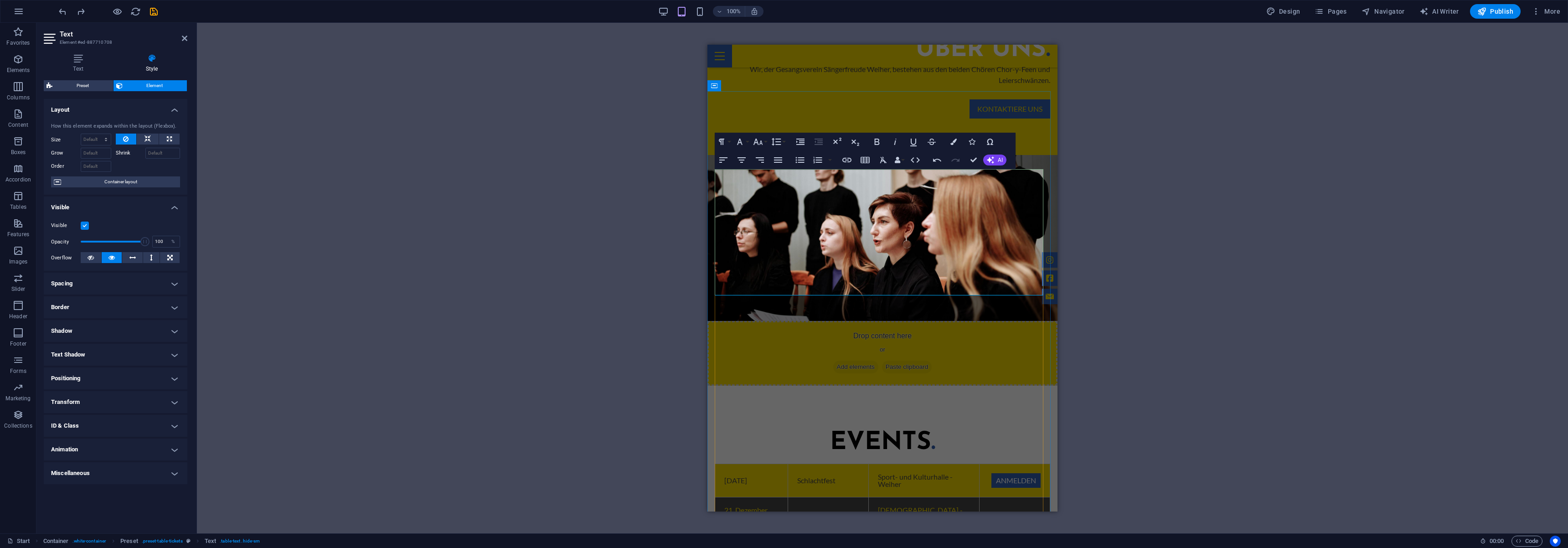
click at [1001, 540] on link "Anmelden" at bounding box center [1016, 547] width 49 height 15
type input "https://apfelweinfest.pasiegel.de/"
click at [1011, 229] on icon "button" at bounding box center [1009, 227] width 11 height 11
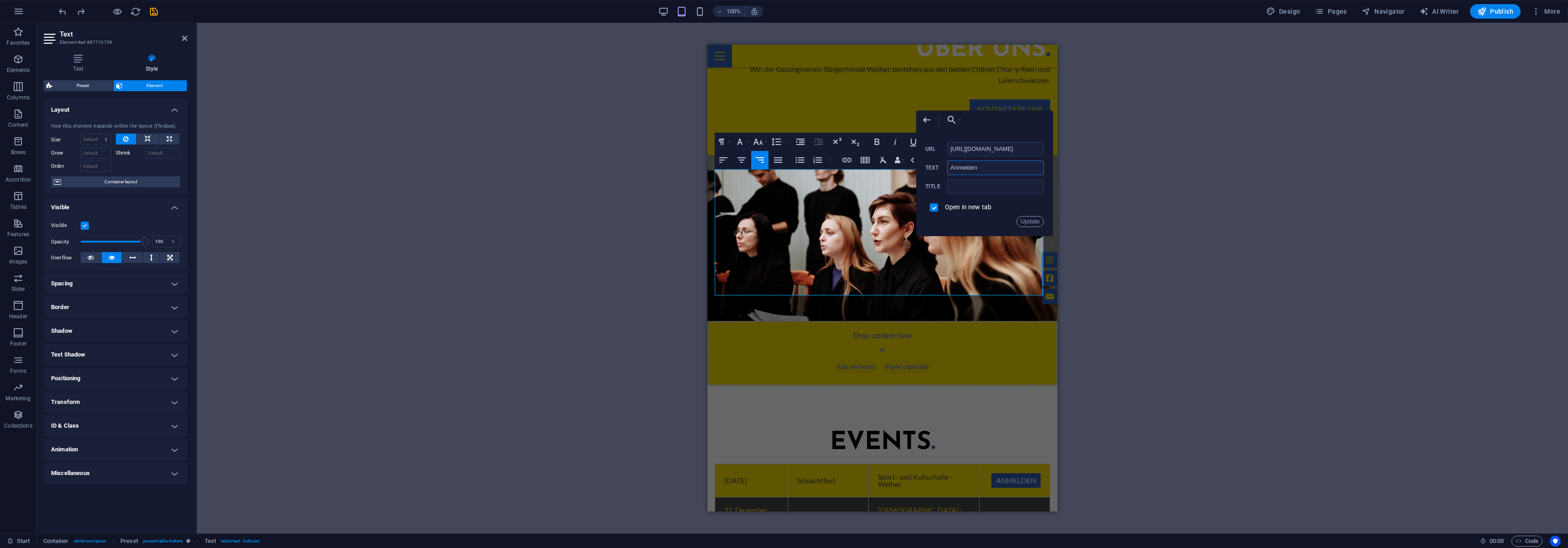
drag, startPoint x: 985, startPoint y: 167, endPoint x: 956, endPoint y: 169, distance: 29.1
click at [957, 169] on input "Anmelden" at bounding box center [995, 168] width 97 height 15
click at [950, 187] on input "text" at bounding box center [995, 186] width 97 height 15
type input "Anmeldung"
click at [1034, 221] on button "Update" at bounding box center [1030, 222] width 27 height 11
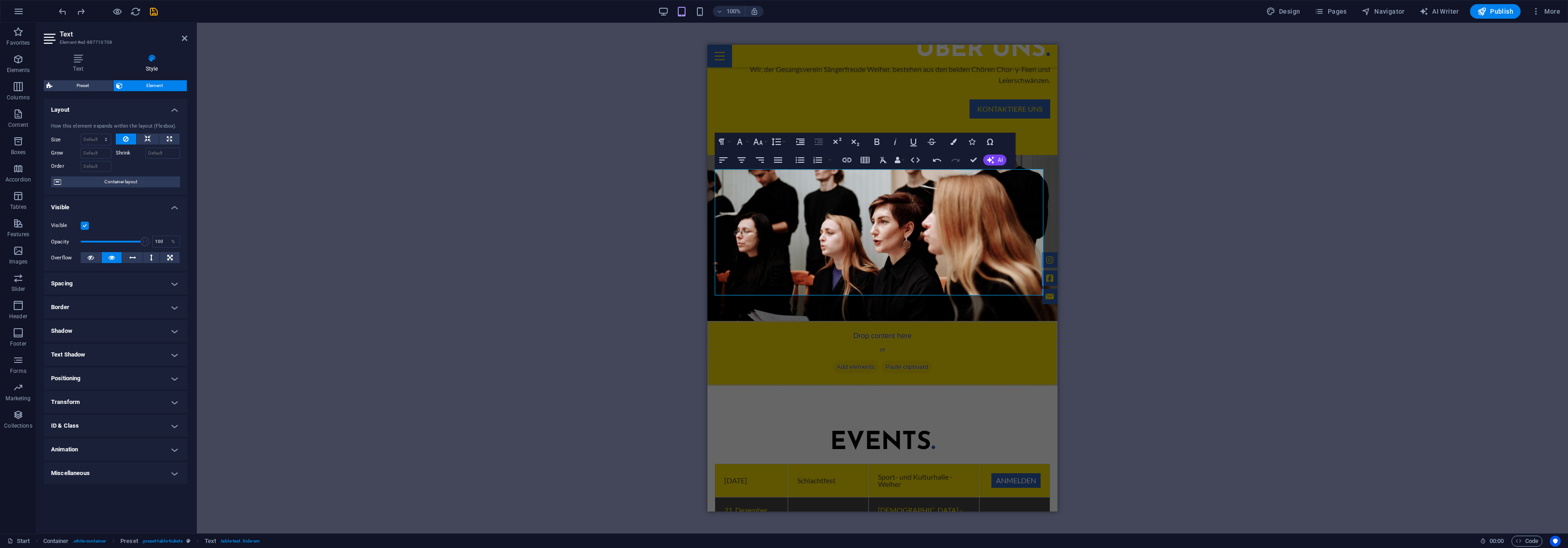
drag, startPoint x: 1163, startPoint y: 228, endPoint x: 1157, endPoint y: 228, distance: 6.0
click at [1163, 228] on div "Drag here to replace the existing content. Press “Ctrl” if you want to create a…" at bounding box center [882, 278] width 1371 height 511
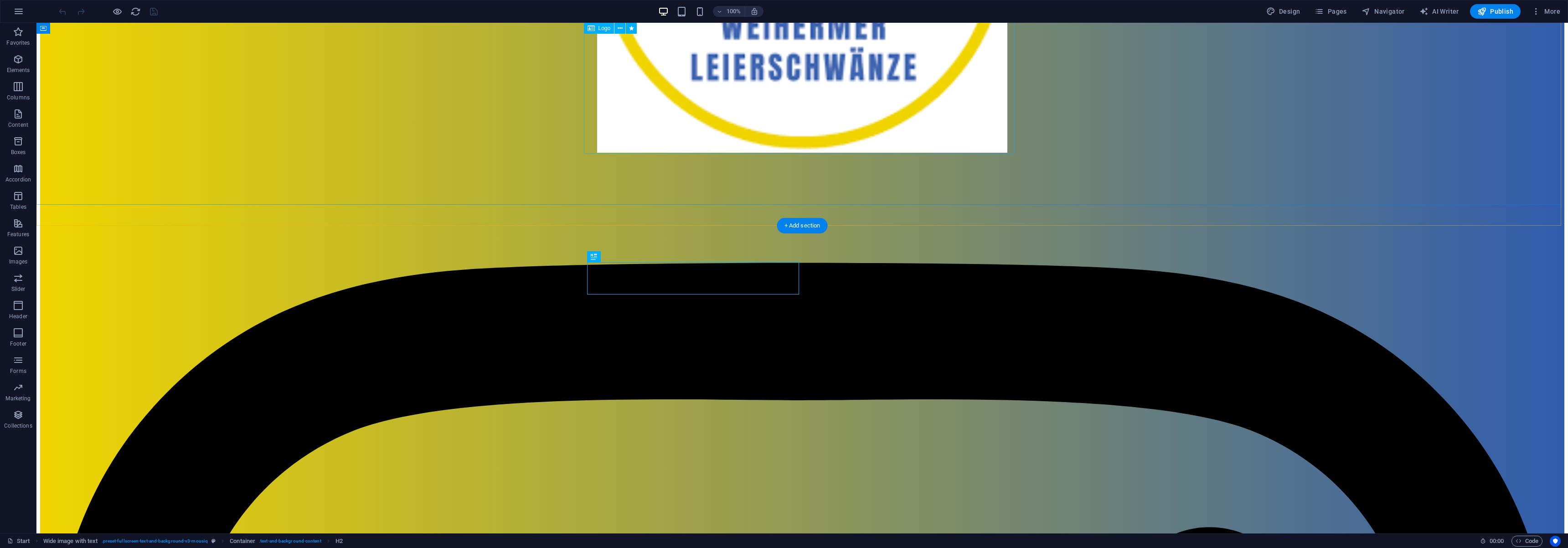
scroll to position [572, 0]
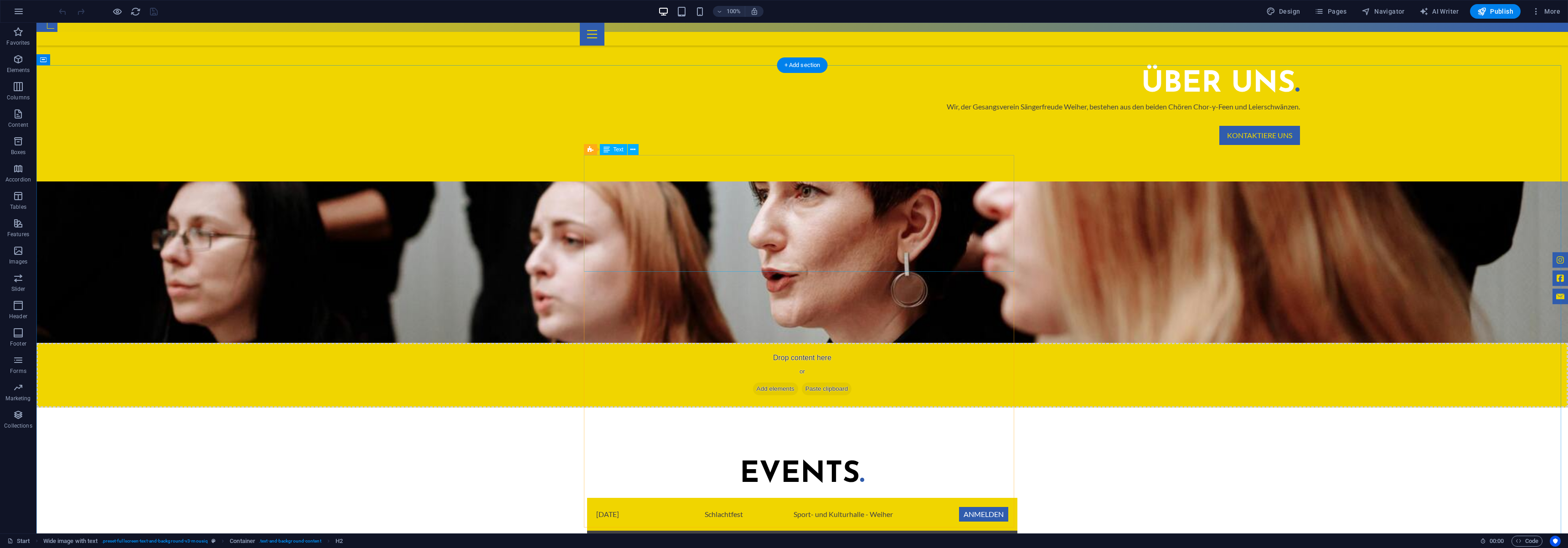
scroll to position [682, 0]
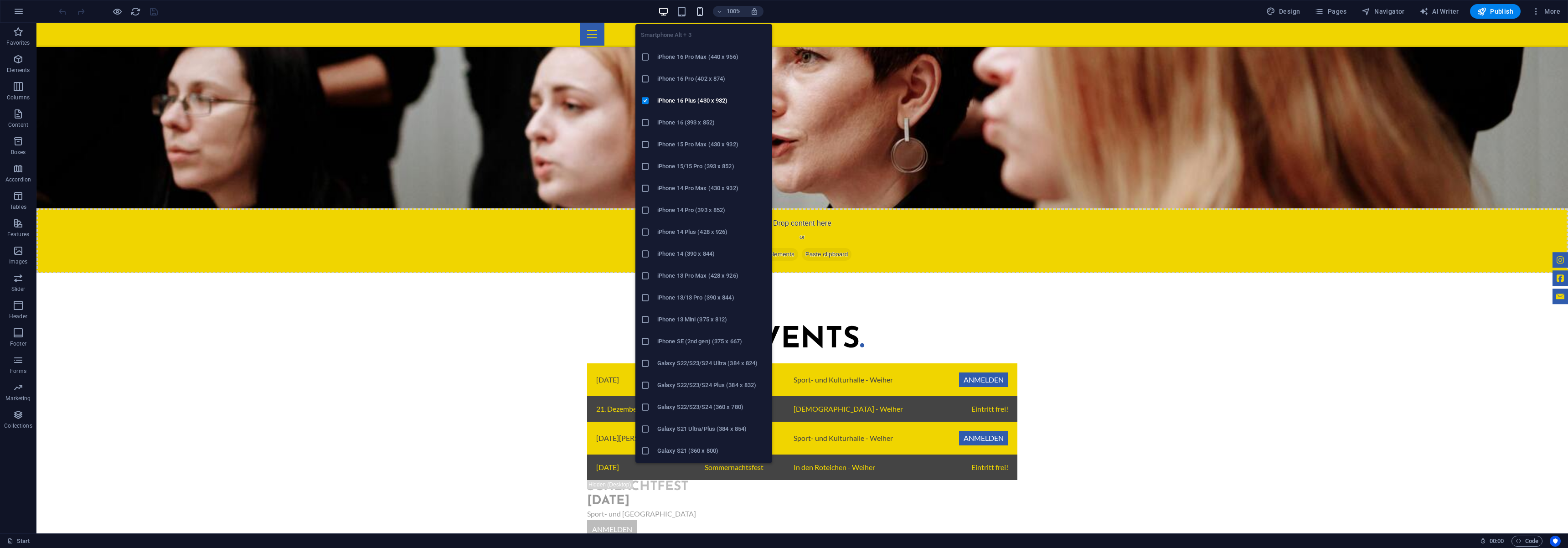
click at [705, 10] on icon "button" at bounding box center [699, 11] width 10 height 10
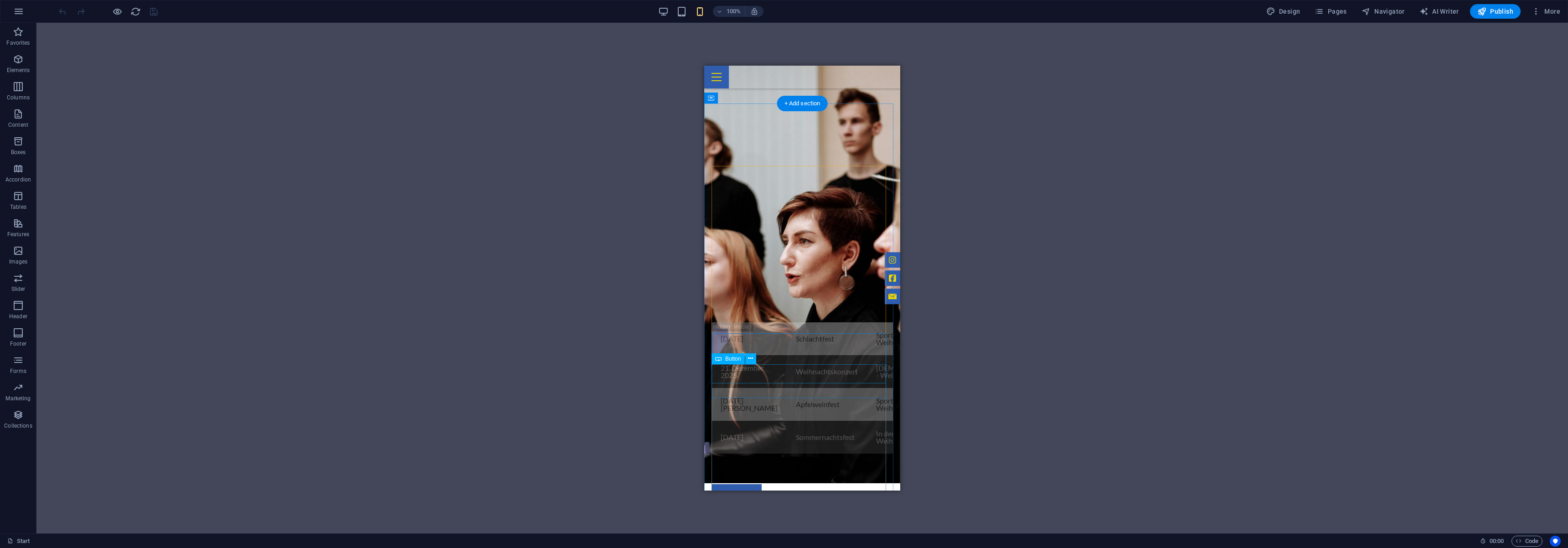
click at [878, 484] on div "Anmelden" at bounding box center [802, 493] width 181 height 19
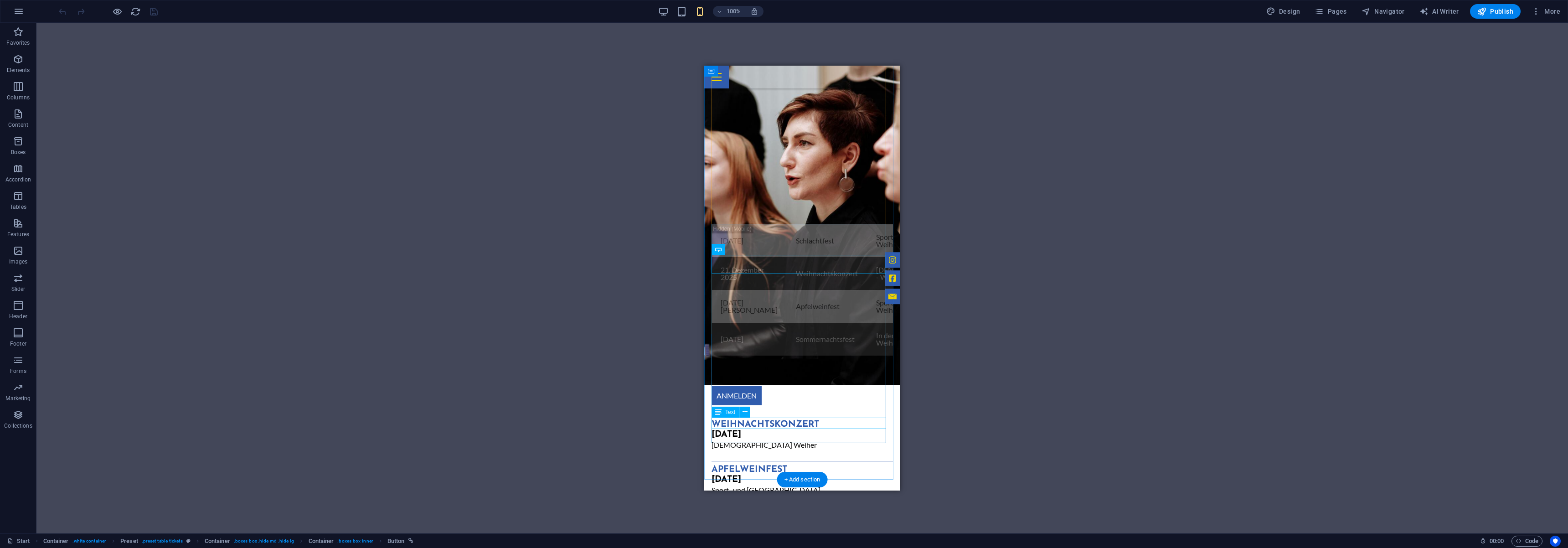
scroll to position [791, 0]
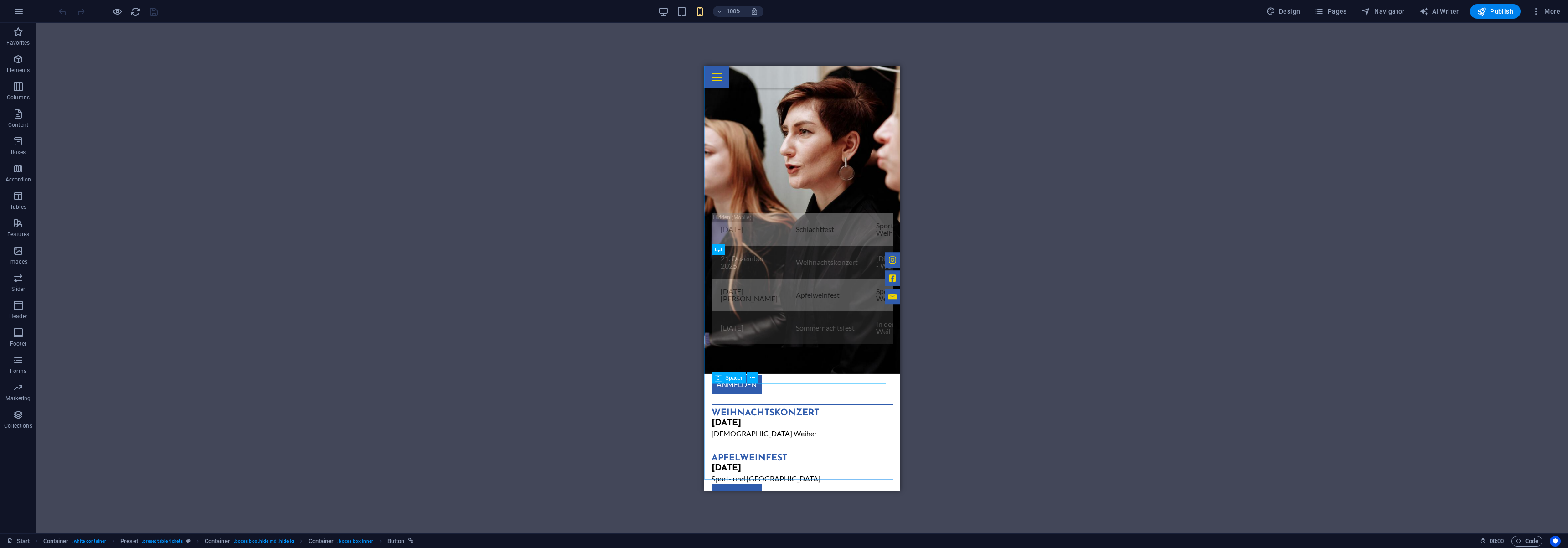
click at [743, 375] on div "Spacer" at bounding box center [729, 378] width 35 height 11
select select "px"
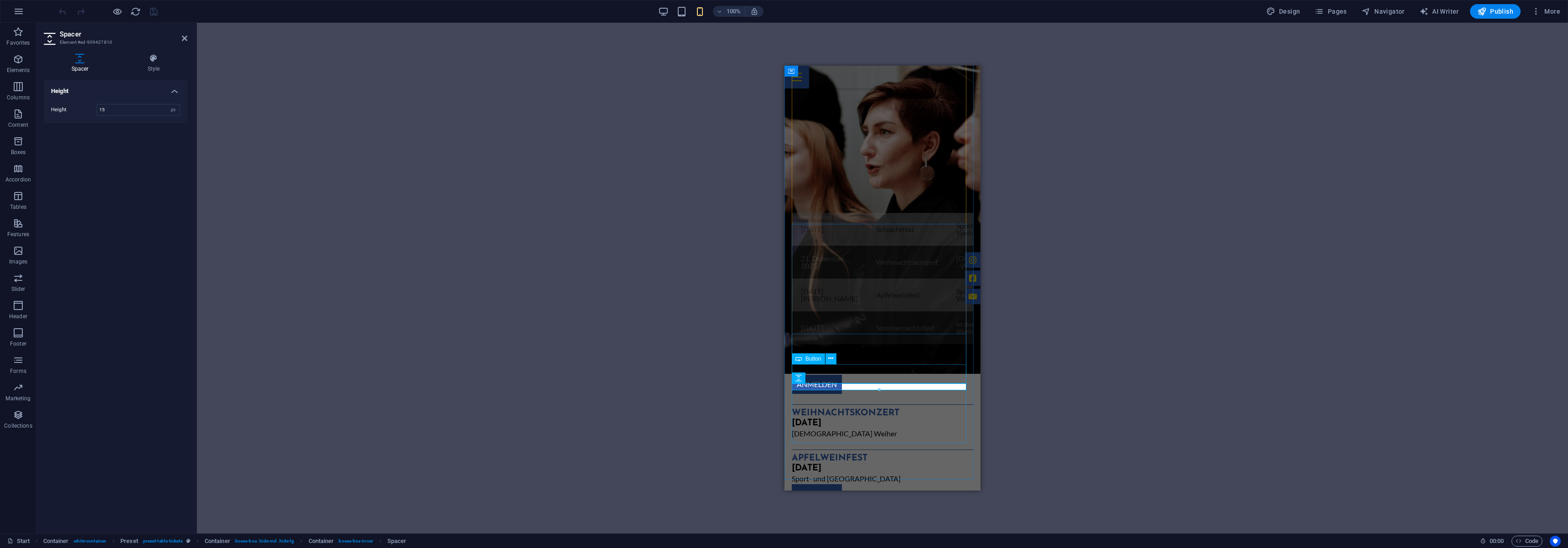
click at [830, 484] on div "ANMELDEN" at bounding box center [883, 493] width 181 height 19
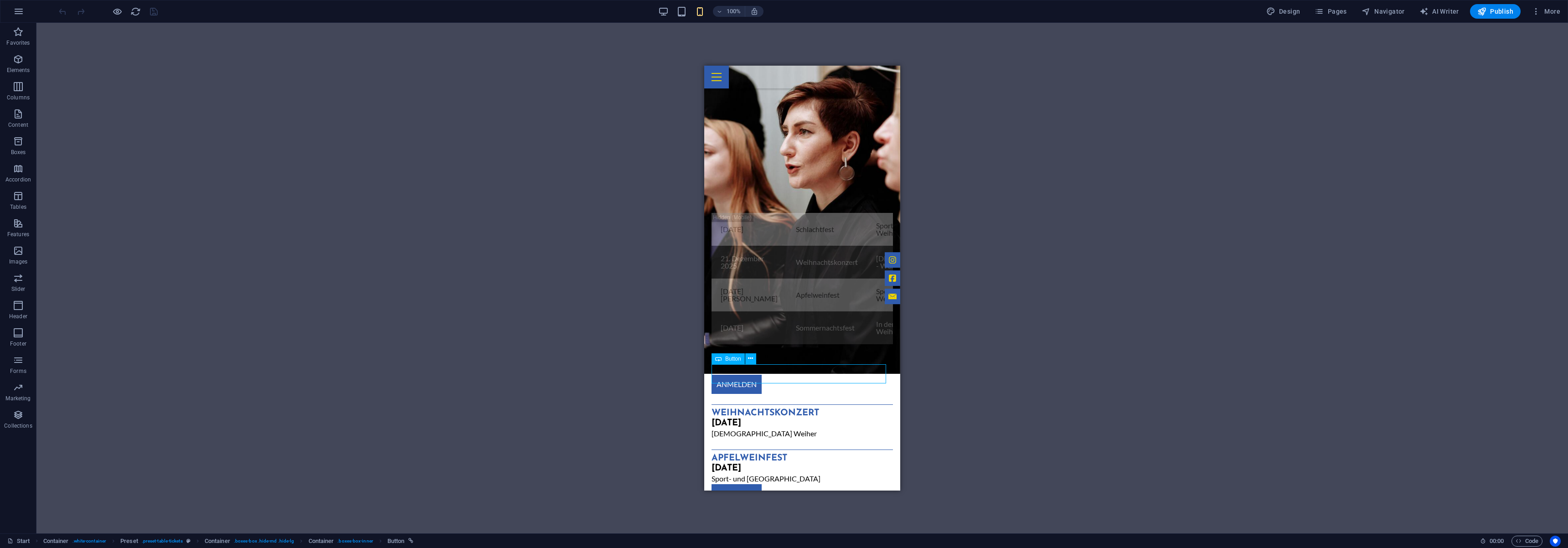
click at [830, 484] on div "ANMELDEN" at bounding box center [802, 493] width 181 height 19
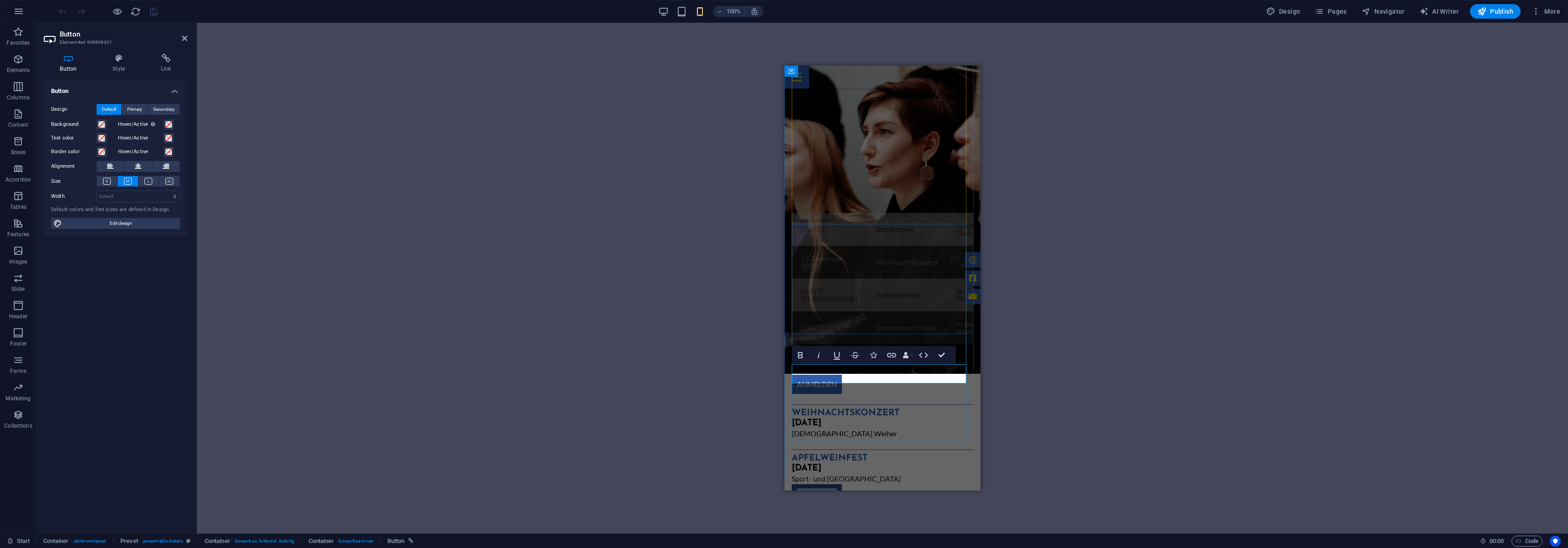
click at [819, 484] on link "ANMELDEN" at bounding box center [817, 493] width 50 height 19
click at [119, 58] on icon at bounding box center [119, 58] width 44 height 9
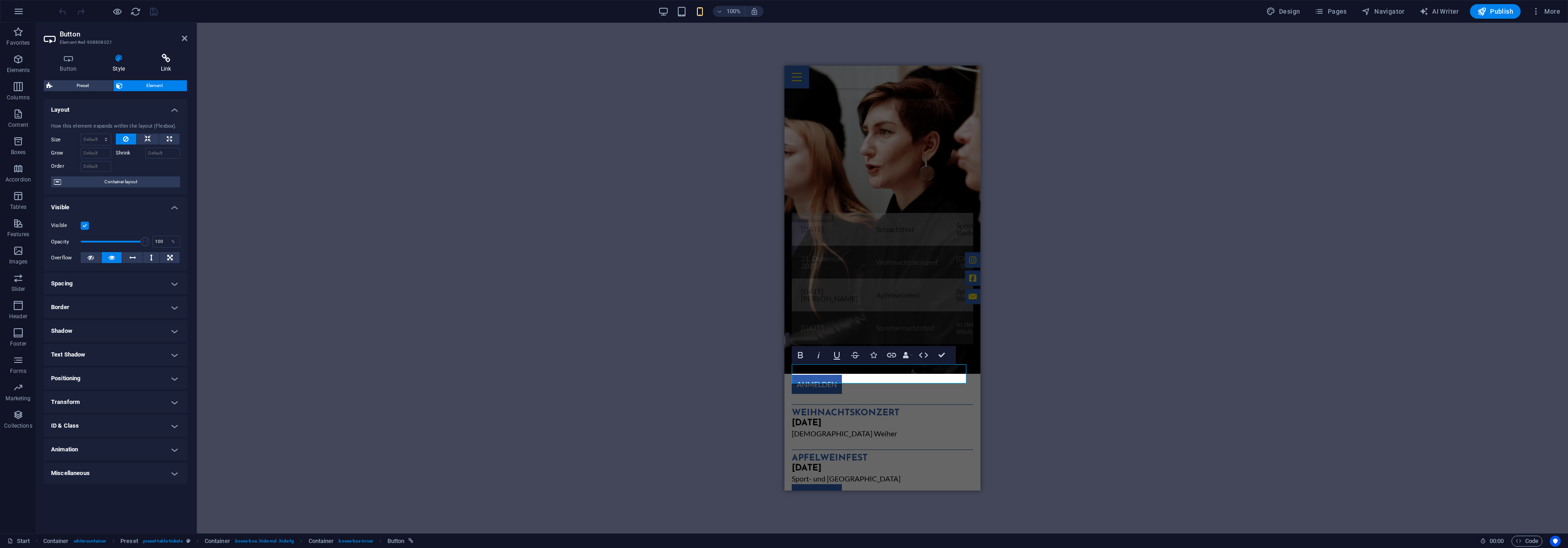
click at [163, 60] on icon at bounding box center [166, 58] width 43 height 9
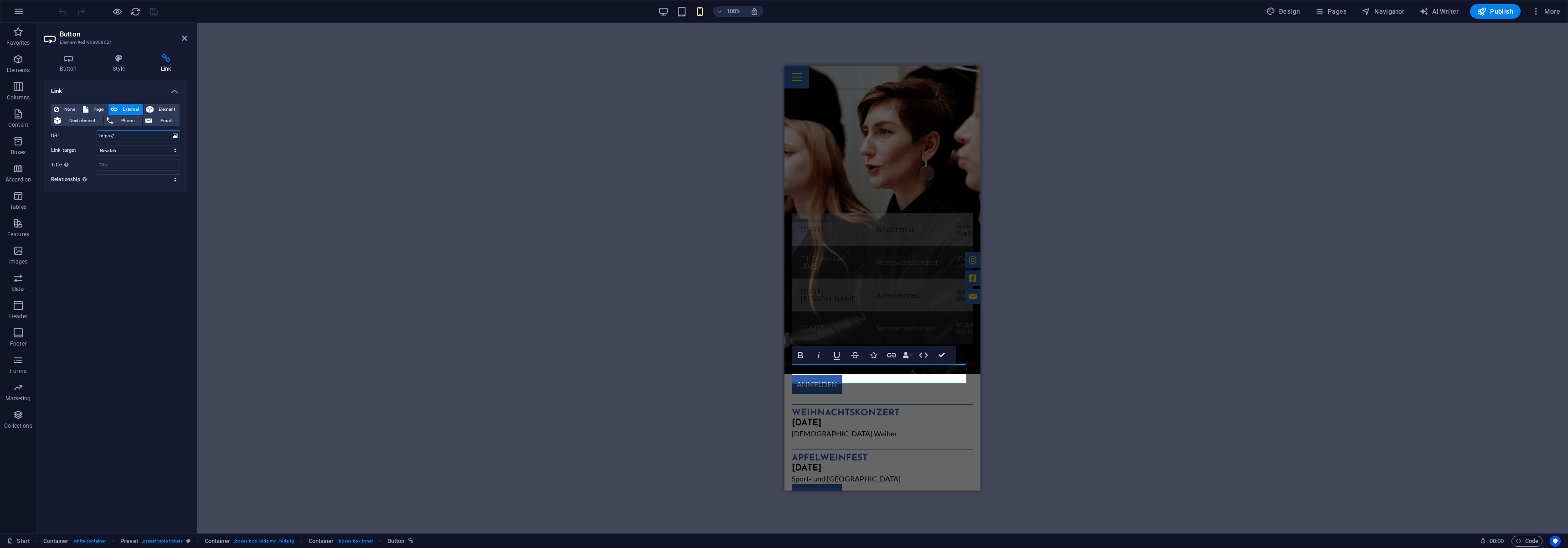
click at [131, 135] on input "https://" at bounding box center [138, 136] width 83 height 11
type input "https://apfelweinfest.pasiegel.de"
click at [222, 211] on div "H2 Wide image with text Container Container Banner Menu Bar Logo Banner Contain…" at bounding box center [882, 278] width 1371 height 511
drag, startPoint x: 871, startPoint y: 376, endPoint x: 863, endPoint y: 376, distance: 8.0
click at [871, 484] on div "ANMELDEN" at bounding box center [883, 493] width 181 height 19
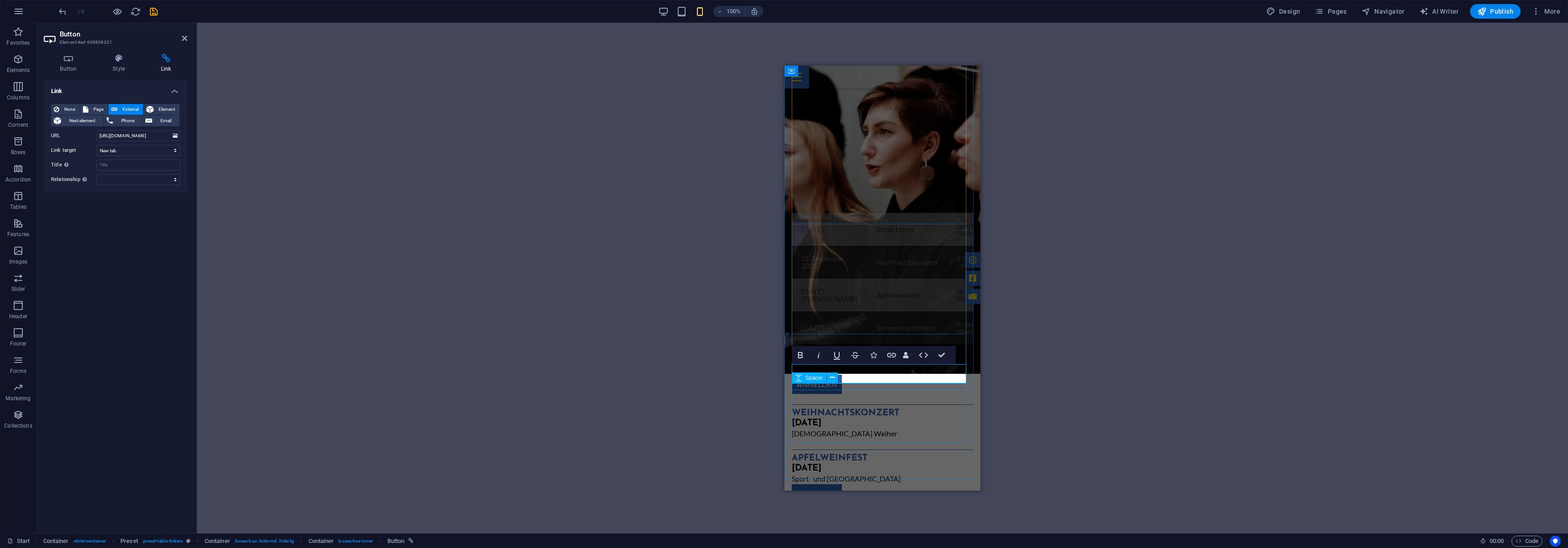
click at [870, 504] on div at bounding box center [883, 507] width 181 height 7
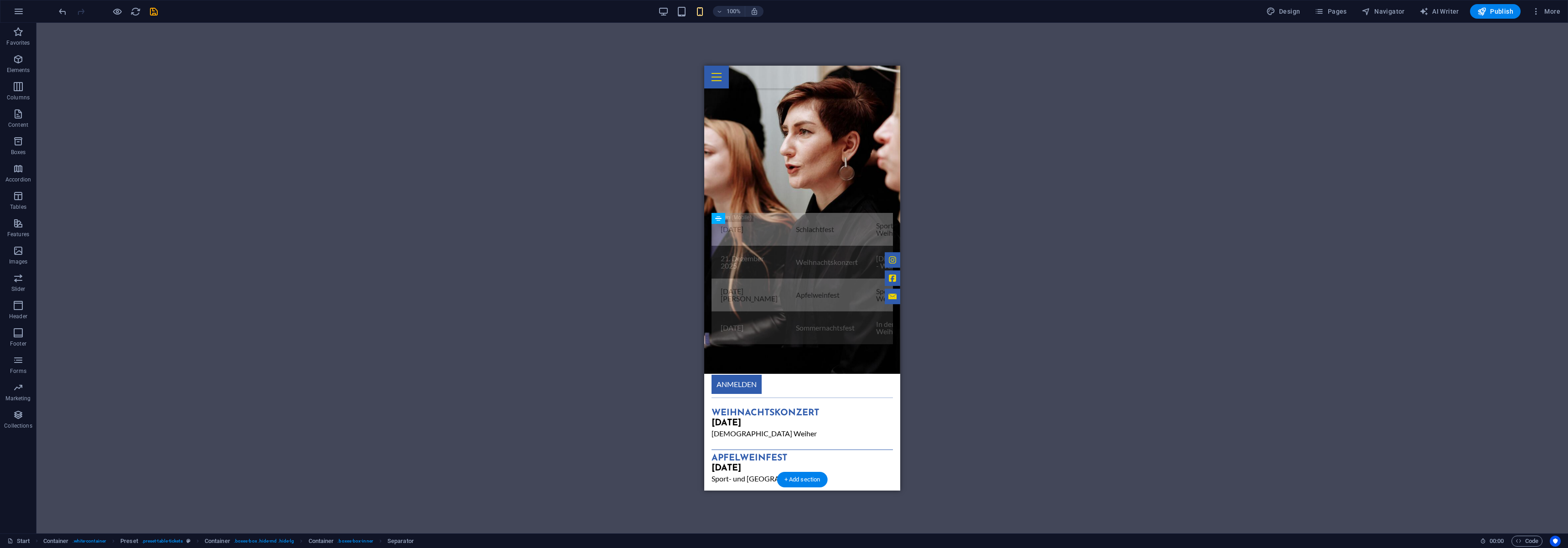
drag, startPoint x: 783, startPoint y: 281, endPoint x: 780, endPoint y: 275, distance: 6.7
drag, startPoint x: 786, startPoint y: 277, endPoint x: 788, endPoint y: 258, distance: 19.1
click at [1007, 222] on div "H2 Wide image with text Container Container Banner Menu Bar Logo Banner Contain…" at bounding box center [802, 278] width 1531 height 511
click at [0, 0] on icon "save" at bounding box center [0, 0] width 0 height 0
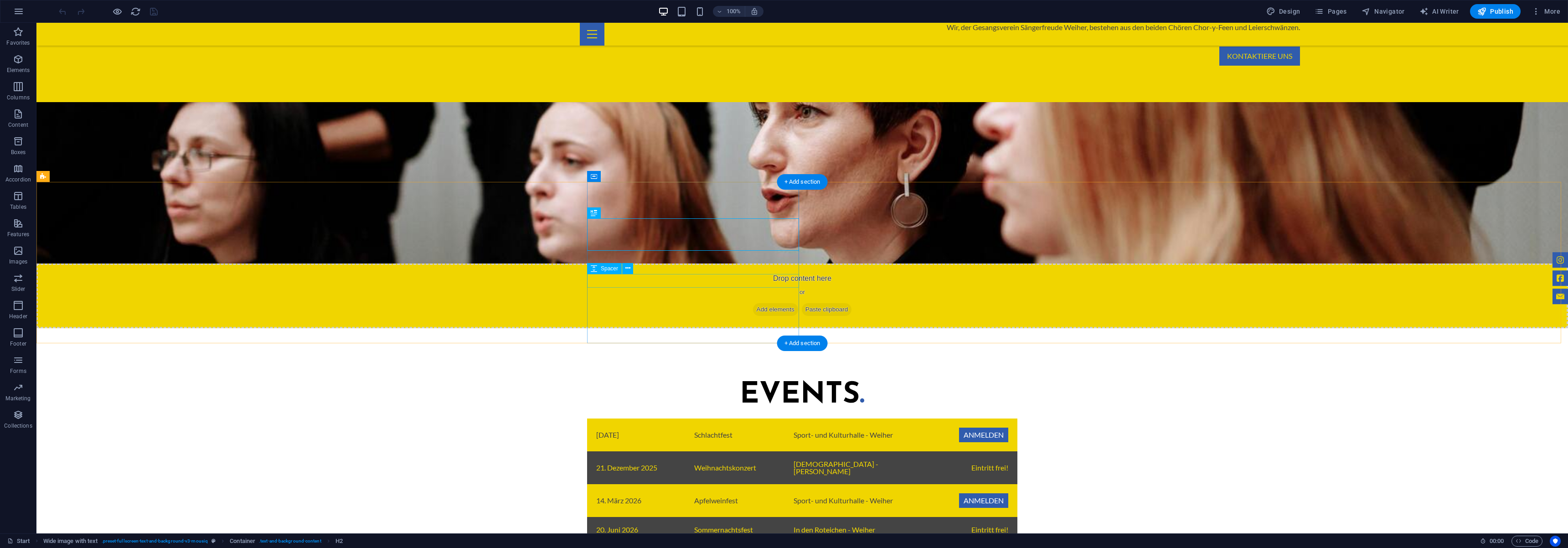
scroll to position [627, 0]
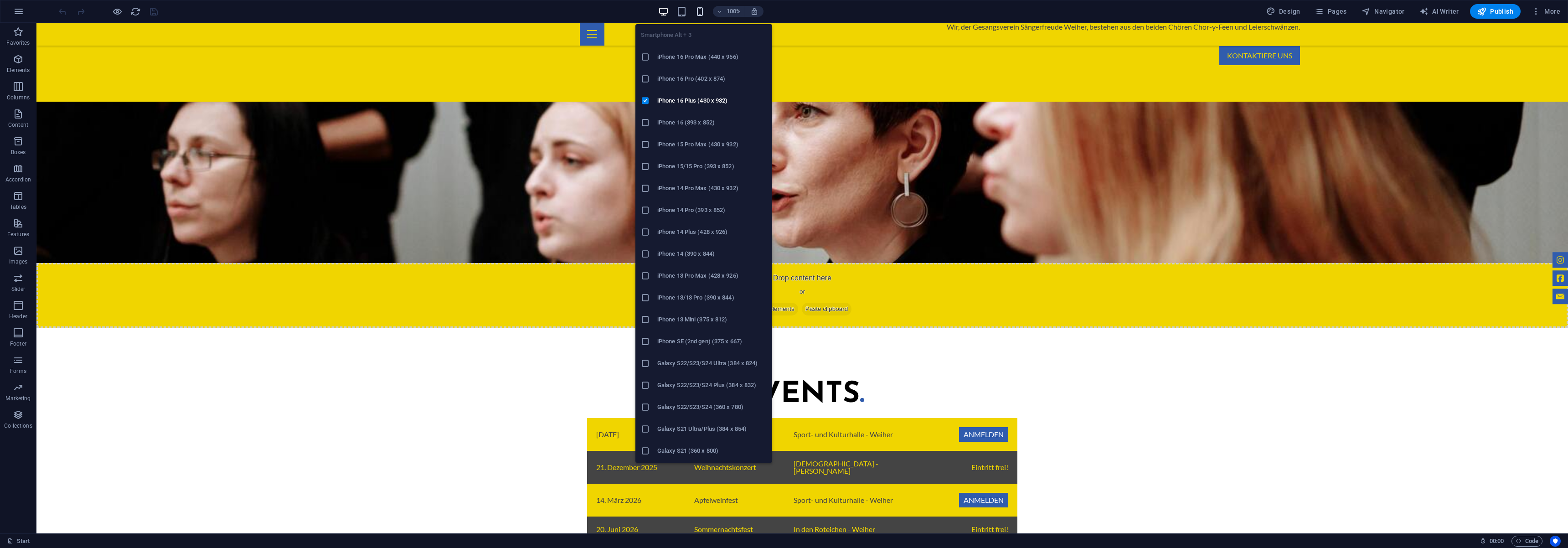
click at [702, 9] on icon "button" at bounding box center [699, 11] width 10 height 10
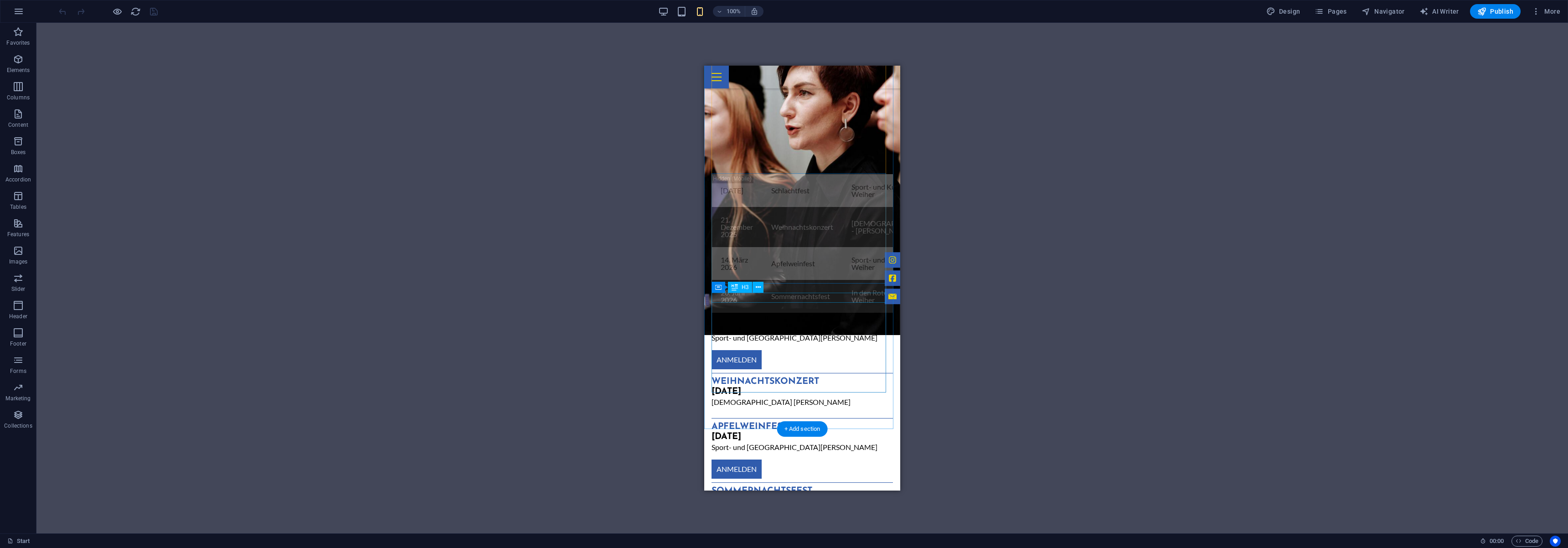
scroll to position [846, 0]
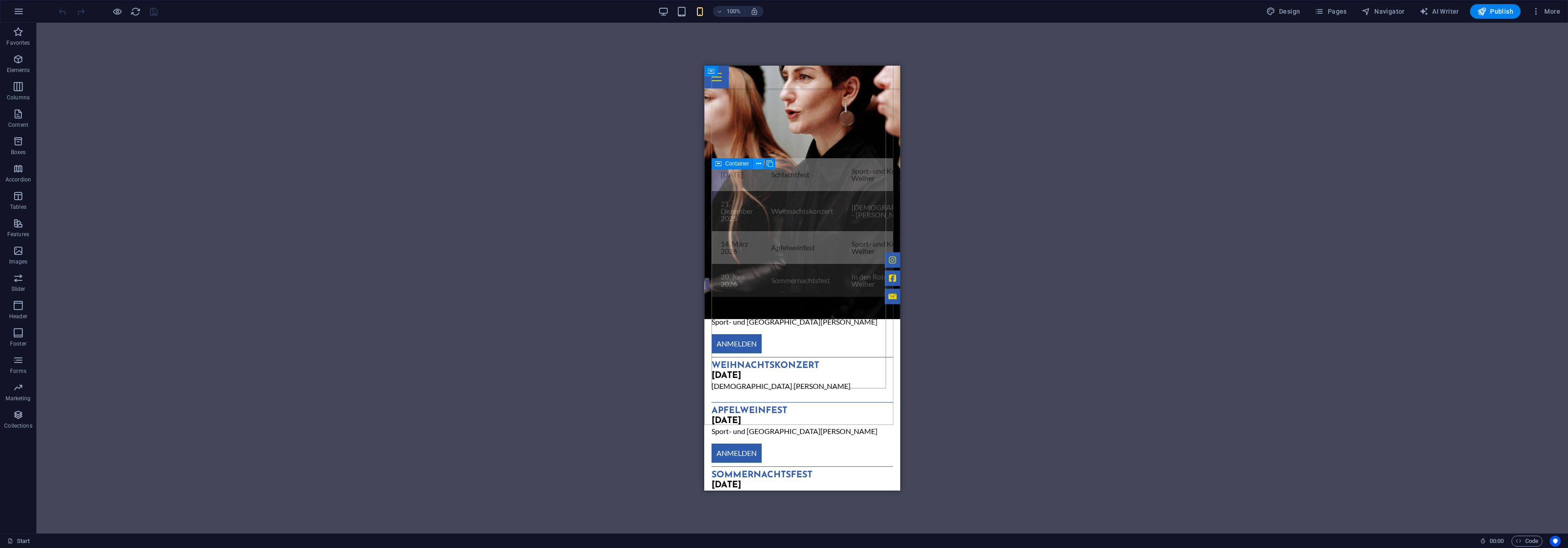
click at [758, 164] on icon at bounding box center [758, 164] width 5 height 10
click at [723, 165] on div "Container" at bounding box center [732, 164] width 41 height 11
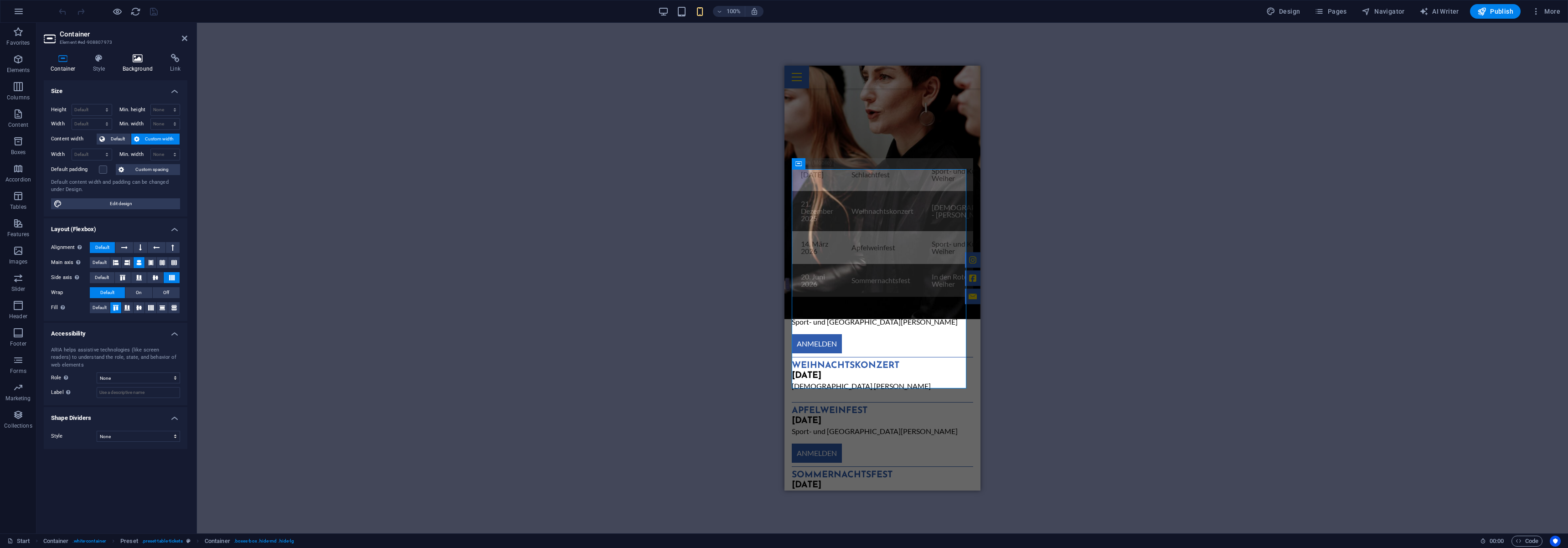
click at [126, 63] on h4 "Background" at bounding box center [139, 63] width 48 height 19
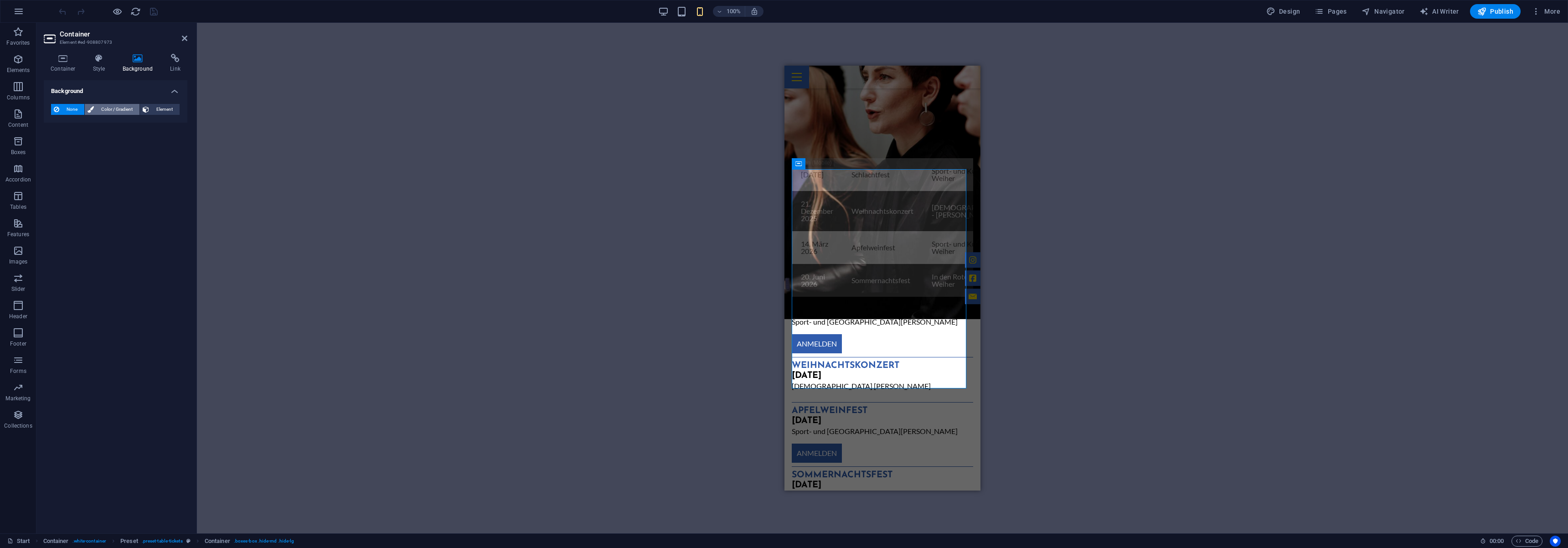
click at [110, 110] on span "Color / Gradient" at bounding box center [117, 110] width 40 height 11
click at [93, 125] on span "Gradient" at bounding box center [86, 127] width 23 height 13
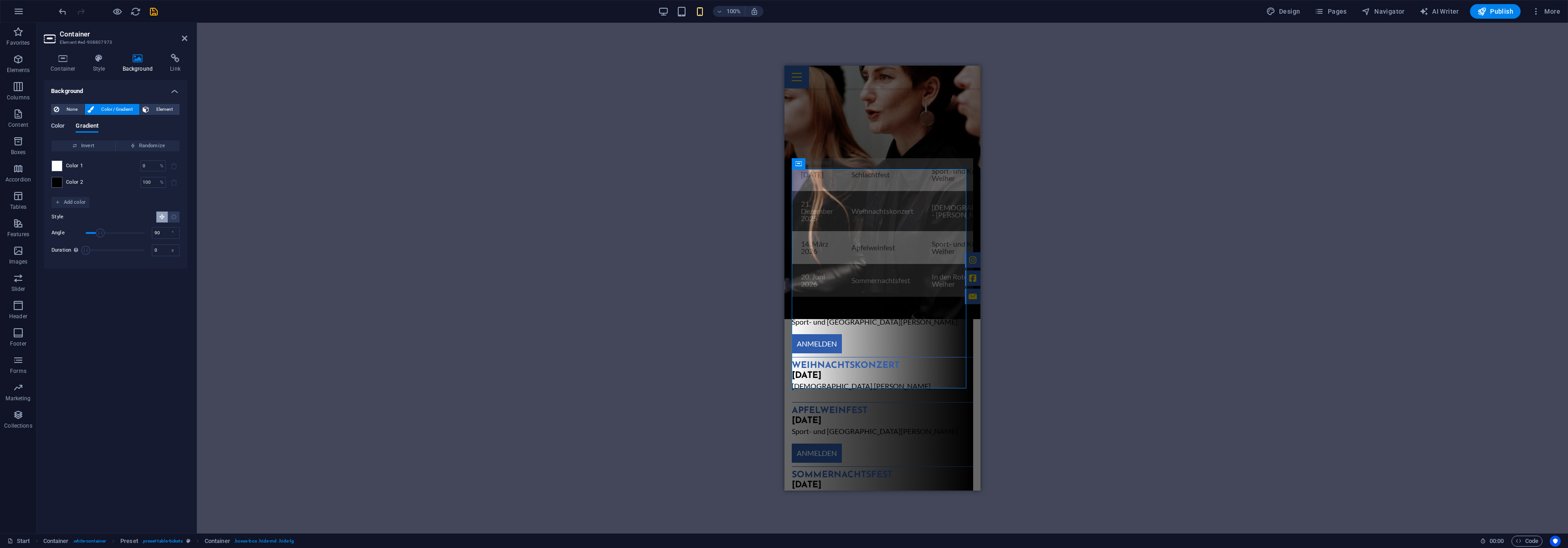
click at [65, 126] on span "Color" at bounding box center [58, 127] width 13 height 13
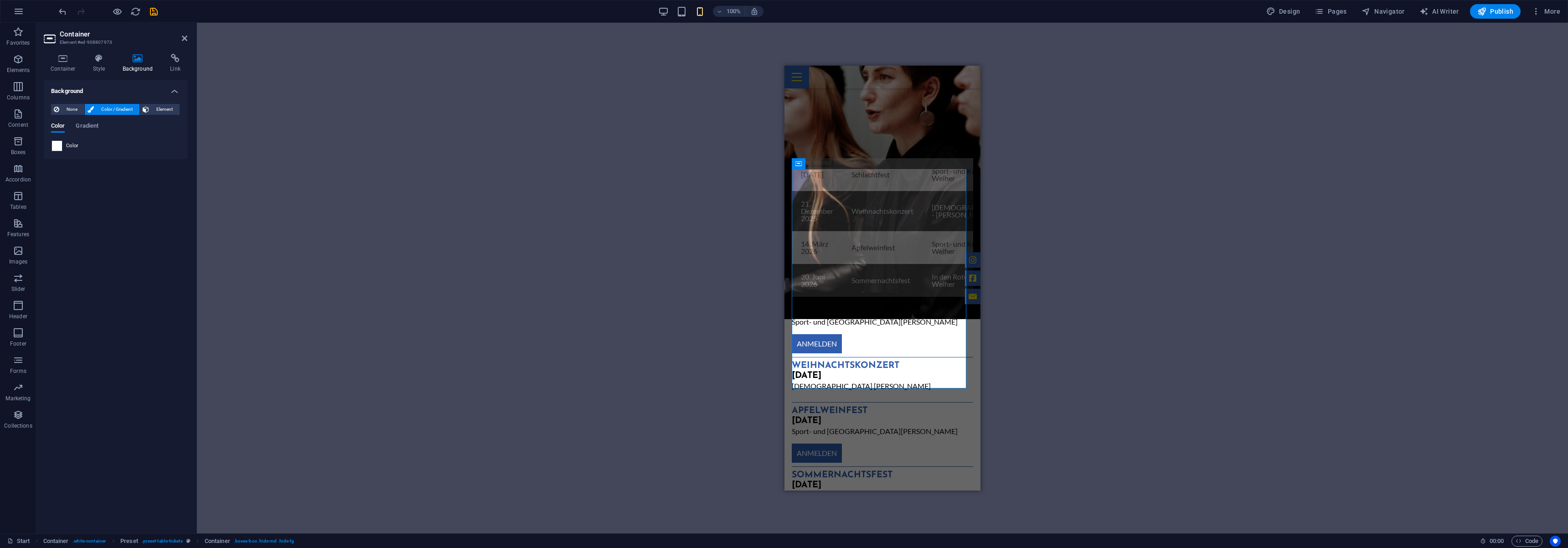
click at [60, 146] on span at bounding box center [57, 146] width 10 height 10
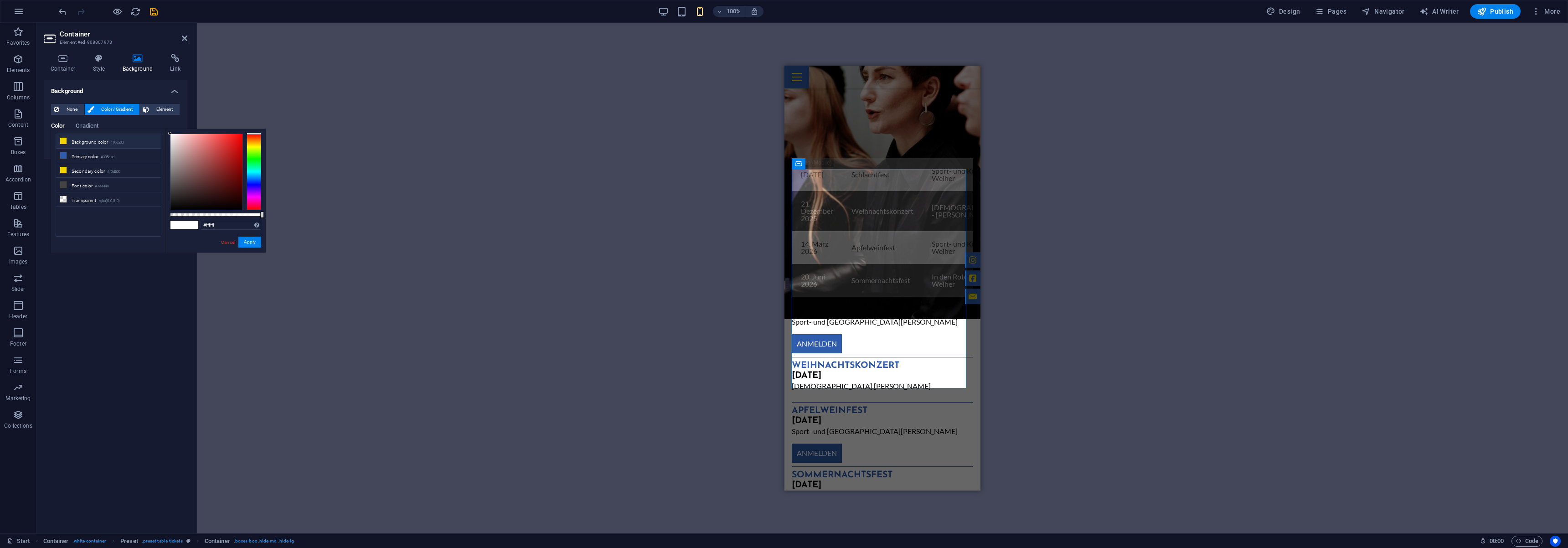
click at [88, 144] on li "Background color #f0d500" at bounding box center [108, 141] width 105 height 15
type input "#f0d500"
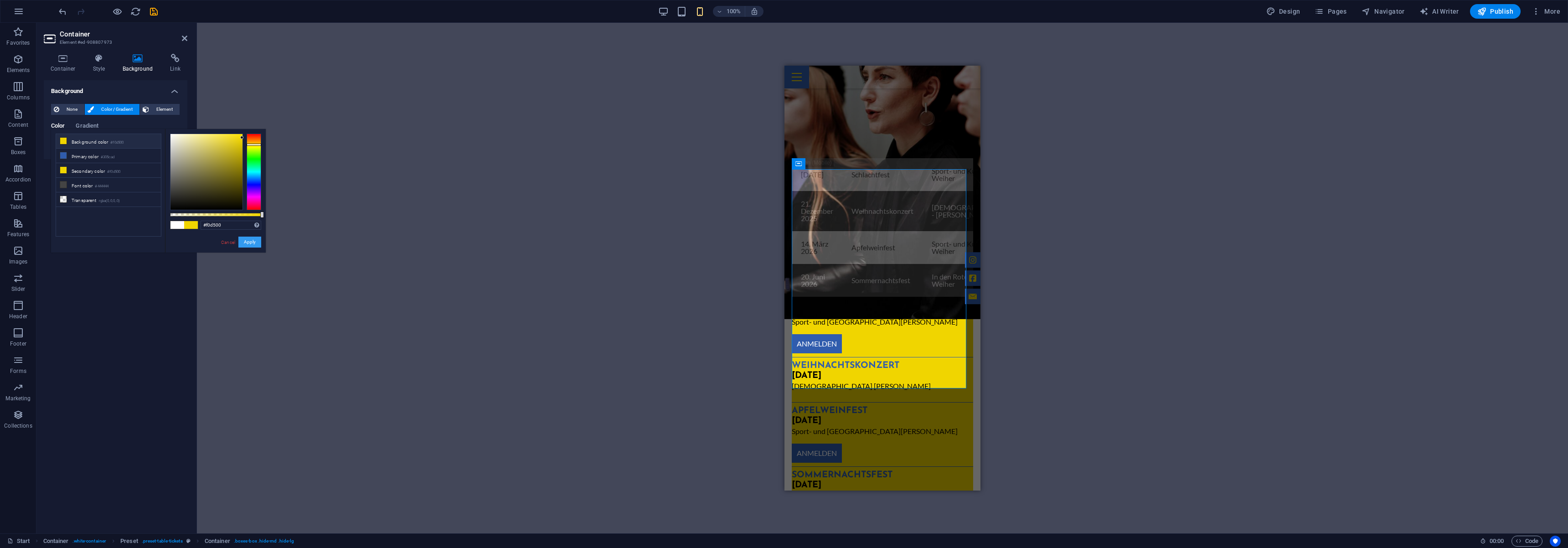
click at [243, 241] on button "Apply" at bounding box center [250, 242] width 23 height 11
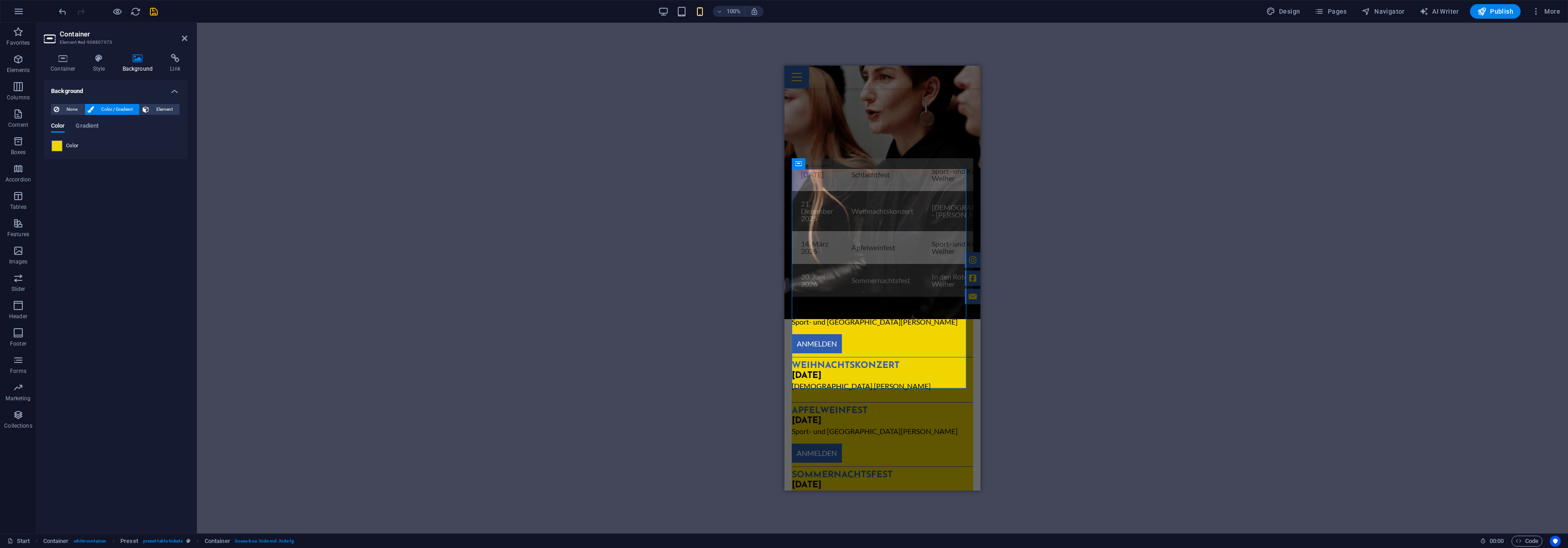
click at [642, 214] on div "Drag here to replace the existing content. Press “Ctrl” if you want to create a…" at bounding box center [882, 278] width 1371 height 511
click at [0, 0] on icon "button" at bounding box center [0, 0] width 0 height 0
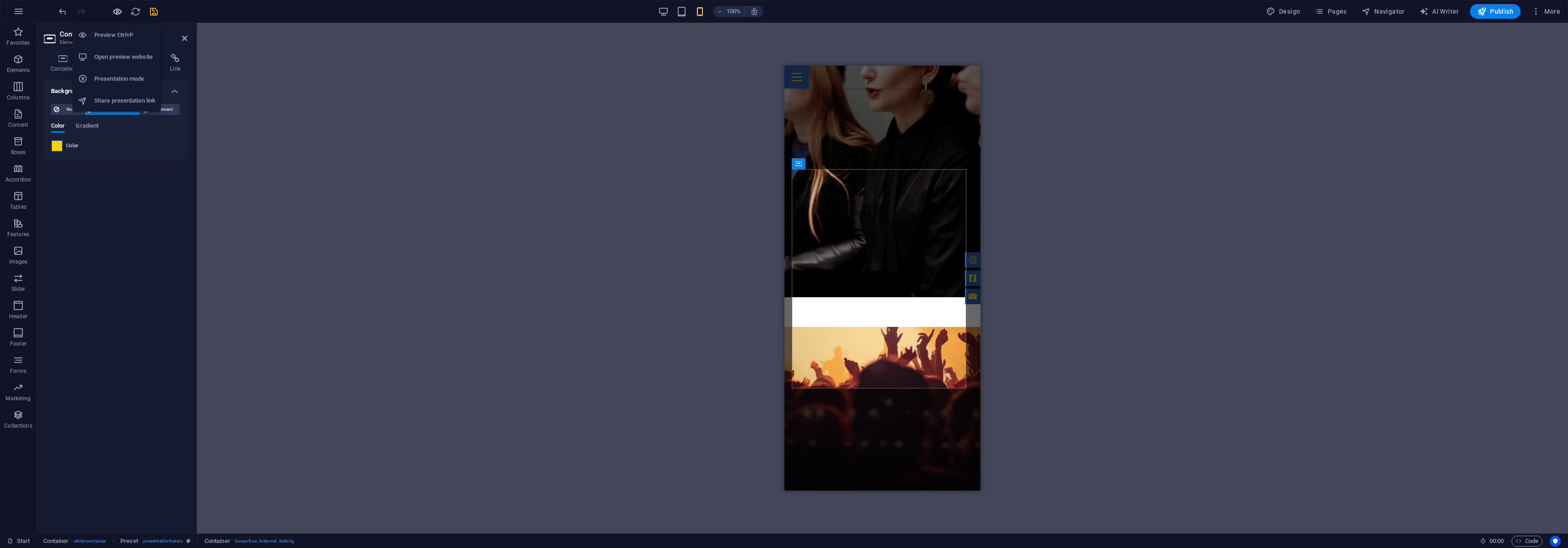
scroll to position [645, 0]
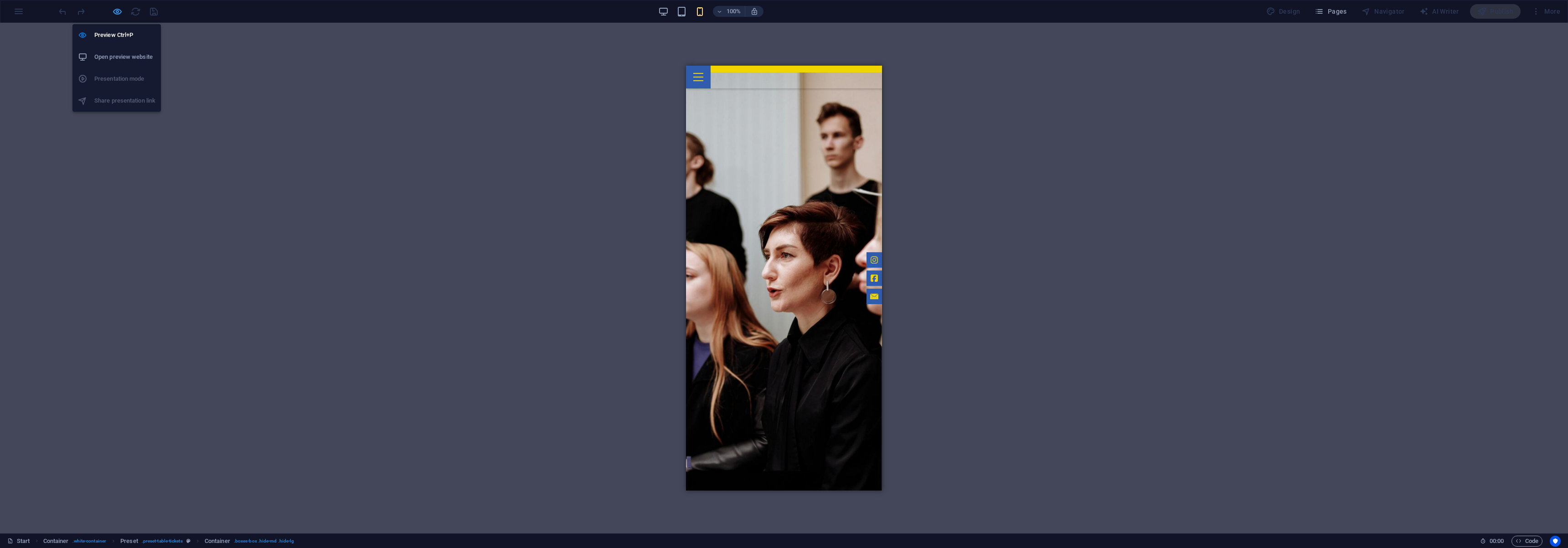
click at [0, 0] on icon "button" at bounding box center [0, 0] width 0 height 0
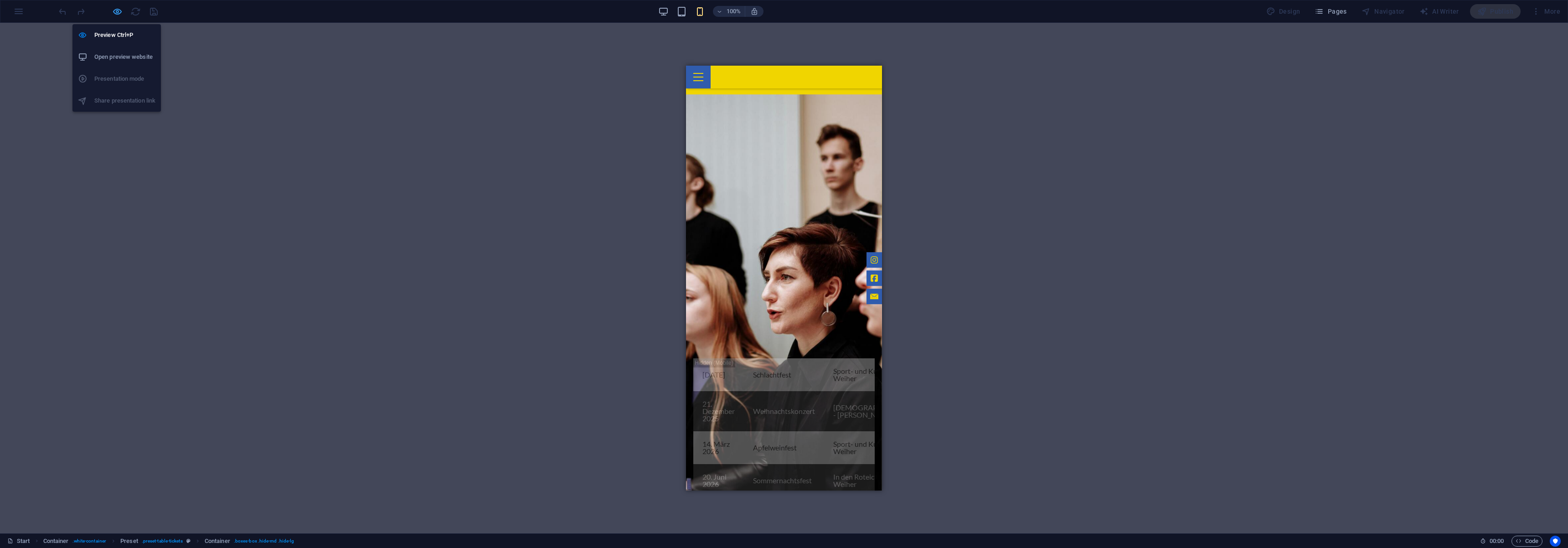
scroll to position [846, 0]
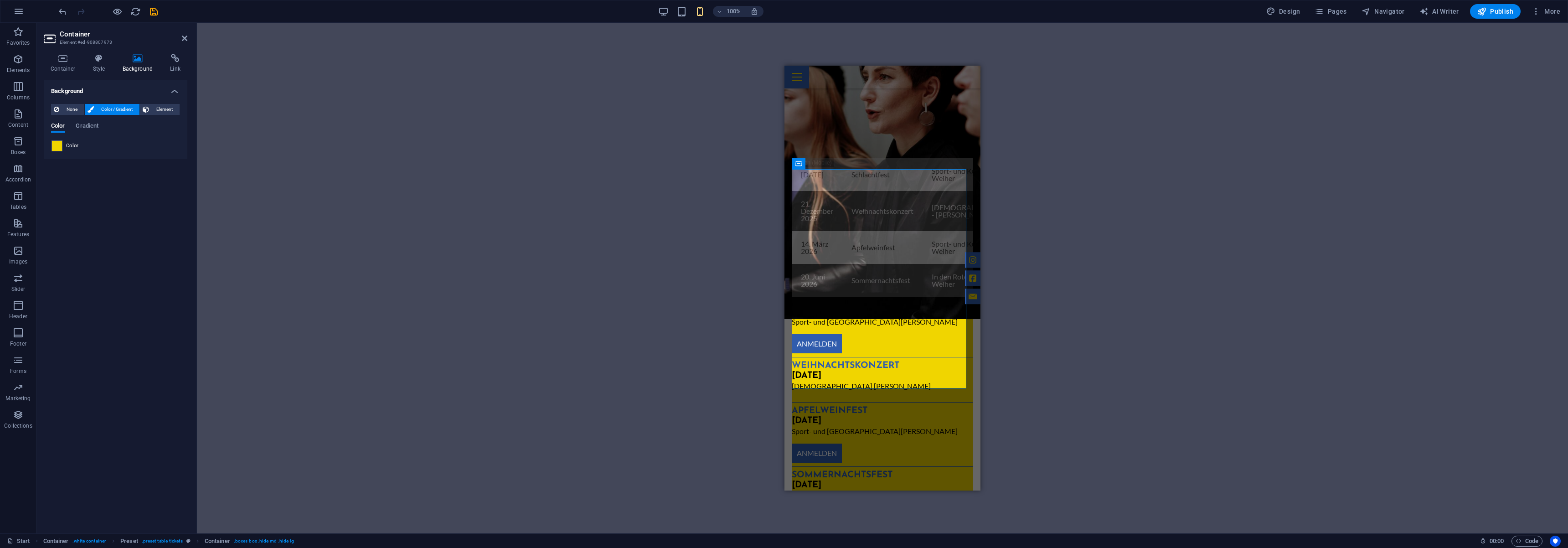
click at [48, 32] on icon at bounding box center [51, 39] width 13 height 15
click at [90, 66] on h4 "Style" at bounding box center [101, 63] width 30 height 19
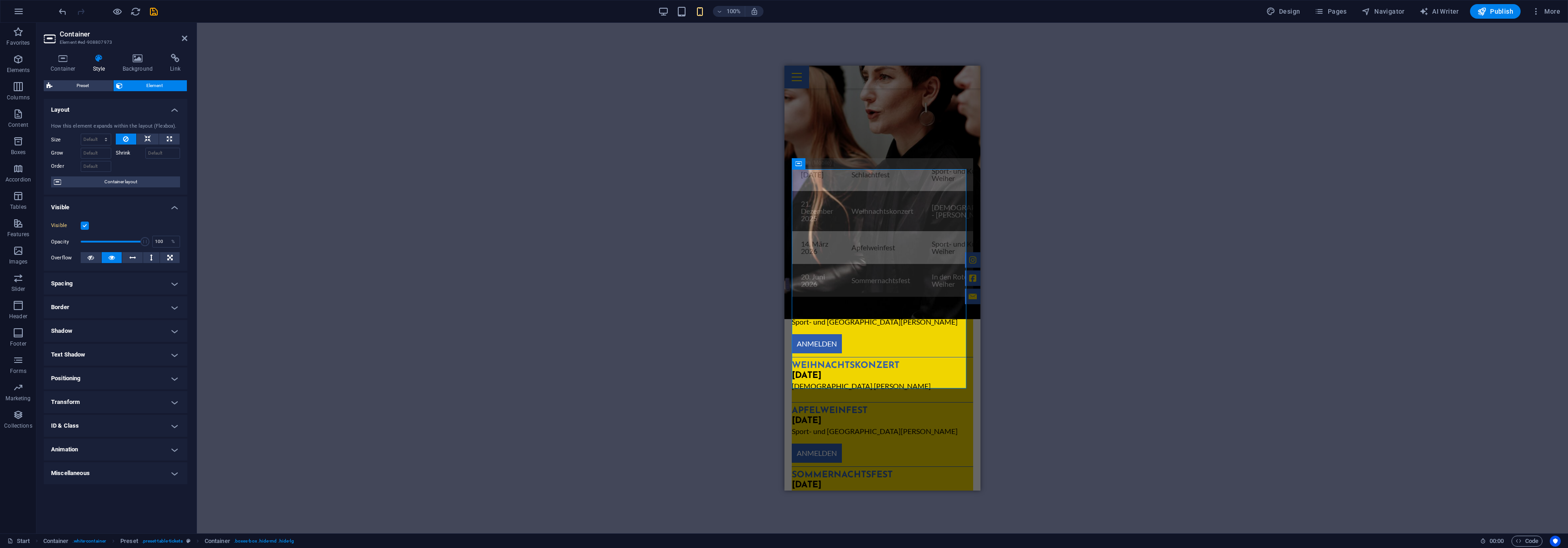
click at [175, 286] on h4 "Spacing" at bounding box center [116, 284] width 144 height 22
click at [112, 320] on select "Default px rem % vh vw Custom" at bounding box center [109, 318] width 42 height 11
click at [126, 317] on select "Default px rem % vh vw Custom" at bounding box center [109, 318] width 42 height 11
select select "px"
click at [117, 312] on select "Default px rem % vh vw Custom" at bounding box center [109, 318] width 42 height 11
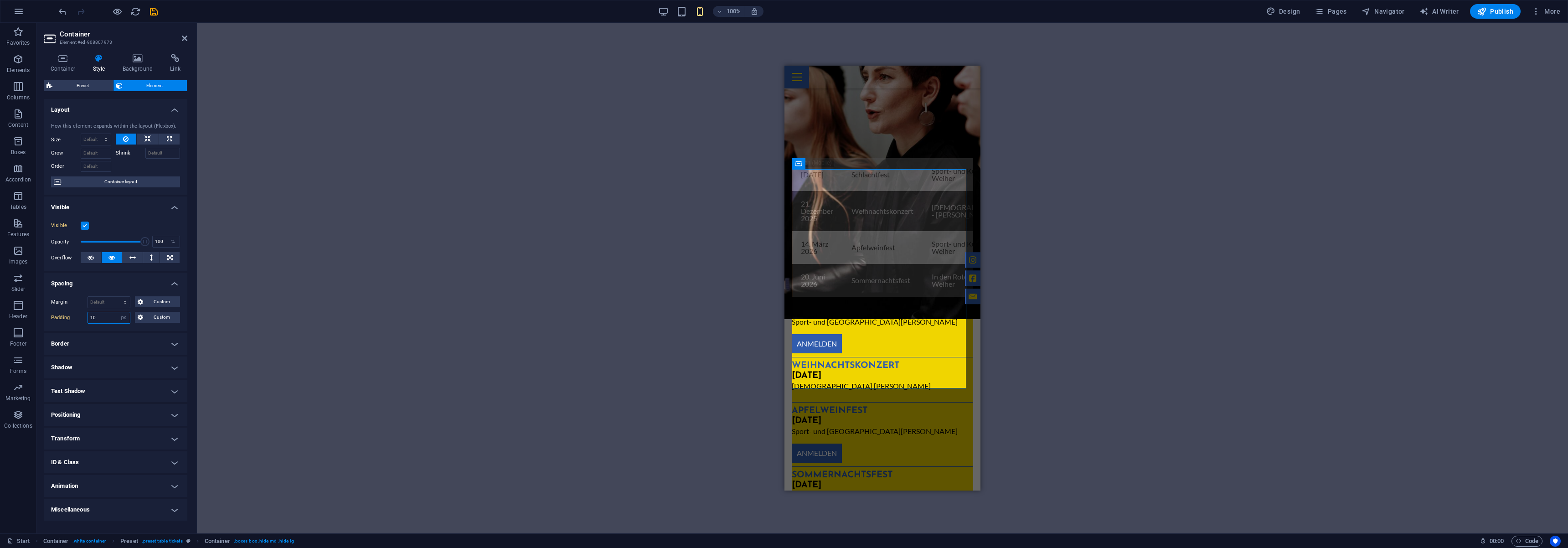
type input "10"
click at [119, 318] on select "Default px rem % vh vw Custom" at bounding box center [123, 318] width 13 height 11
select select "rem"
click at [117, 312] on select "Default px rem % vh vw Custom" at bounding box center [123, 318] width 13 height 11
type input "1"
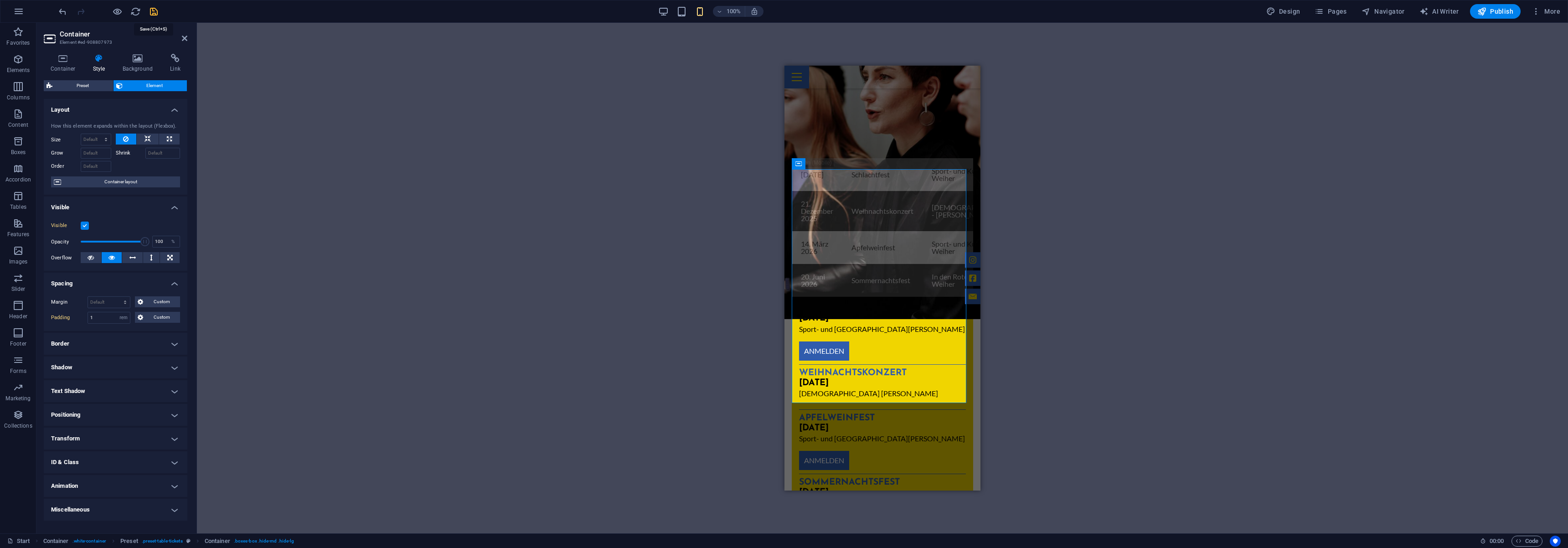
select select "rem"
click at [0, 0] on icon "button" at bounding box center [0, 0] width 0 height 0
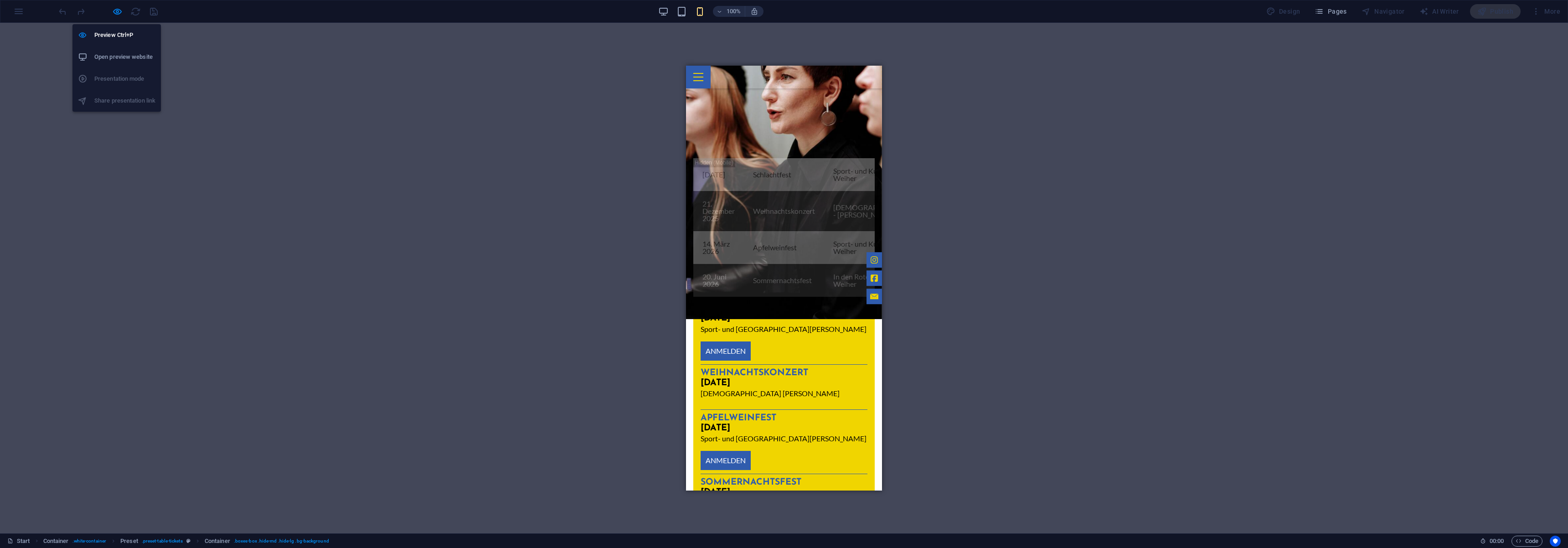
scroll to position [645, 0]
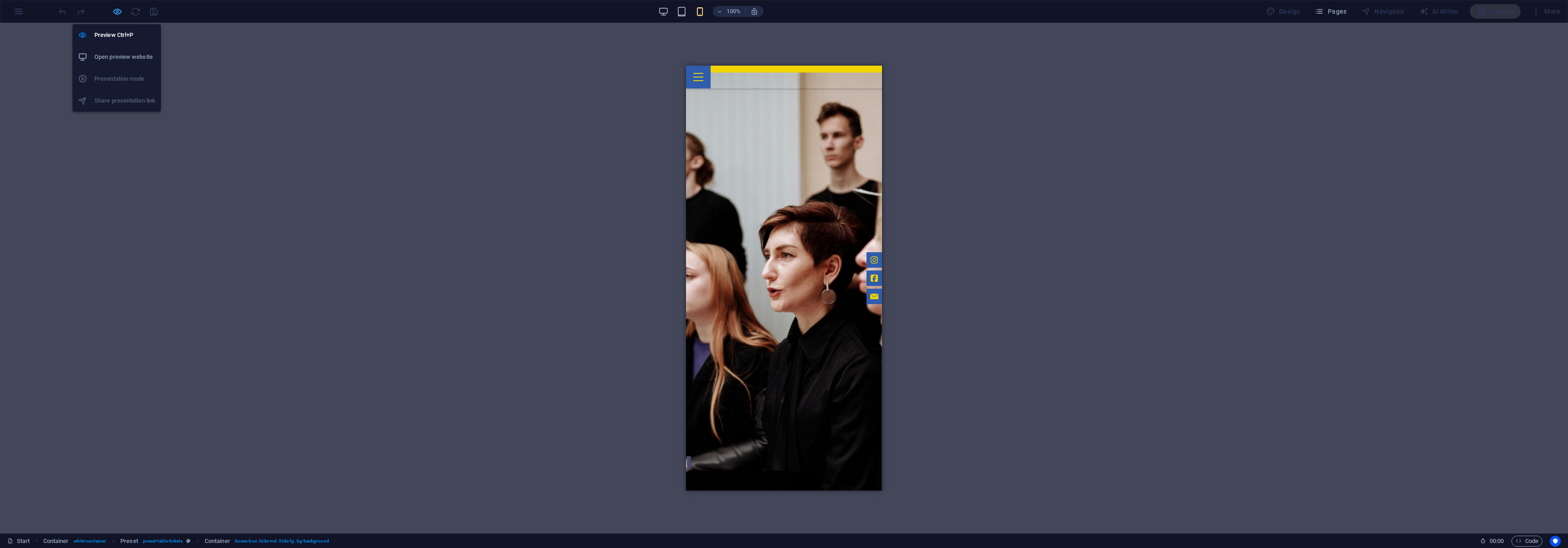
click at [0, 0] on icon "button" at bounding box center [0, 0] width 0 height 0
select select "rem"
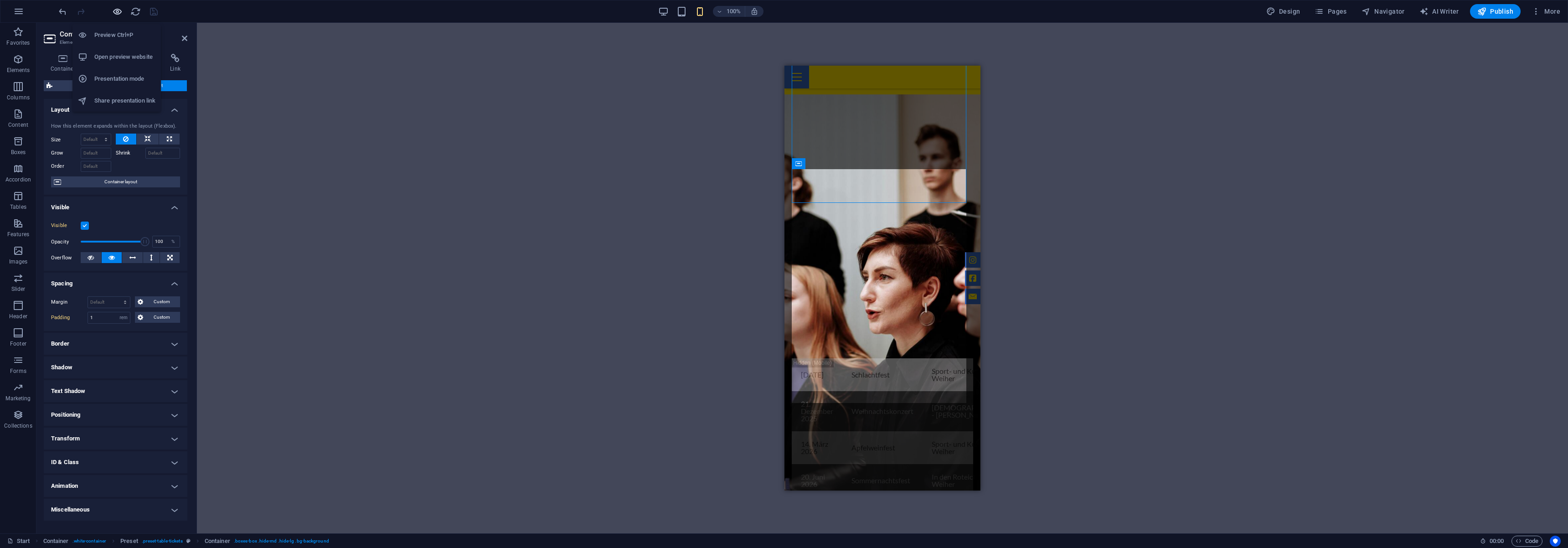
scroll to position [846, 0]
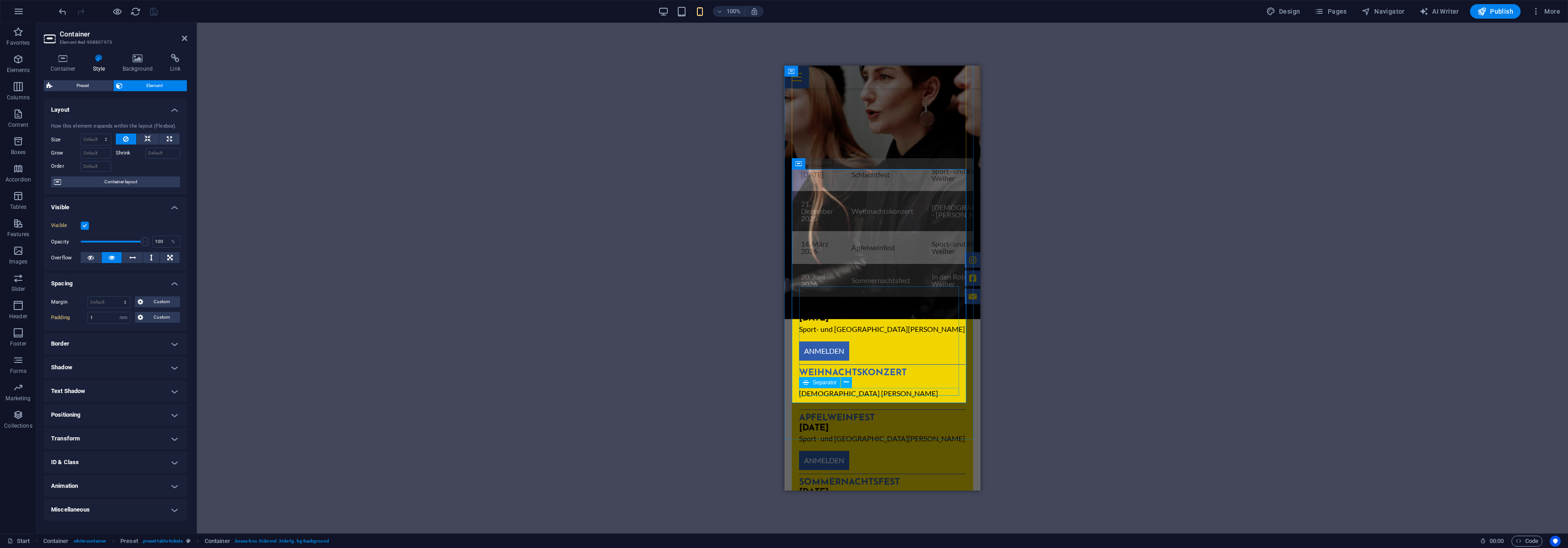
click at [876, 519] on div at bounding box center [883, 519] width 167 height 1
click at [866, 508] on div at bounding box center [883, 511] width 167 height 7
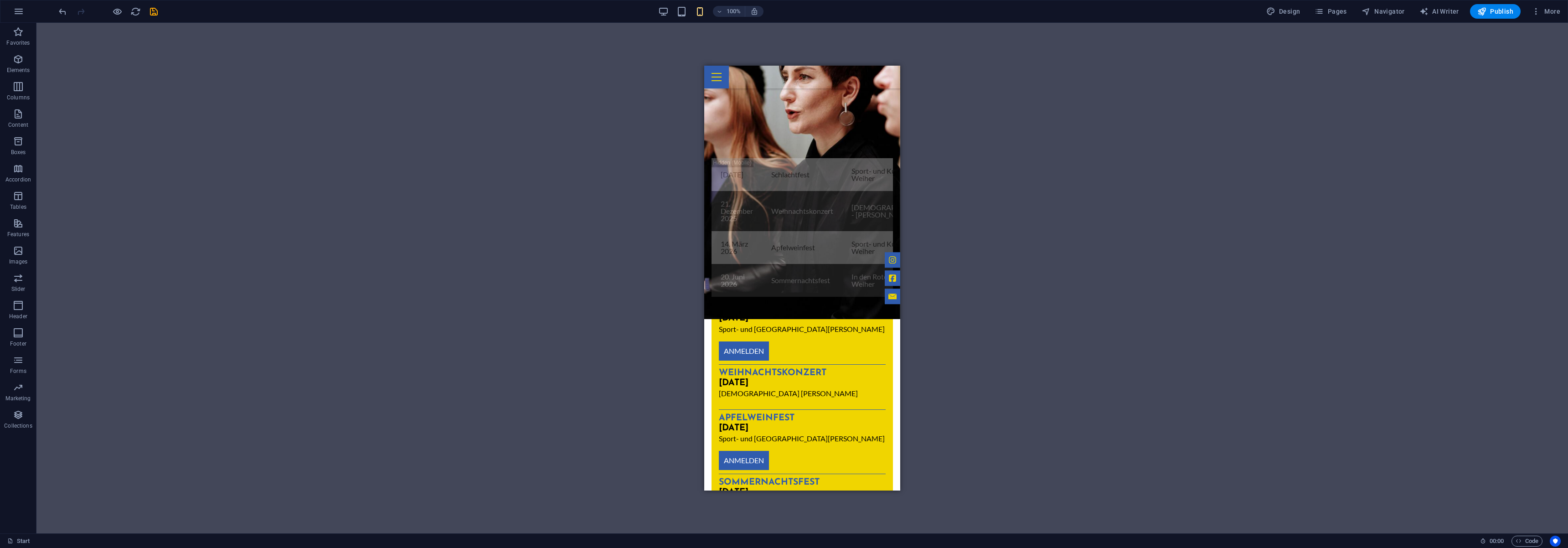
click at [0, 0] on div "100% Design Pages Navigator AI Writer Publish More" at bounding box center [0, 0] width 0 height 0
click at [156, 17] on div at bounding box center [108, 12] width 102 height 15
drag, startPoint x: 159, startPoint y: 15, endPoint x: 153, endPoint y: 15, distance: 6.0
click at [0, 0] on div "100% Design Pages Navigator AI Writer Publish More" at bounding box center [0, 0] width 0 height 0
click at [153, 15] on icon "save" at bounding box center [153, 11] width 10 height 10
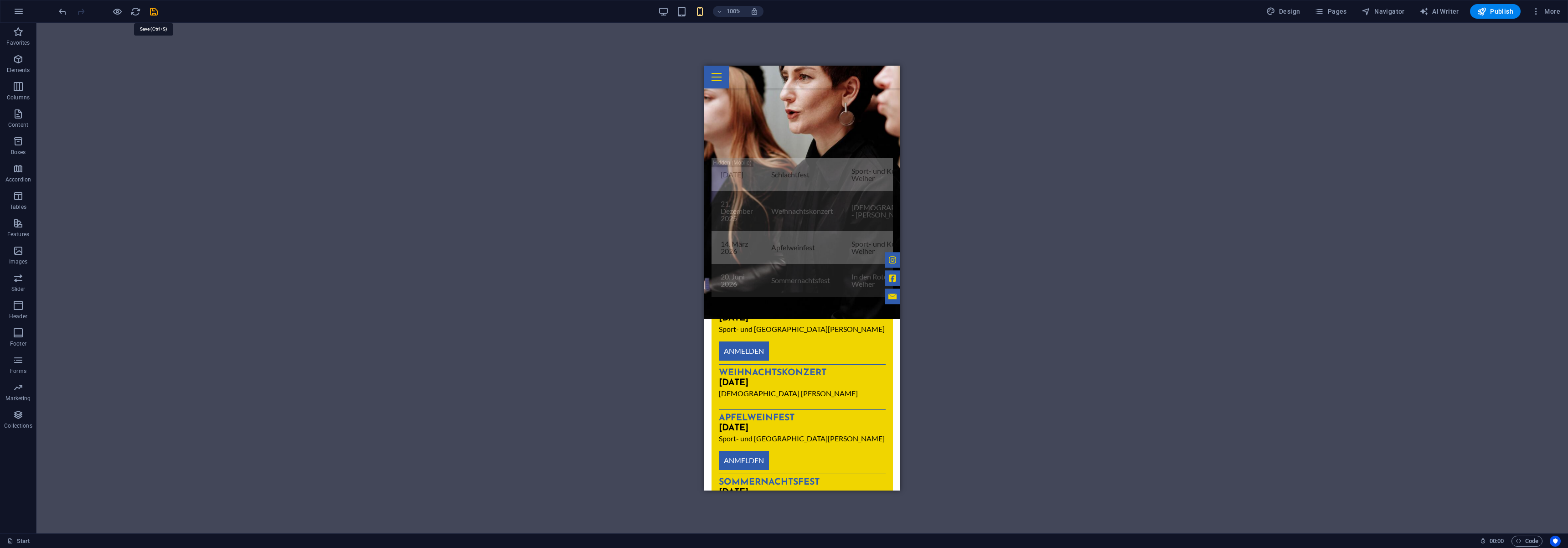
select select "rem"
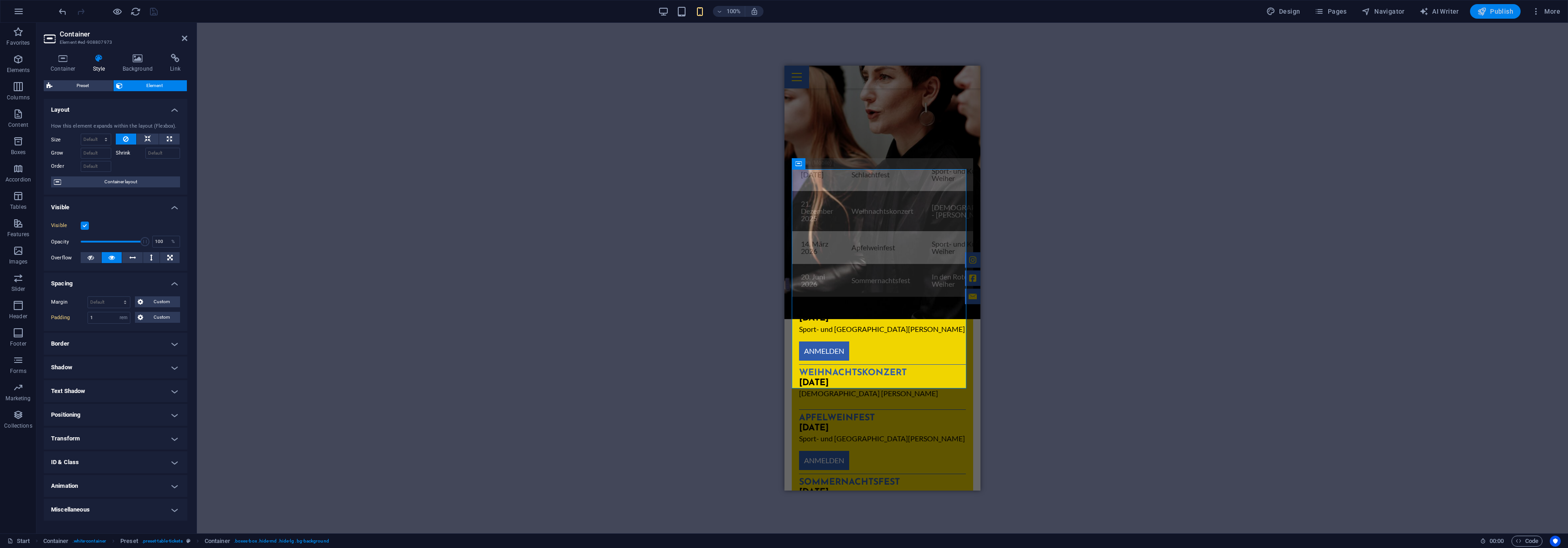
select select "rem"
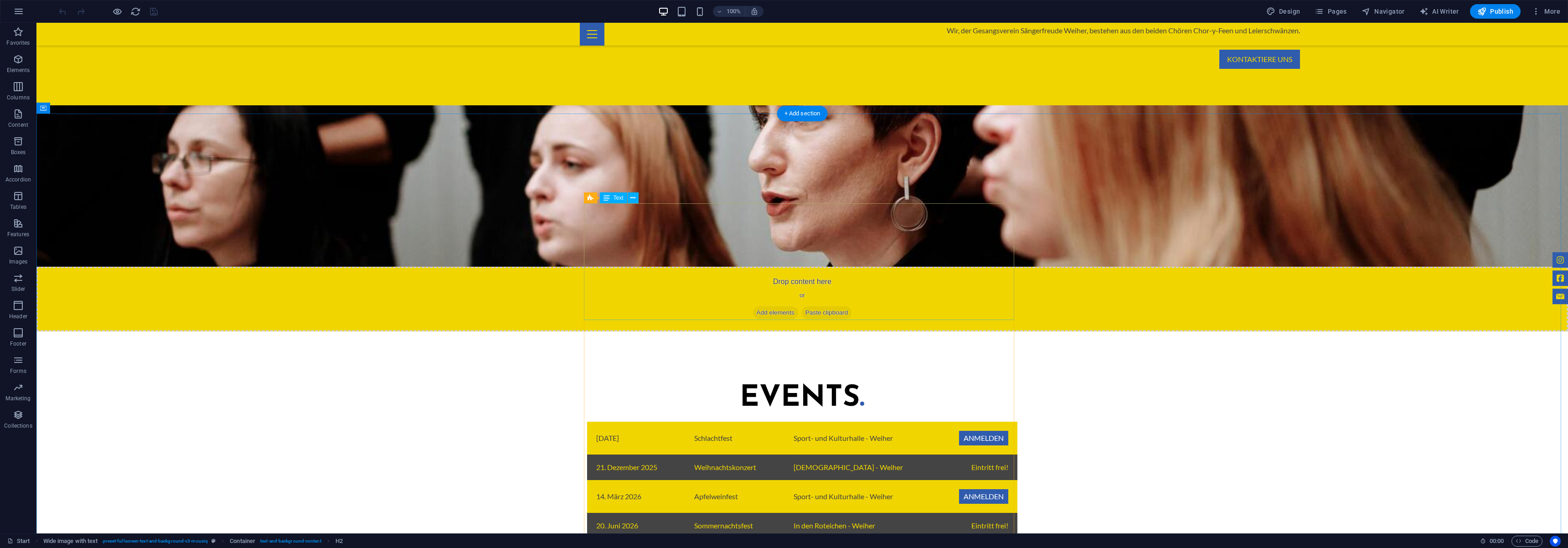
scroll to position [627, 0]
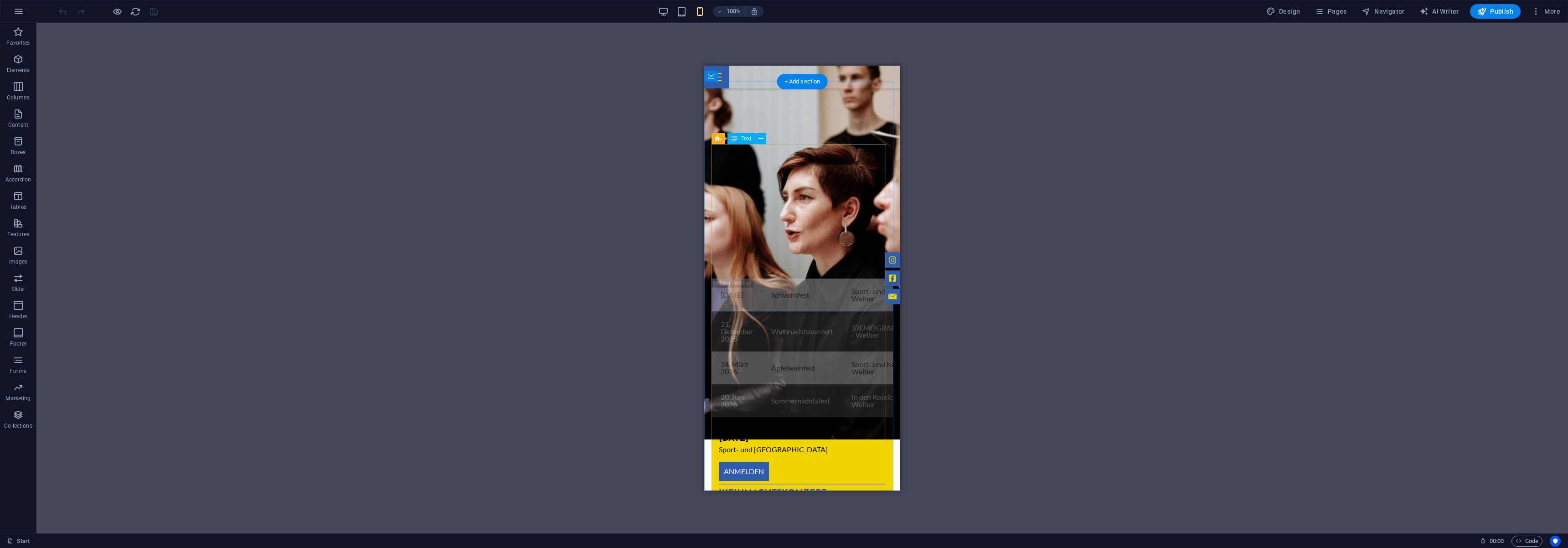
scroll to position [791, 0]
